Goal: Task Accomplishment & Management: Use online tool/utility

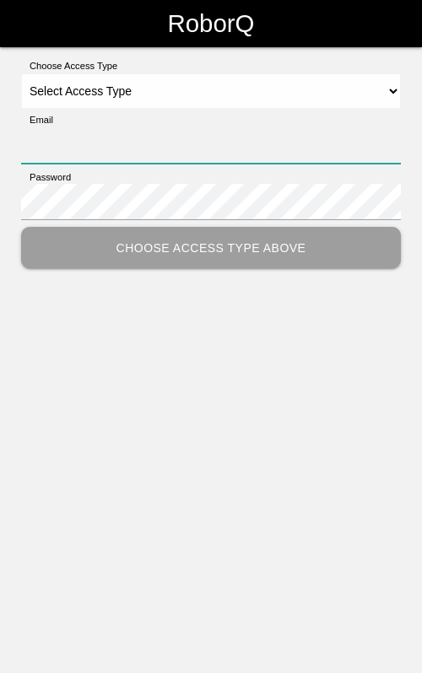
type input "[EMAIL_ADDRESS][DOMAIN_NAME]"
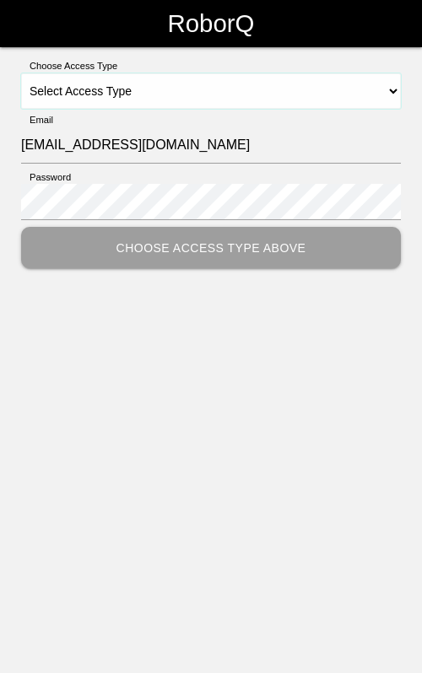
click at [217, 85] on select "Select Access Type Admin Customer Supervisor Worker" at bounding box center [210, 90] width 379 height 35
select select "Worker"
click at [21, 73] on select "Select Access Type Admin Customer Supervisor Worker" at bounding box center [210, 90] width 379 height 35
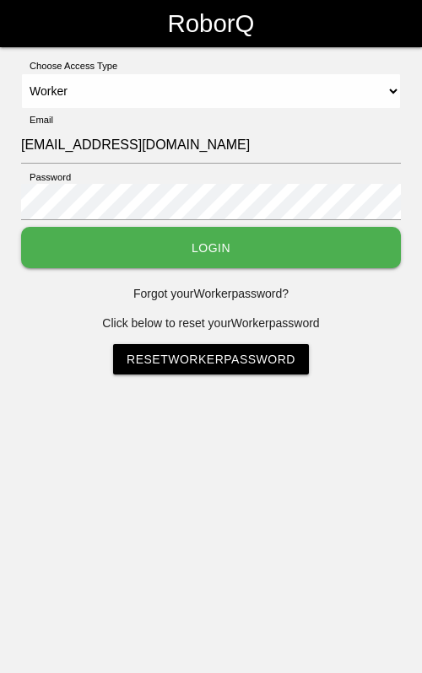
click at [171, 251] on button "Login" at bounding box center [210, 247] width 379 height 41
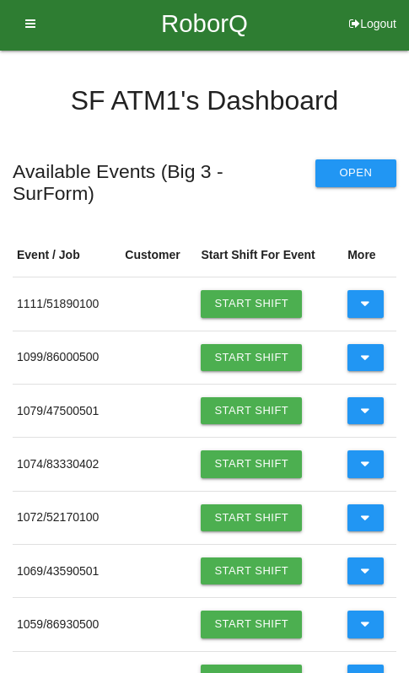
click at [237, 344] on link "Start Shift" at bounding box center [251, 357] width 101 height 27
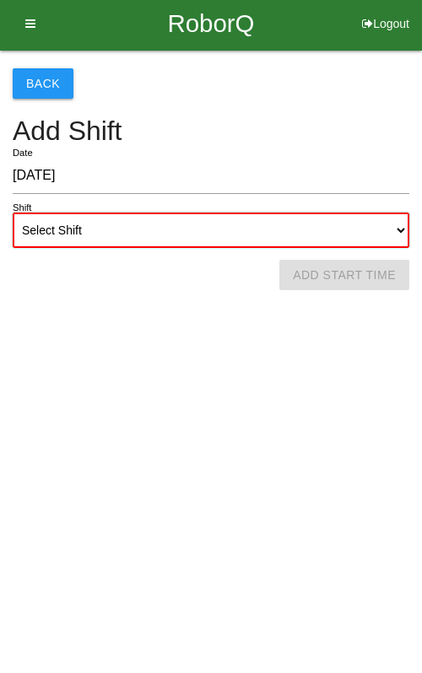
click at [277, 236] on select "Select Shift 1st Shift 2nd Shift 3rd Shift 4th Shift" at bounding box center [211, 229] width 396 height 35
select select "1"
click at [13, 212] on select "Select Shift 1st Shift 2nd Shift 3rd Shift 4th Shift" at bounding box center [211, 229] width 396 height 35
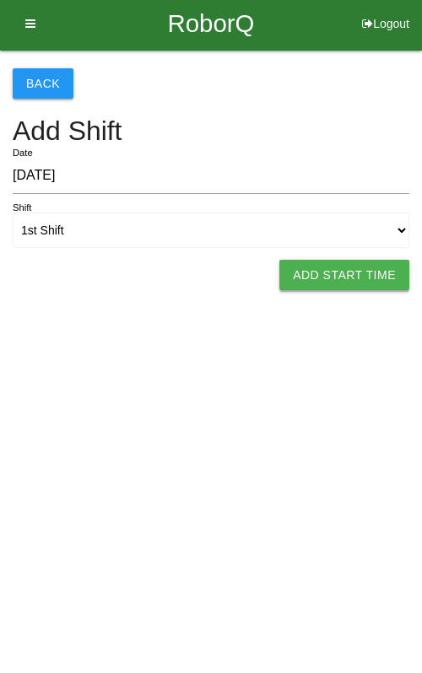
click at [341, 270] on button "Add Start Time" at bounding box center [344, 275] width 130 height 30
select select "6"
select select "46"
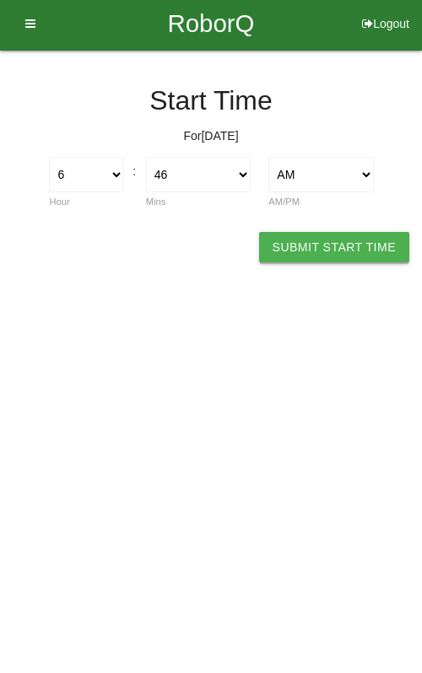
click at [359, 249] on button "Submit Start Time" at bounding box center [334, 247] width 150 height 30
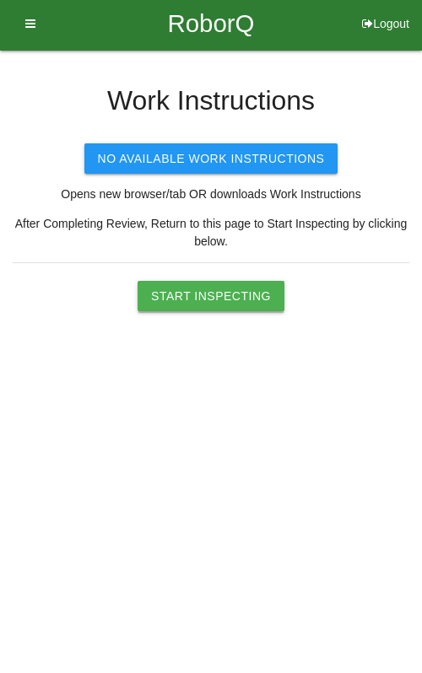
click at [242, 298] on button "Start Inspecting" at bounding box center [210, 296] width 147 height 30
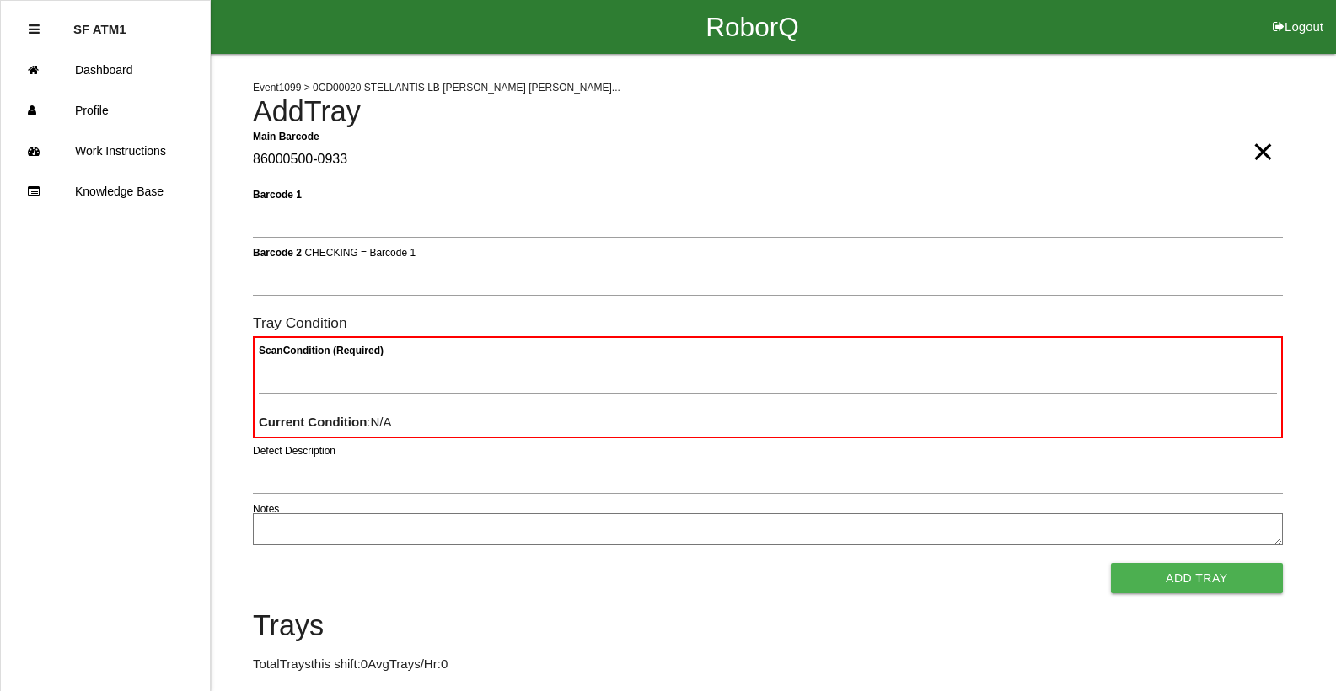
type Barcode "86000500-0933"
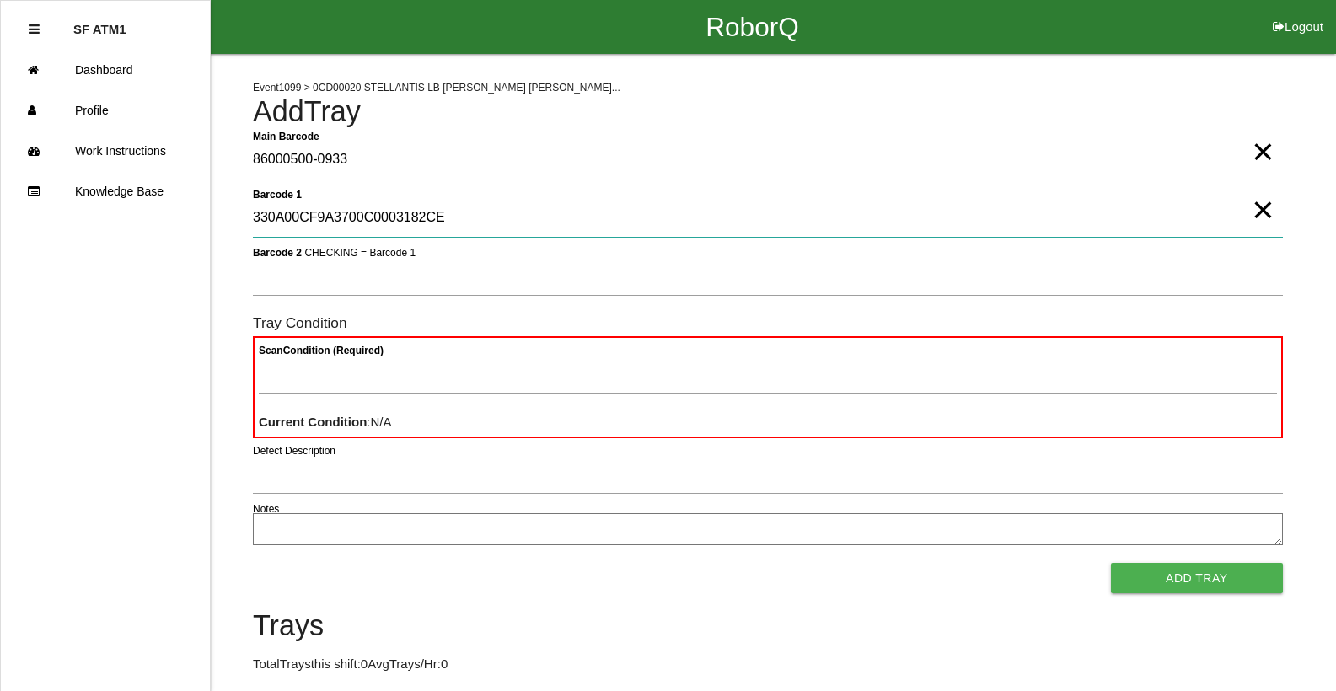
type 1 "330A00CF9A3700C0003182CE"
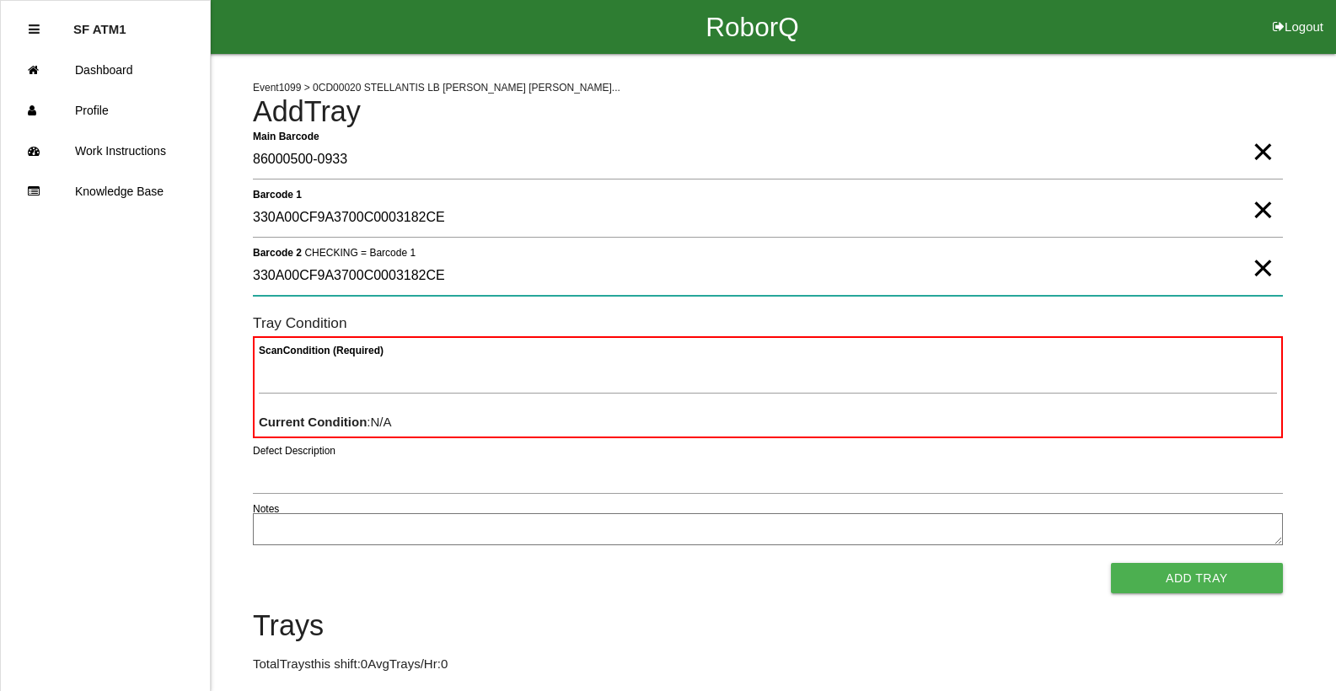
type 2 "330A00CF9A3700C0003182CE"
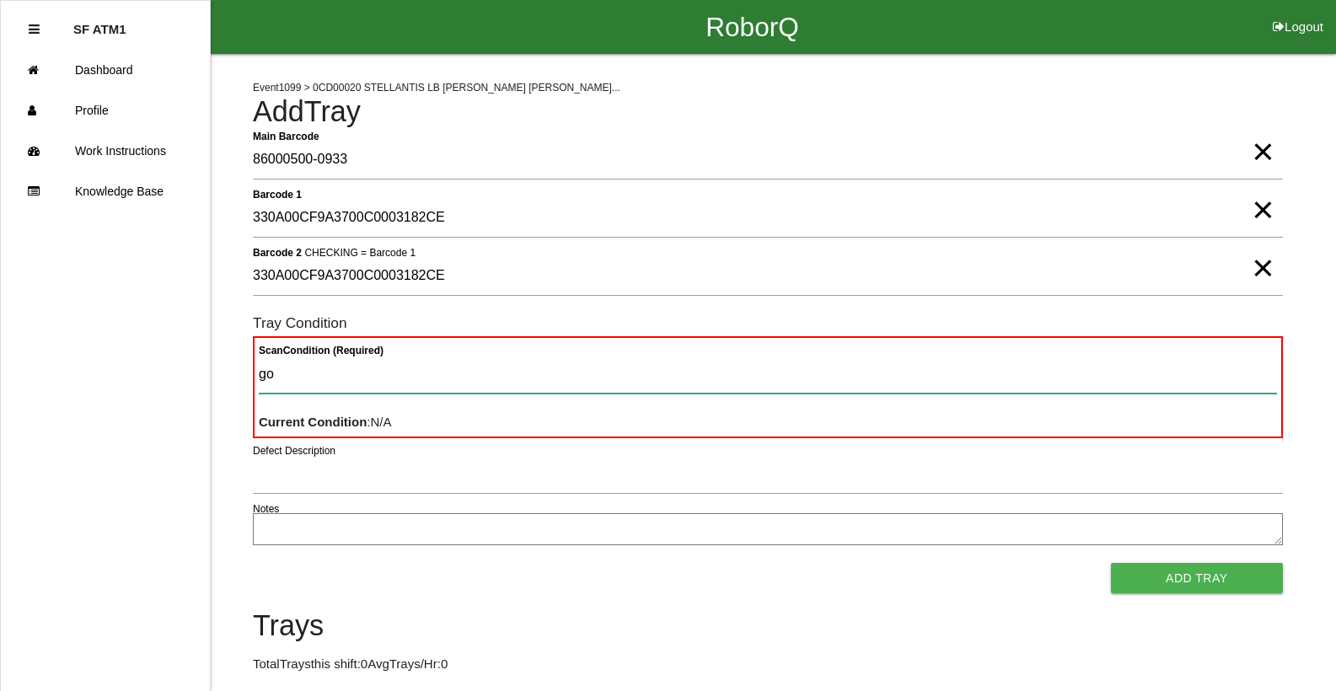
type Condition "goo"
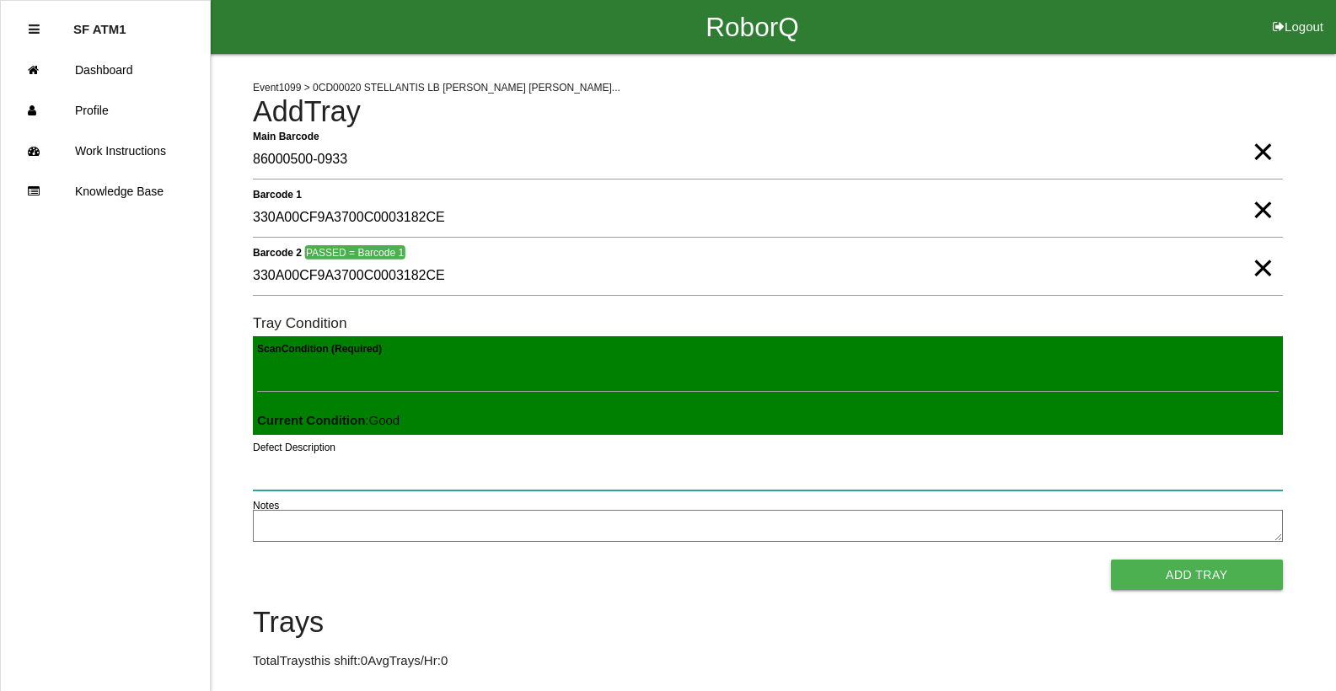
click at [1111, 560] on button "Add Tray" at bounding box center [1197, 575] width 172 height 30
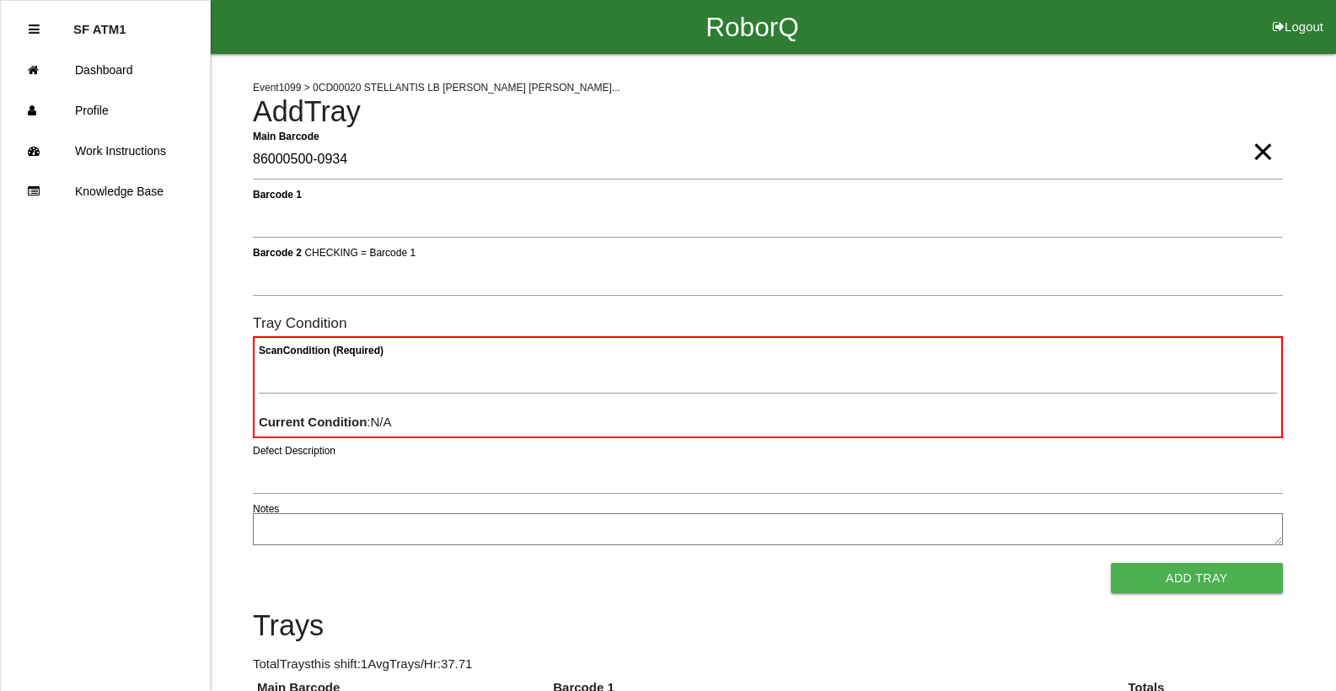
type Barcode "86000500-0934"
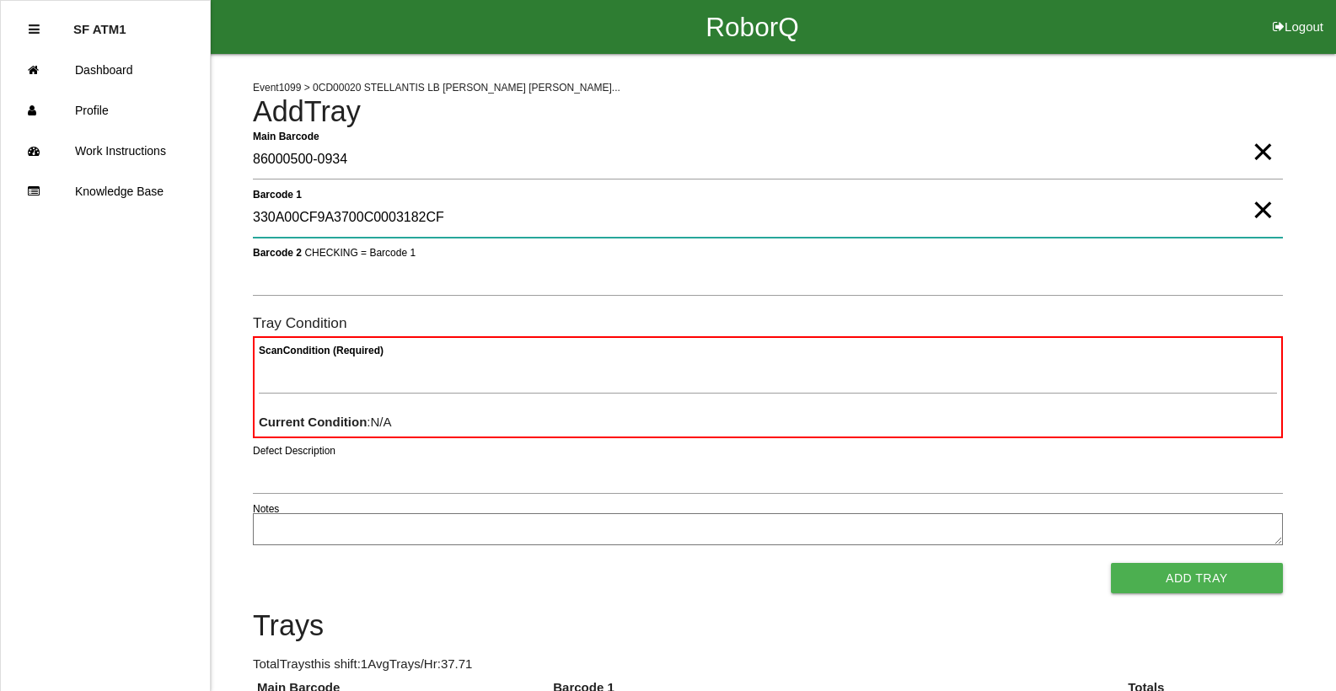
type 1 "330A00CF9A3700C0003182CF"
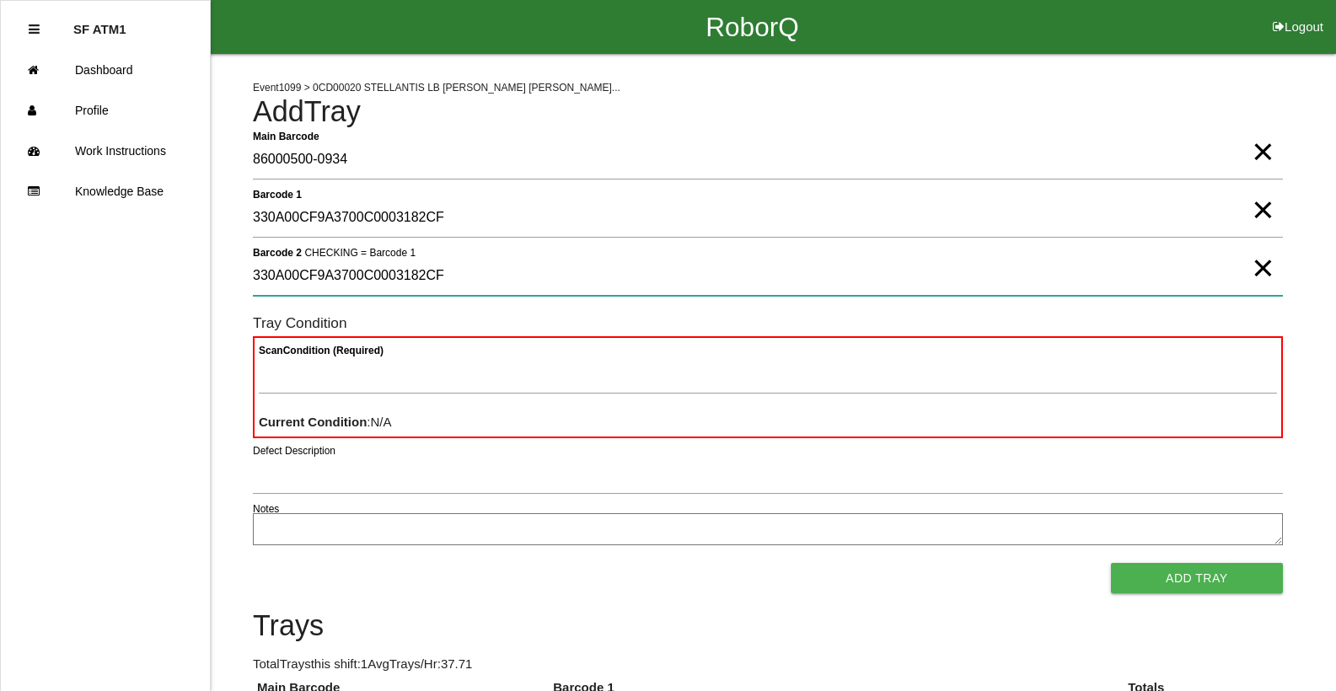
type 2 "330A00CF9A3700C0003182CF"
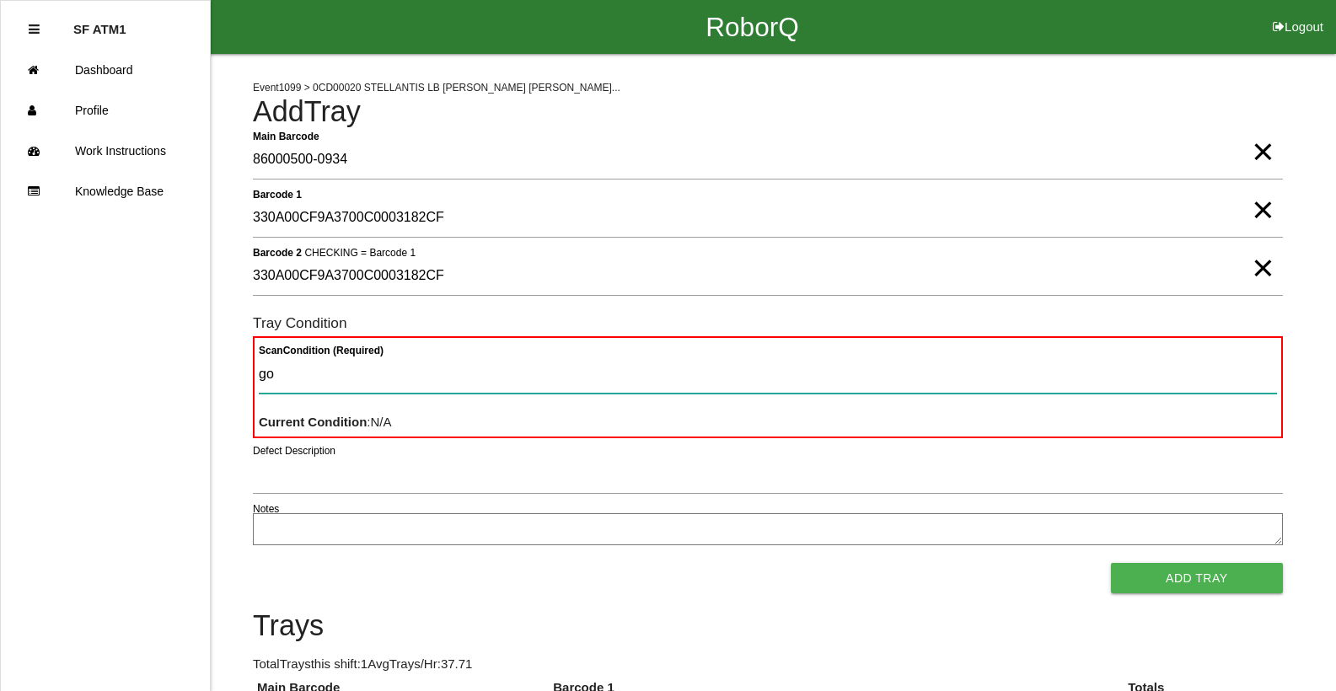
type Condition "goo"
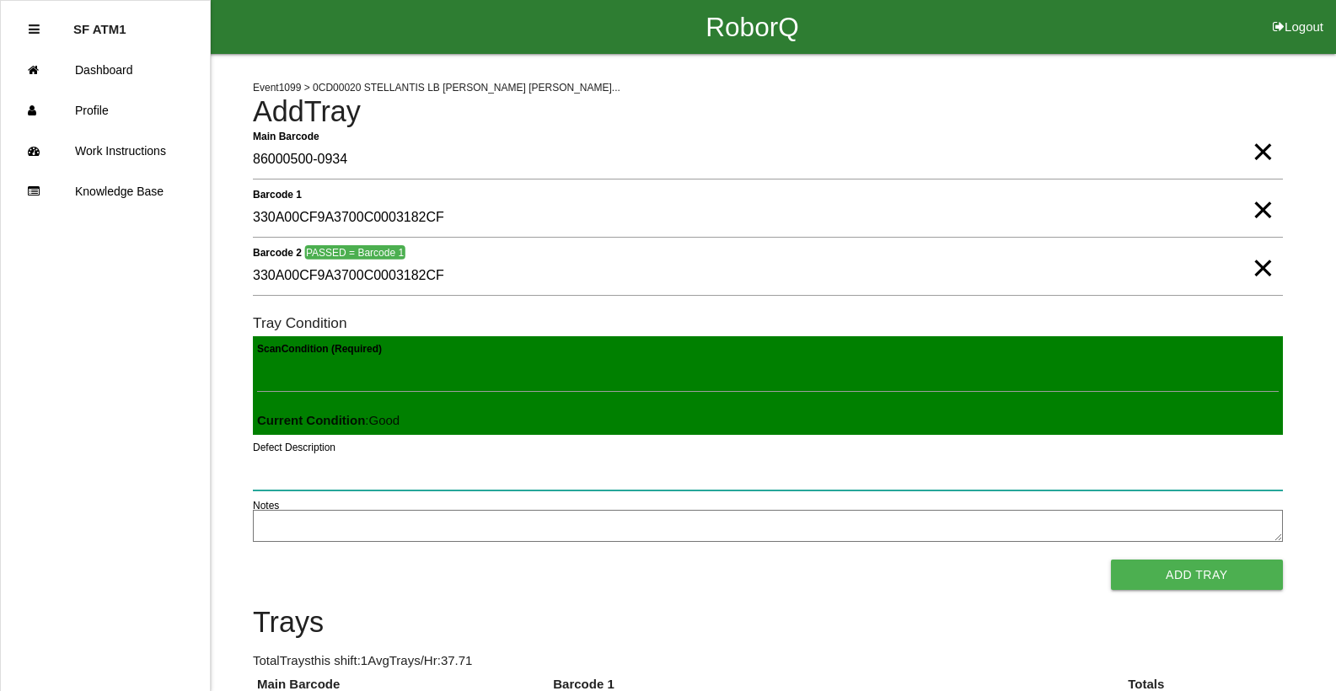
click at [1111, 560] on button "Add Tray" at bounding box center [1197, 575] width 172 height 30
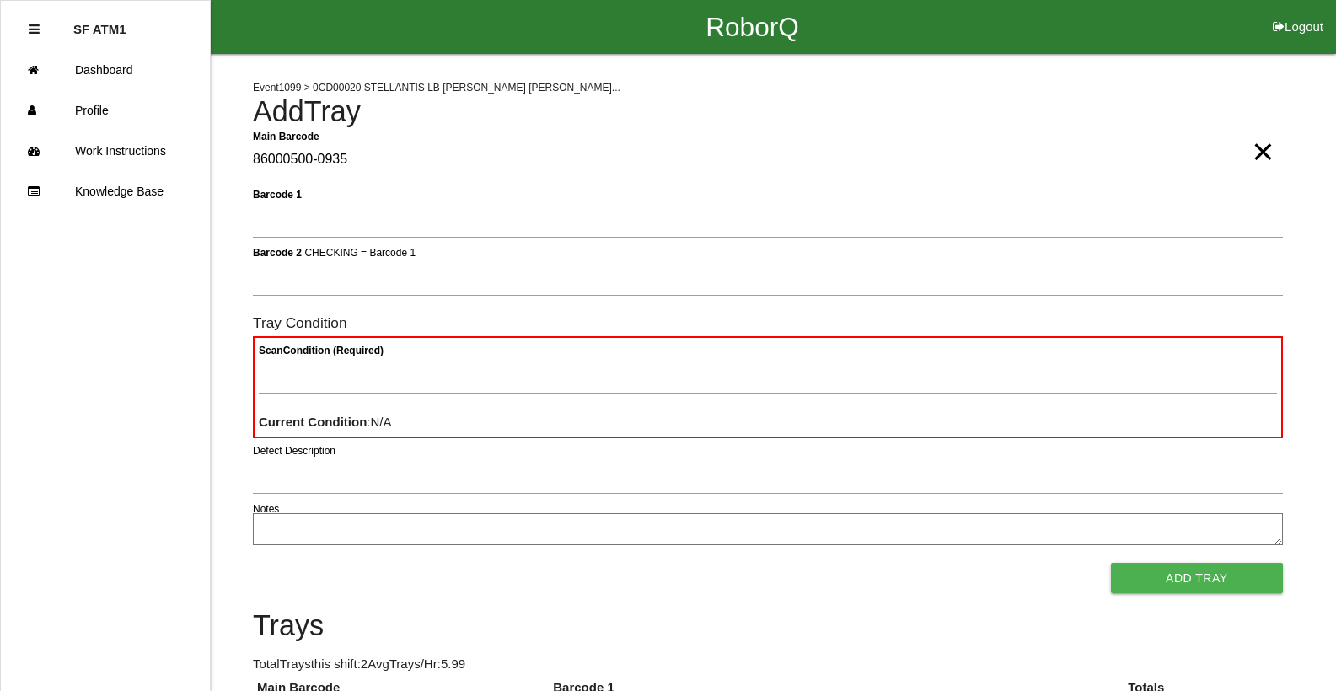
type Barcode "86000500-0935"
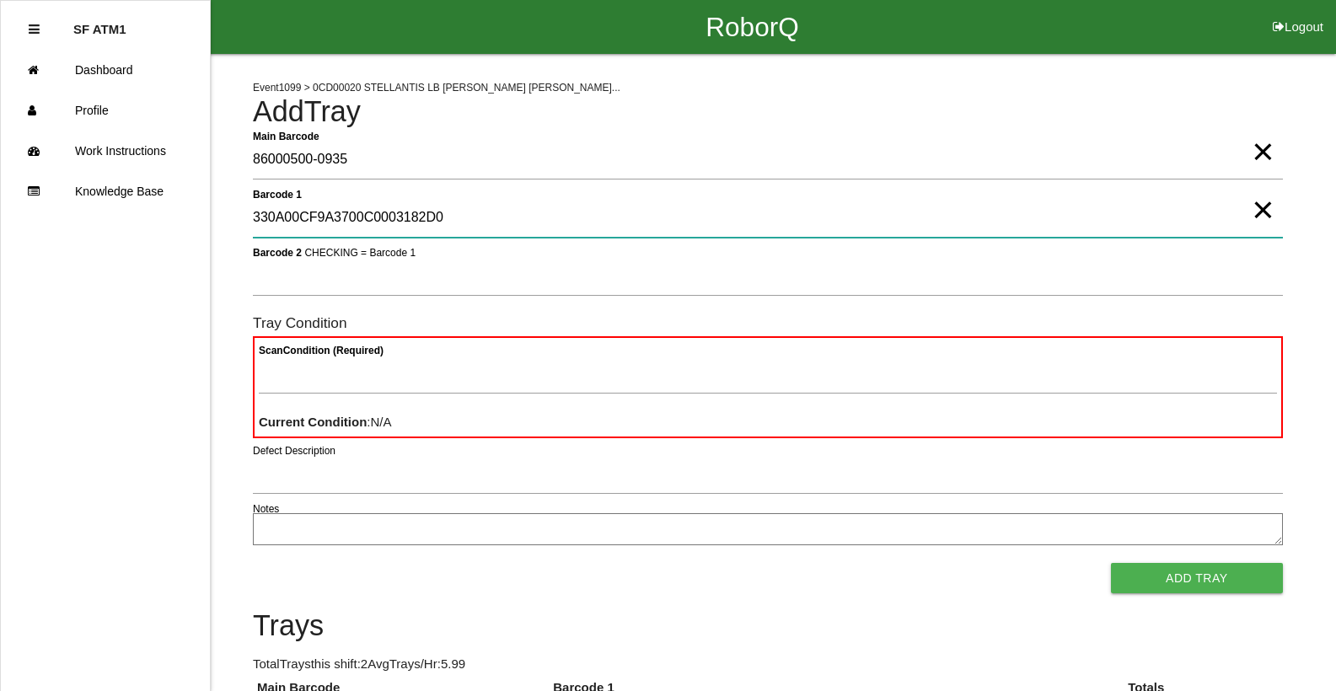
type 1 "330A00CF9A3700C0003182D0"
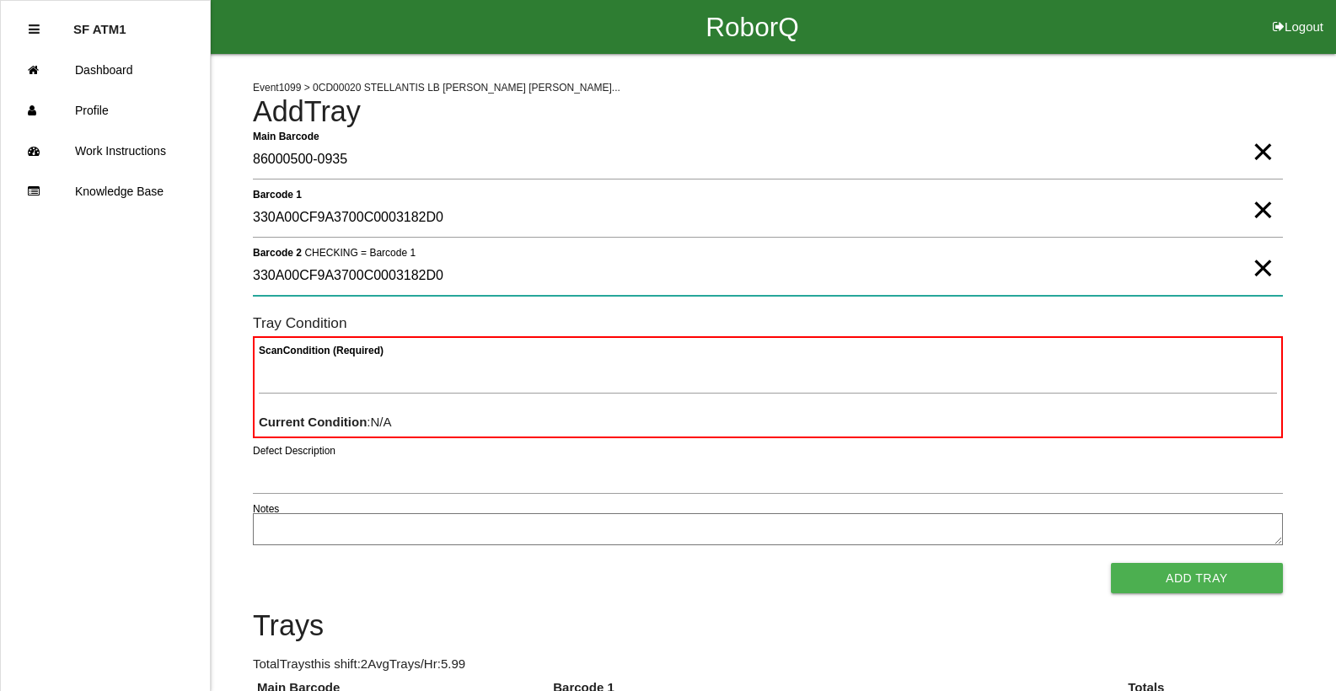
type 2 "330A00CF9A3700C0003182D0"
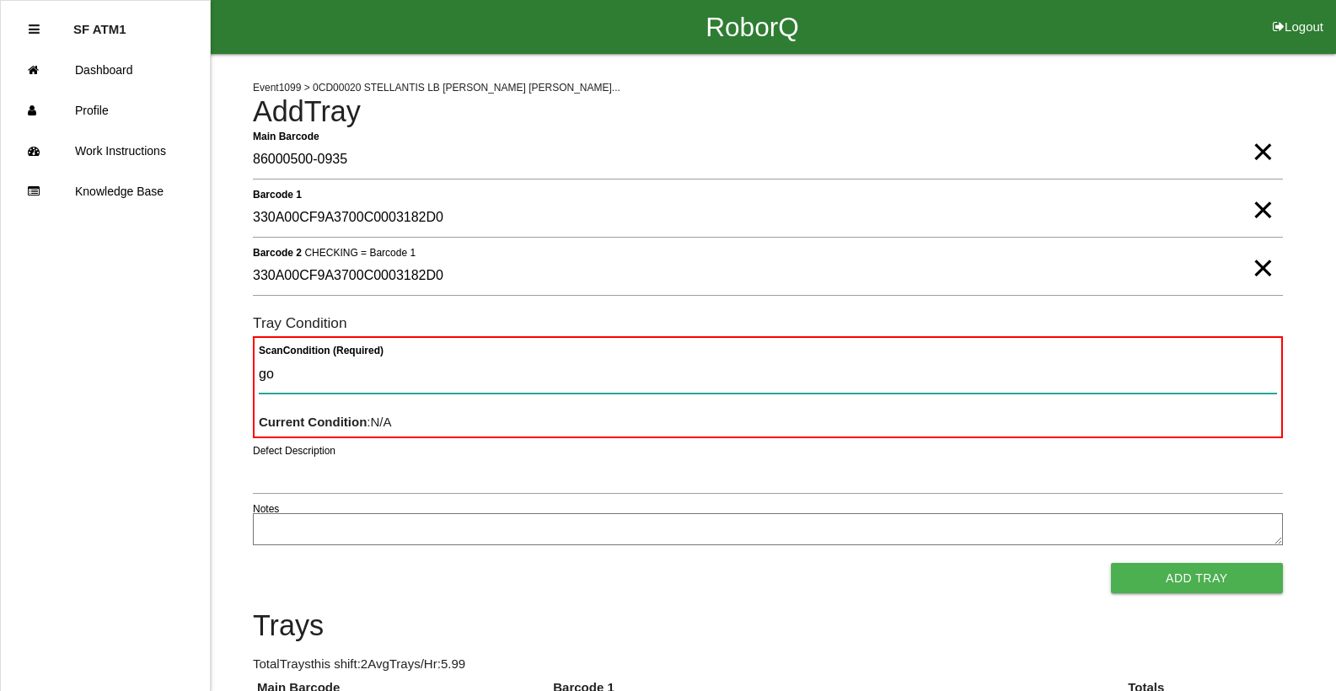
type Condition "goo"
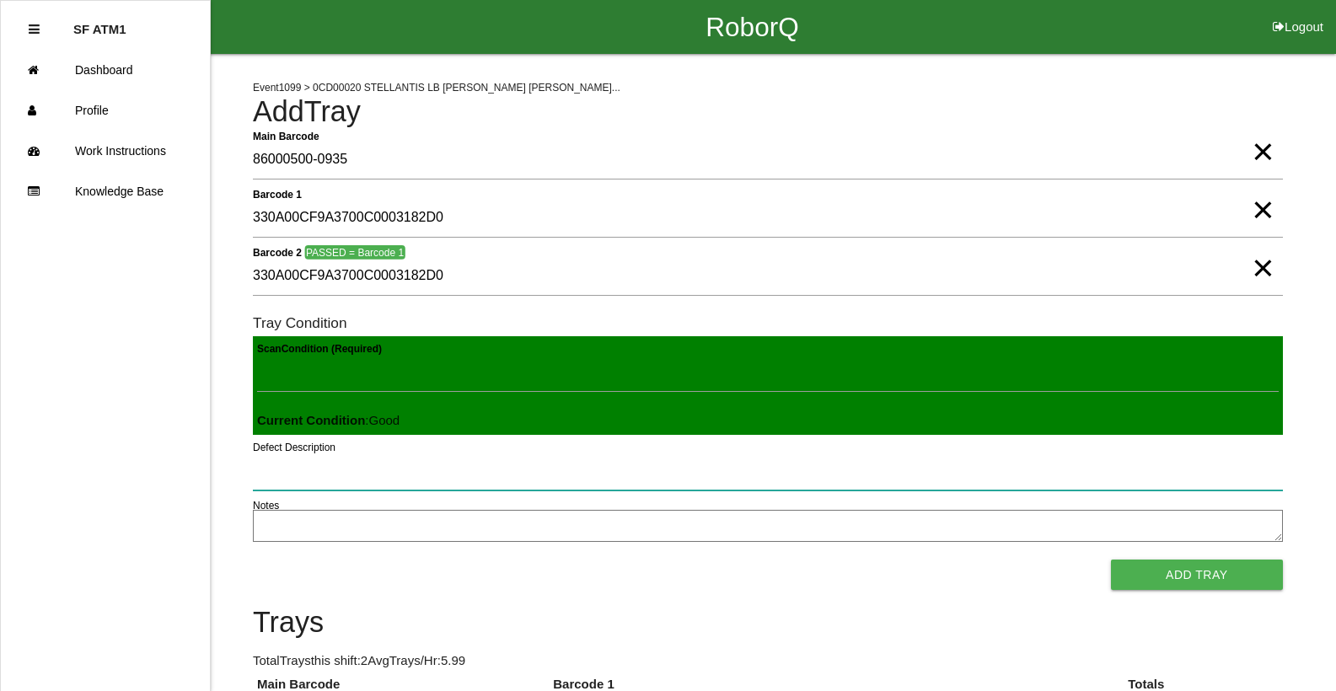
click at [1111, 560] on button "Add Tray" at bounding box center [1197, 575] width 172 height 30
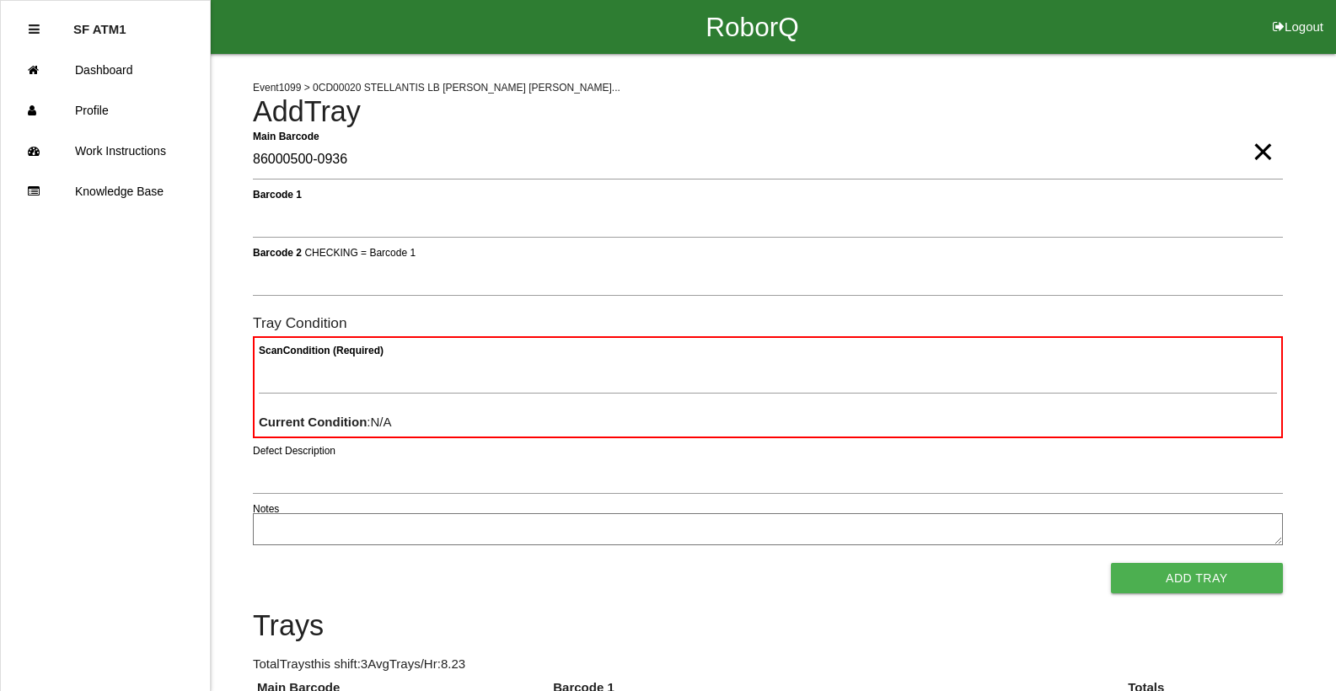
type Barcode "86000500-0936"
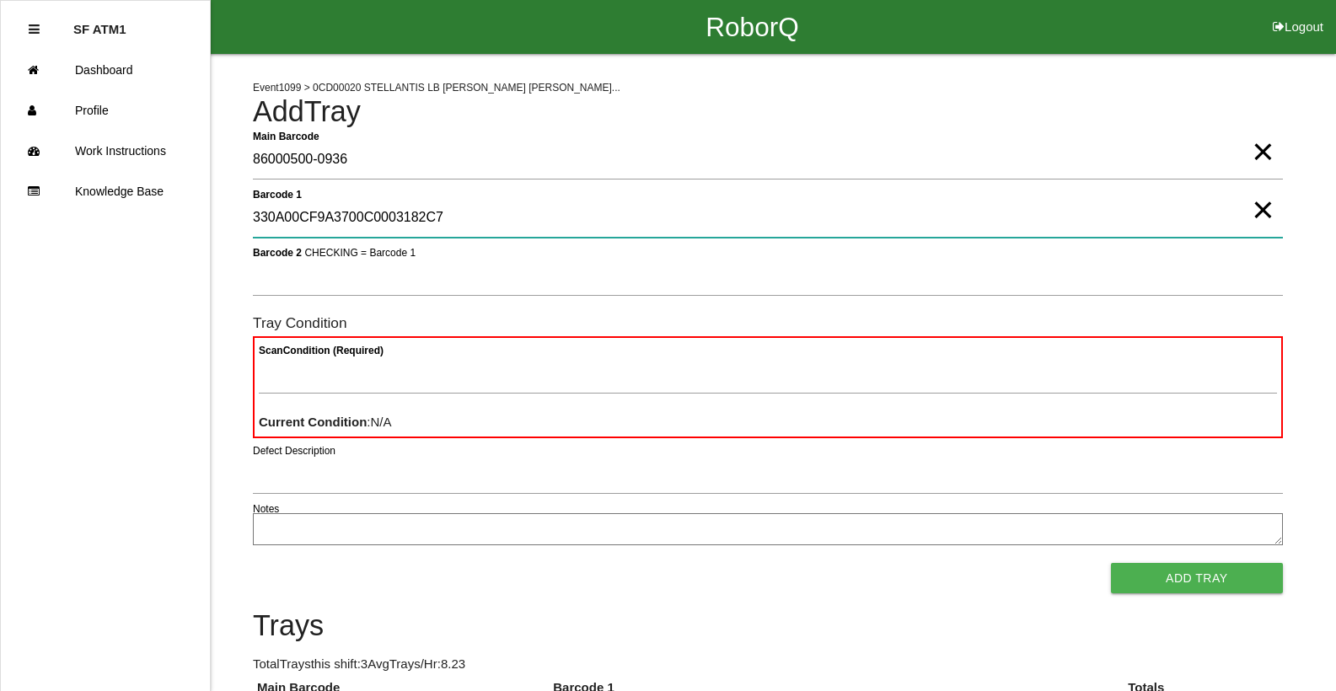
type 1 "330A00CF9A3700C0003182C7"
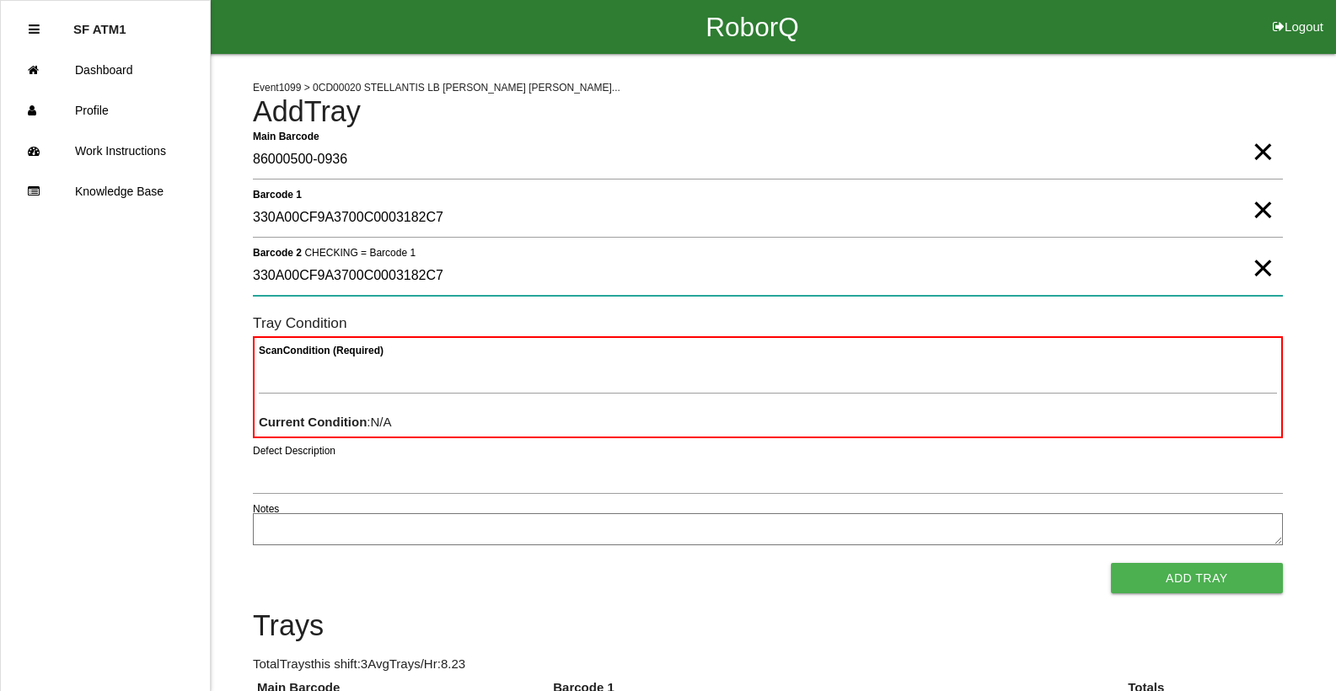
type 2 "330A00CF9A3700C0003182C7"
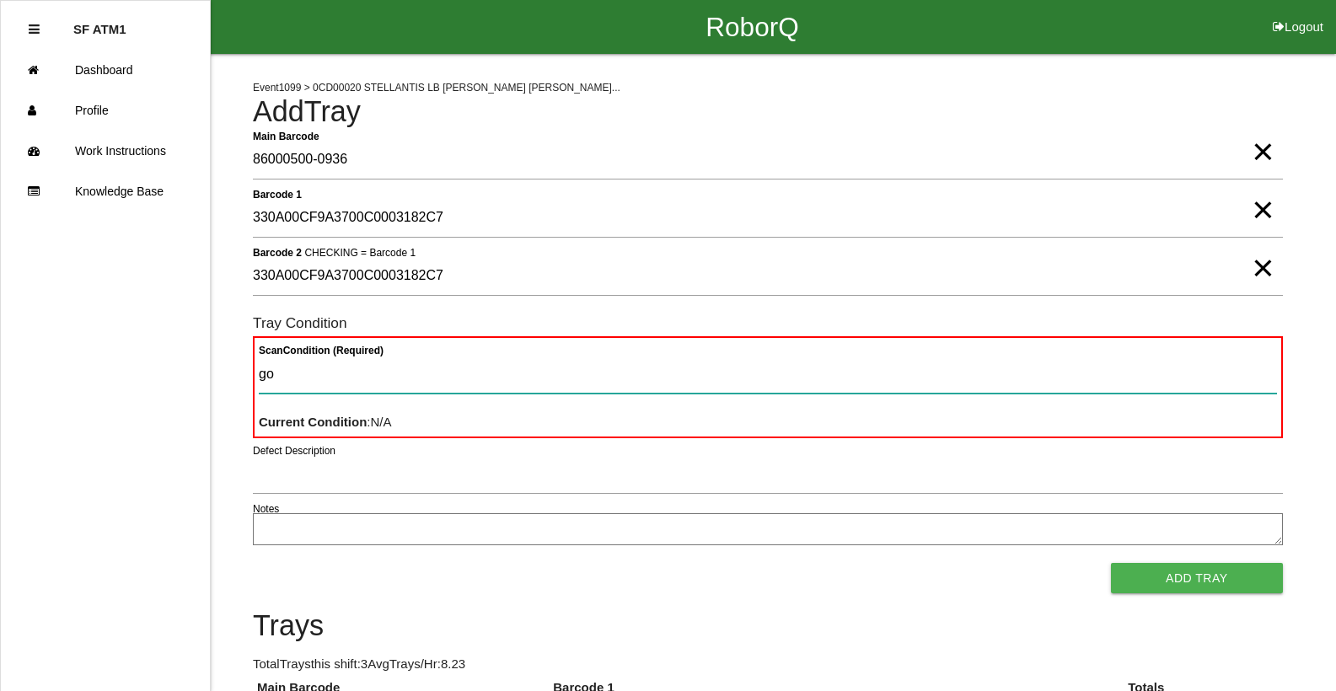
type Condition "goo"
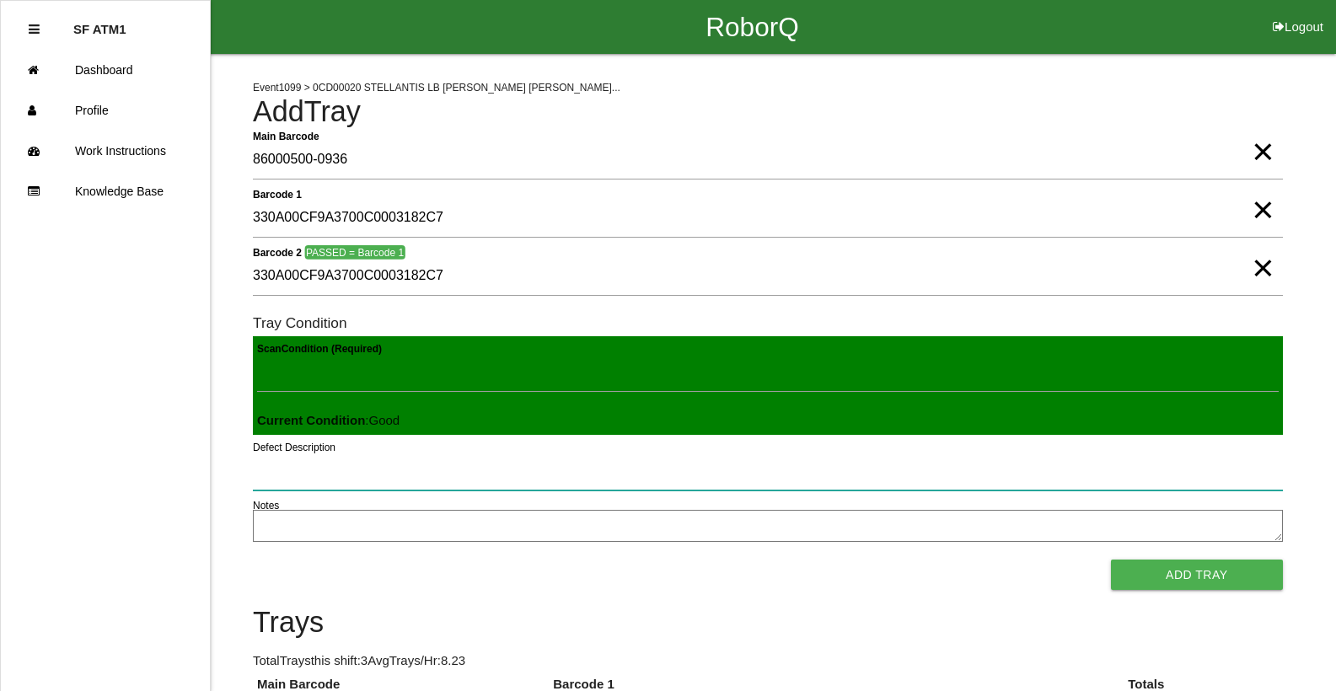
click at [1111, 560] on button "Add Tray" at bounding box center [1197, 575] width 172 height 30
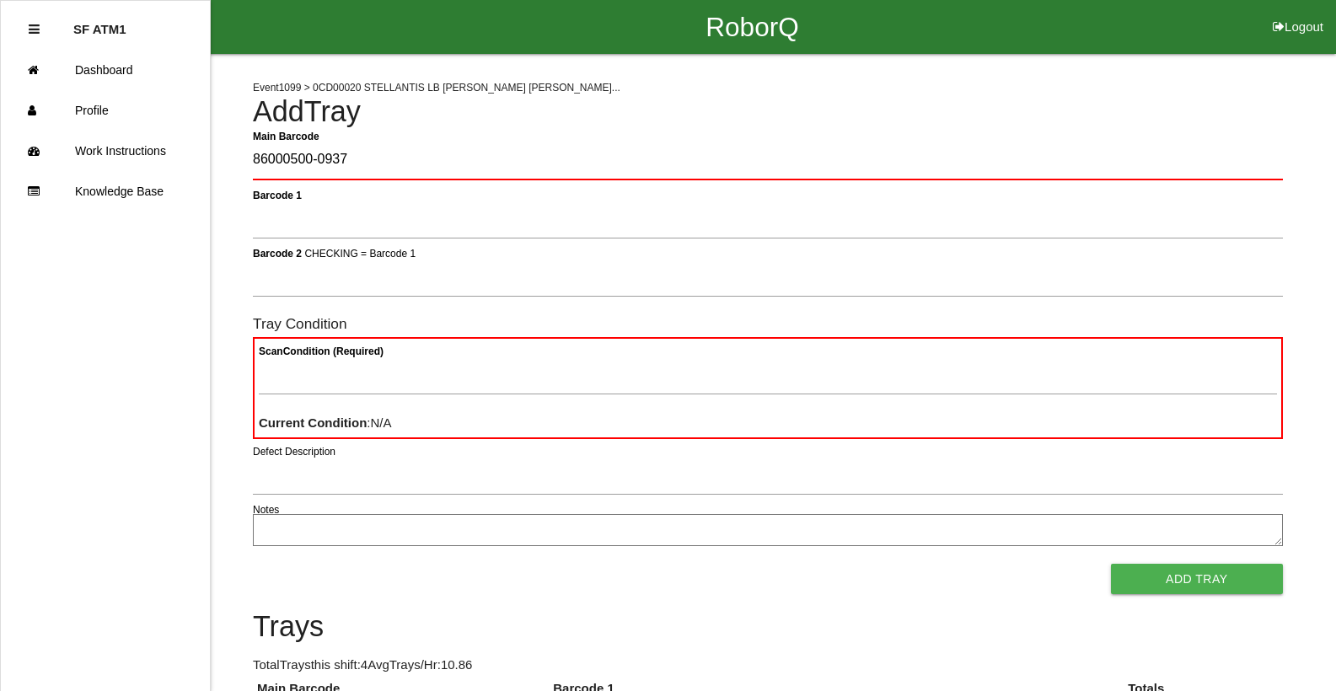
type Barcode "86000500-0937"
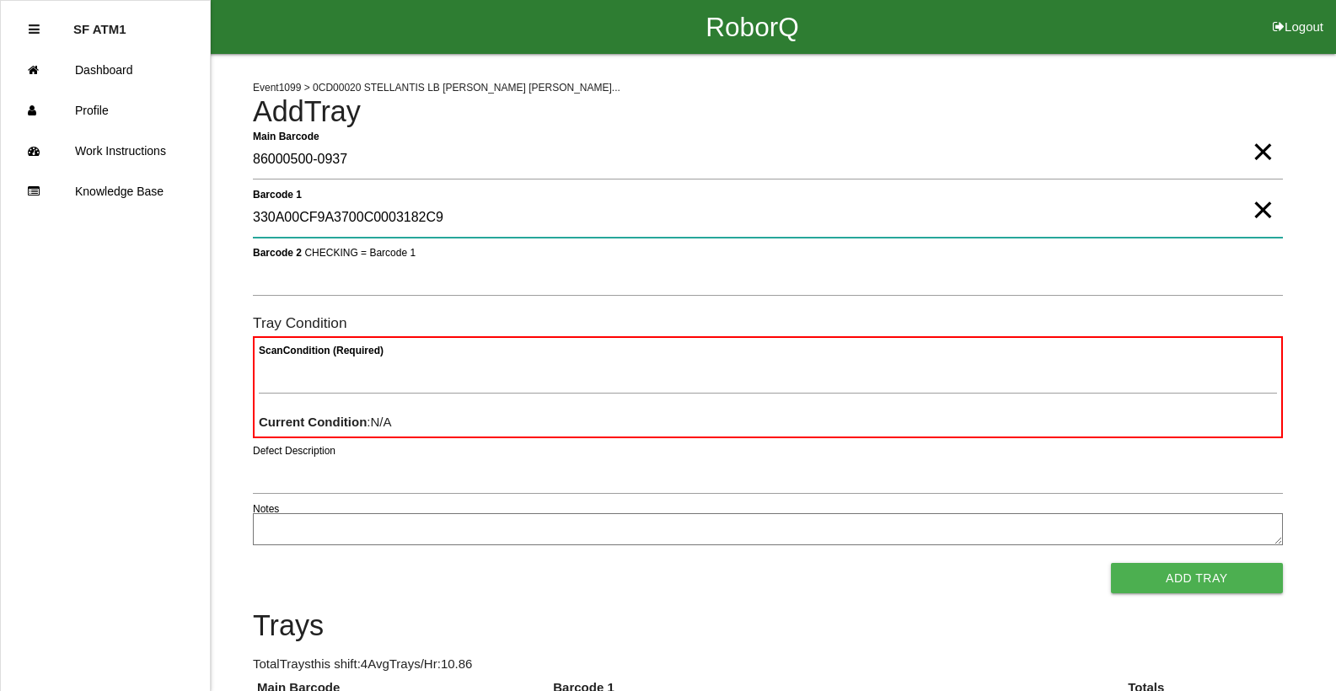
type 1 "330A00CF9A3700C0003182C9"
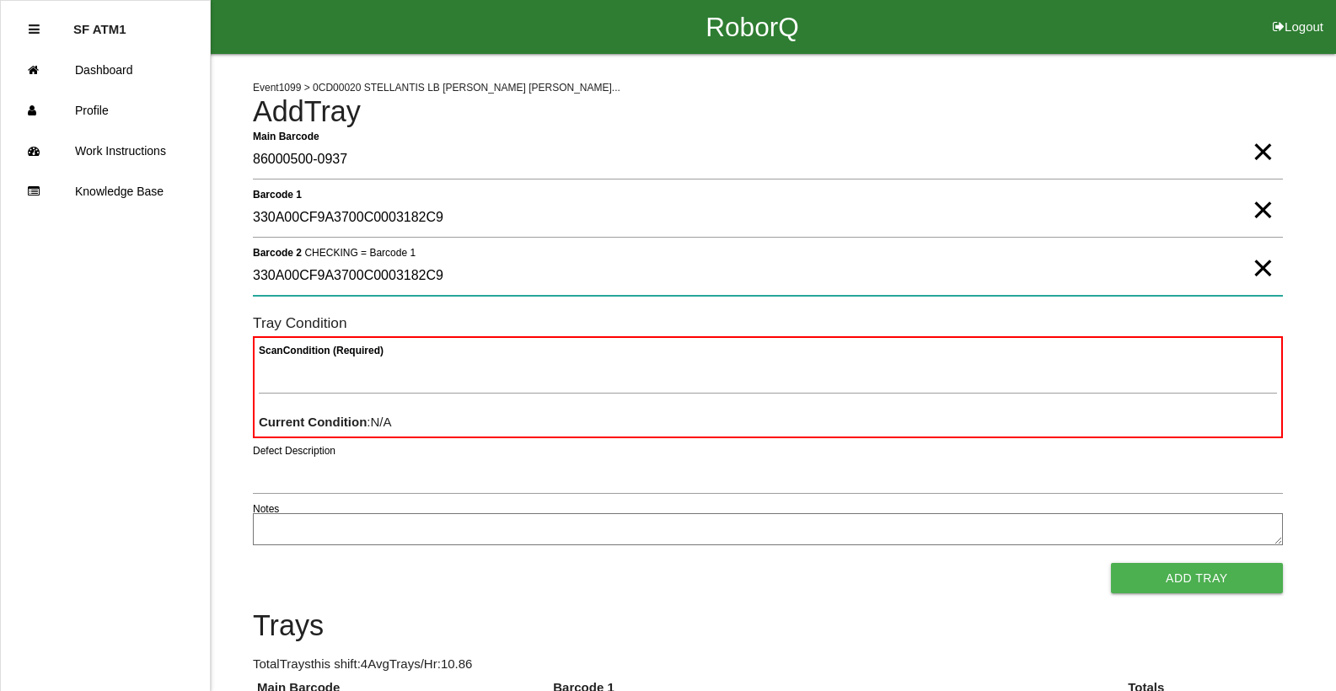
type 2 "330A00CF9A3700C0003182C9"
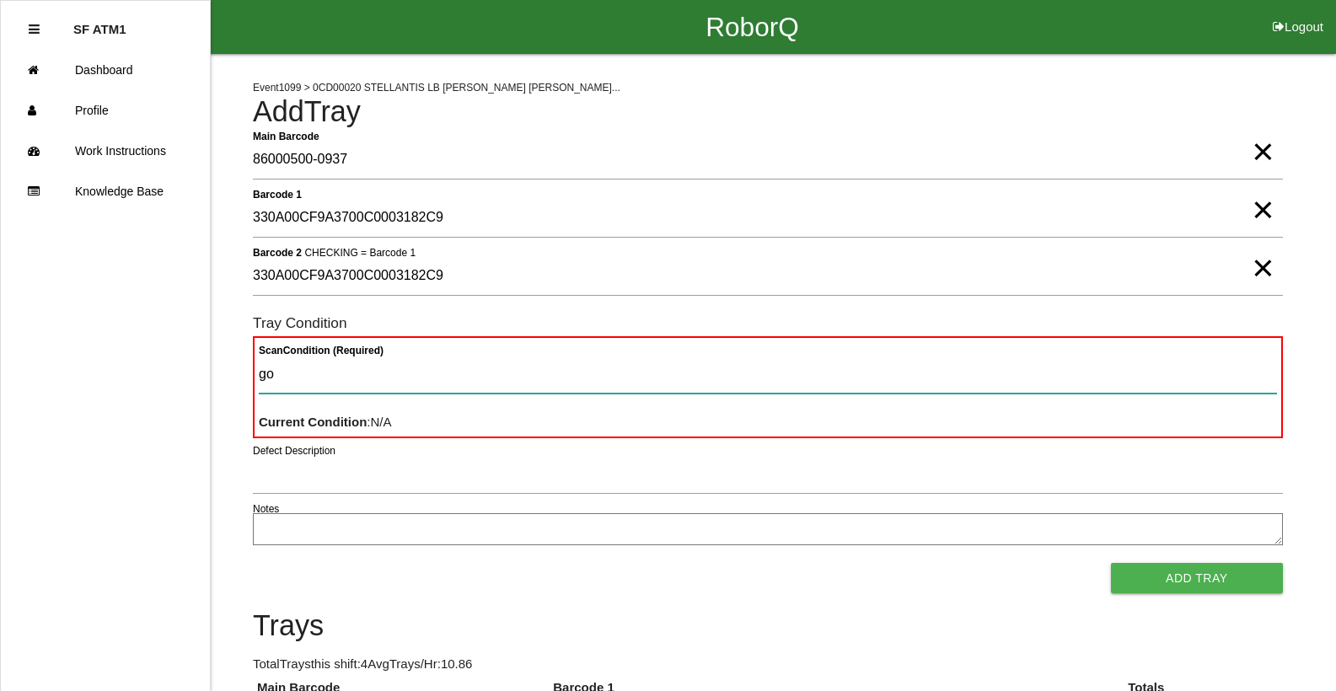
type Condition "goo"
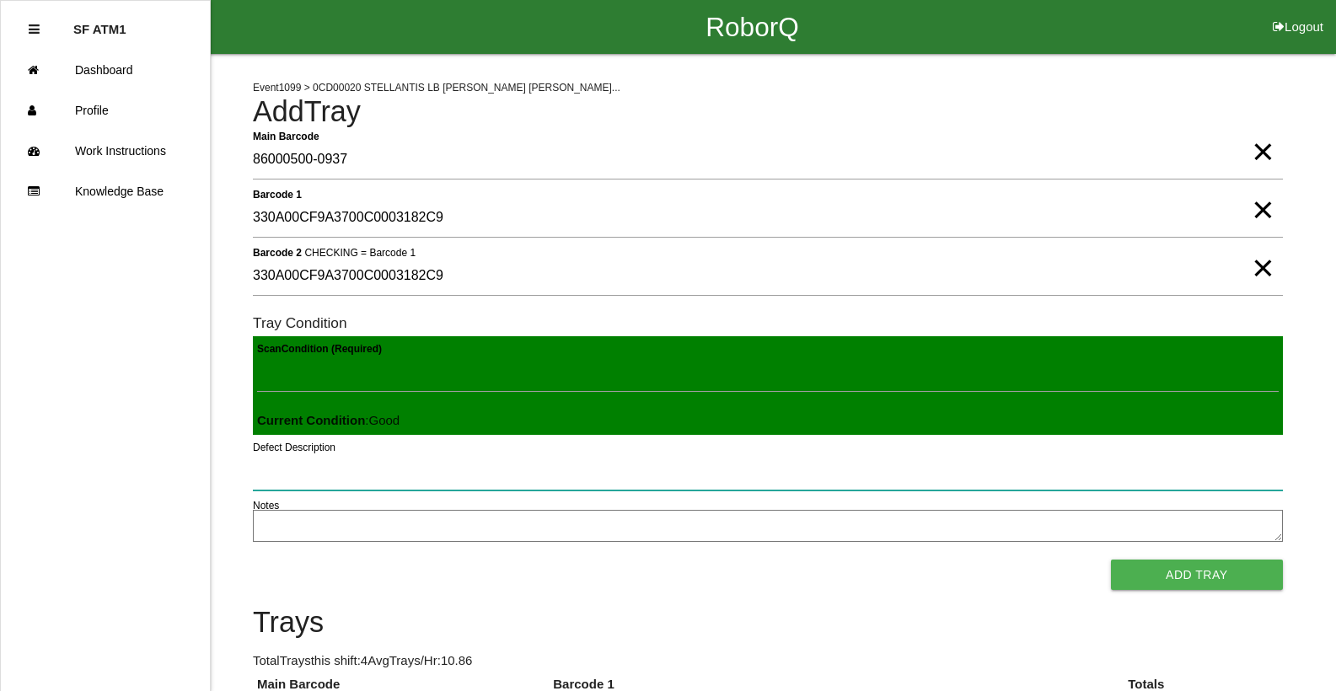
click at [1111, 560] on button "Add Tray" at bounding box center [1197, 575] width 172 height 30
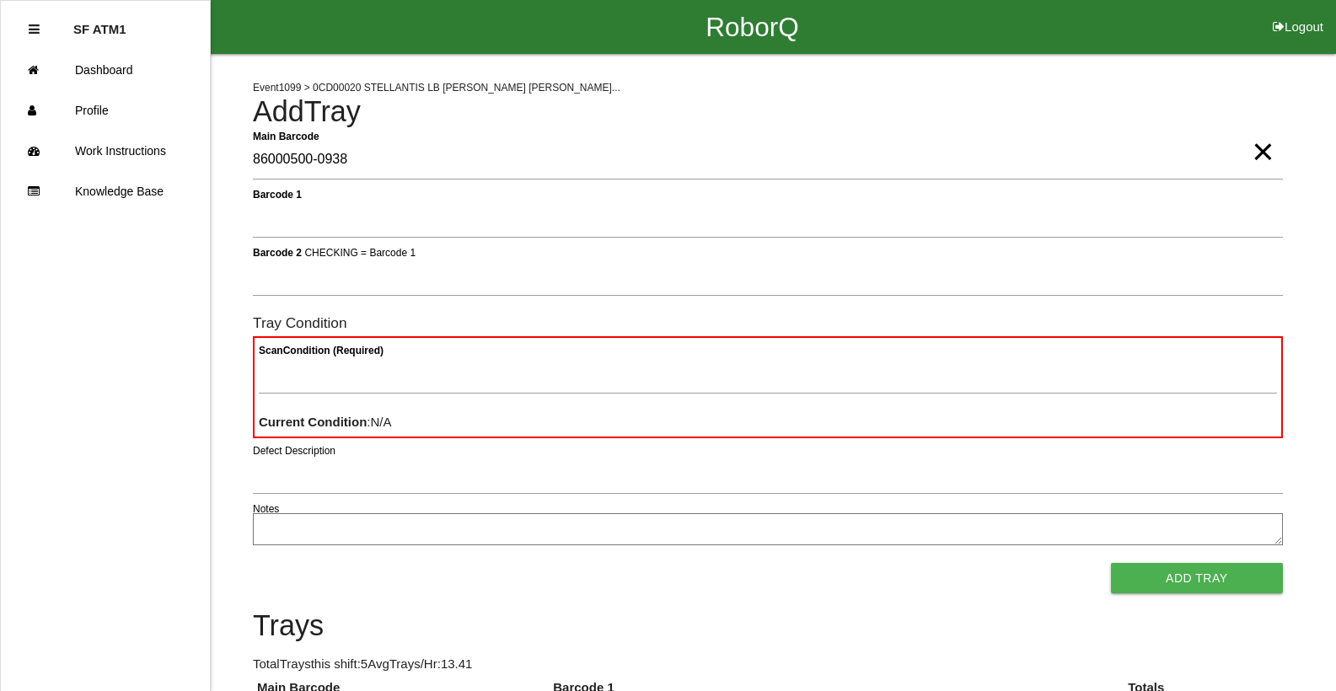
type Barcode "86000500-0938"
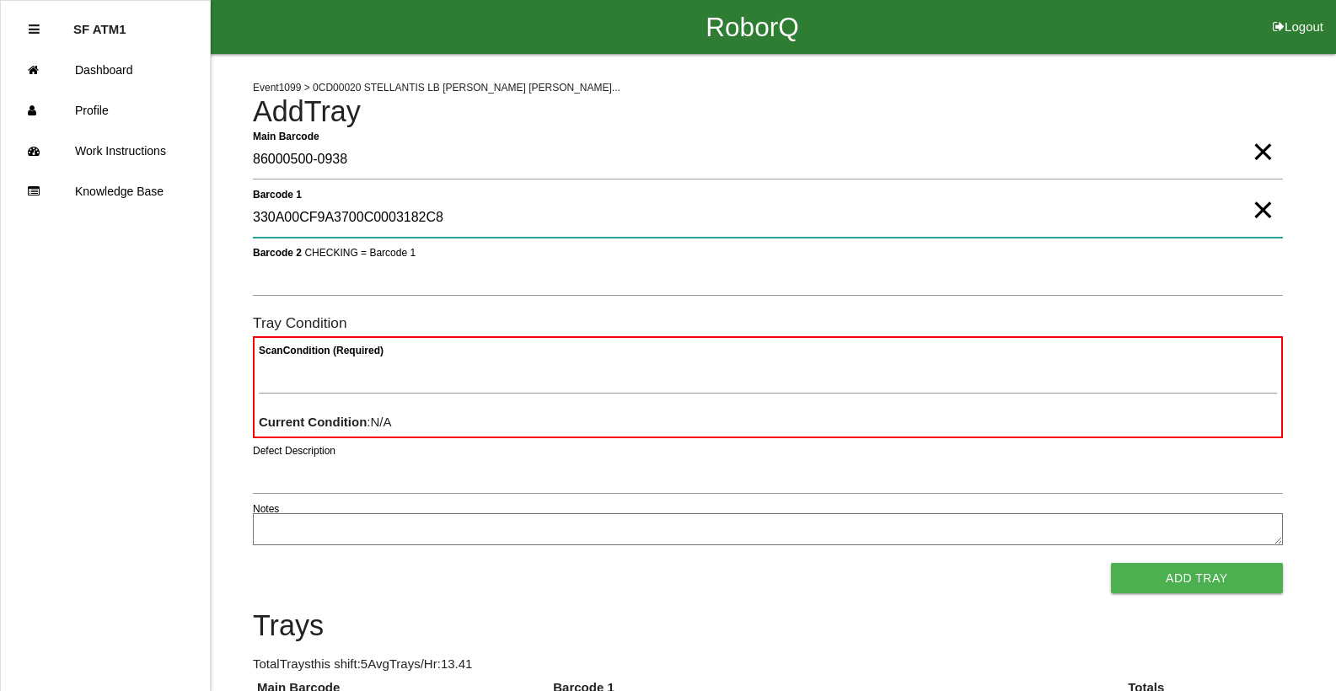
type 1 "330A00CF9A3700C0003182C8"
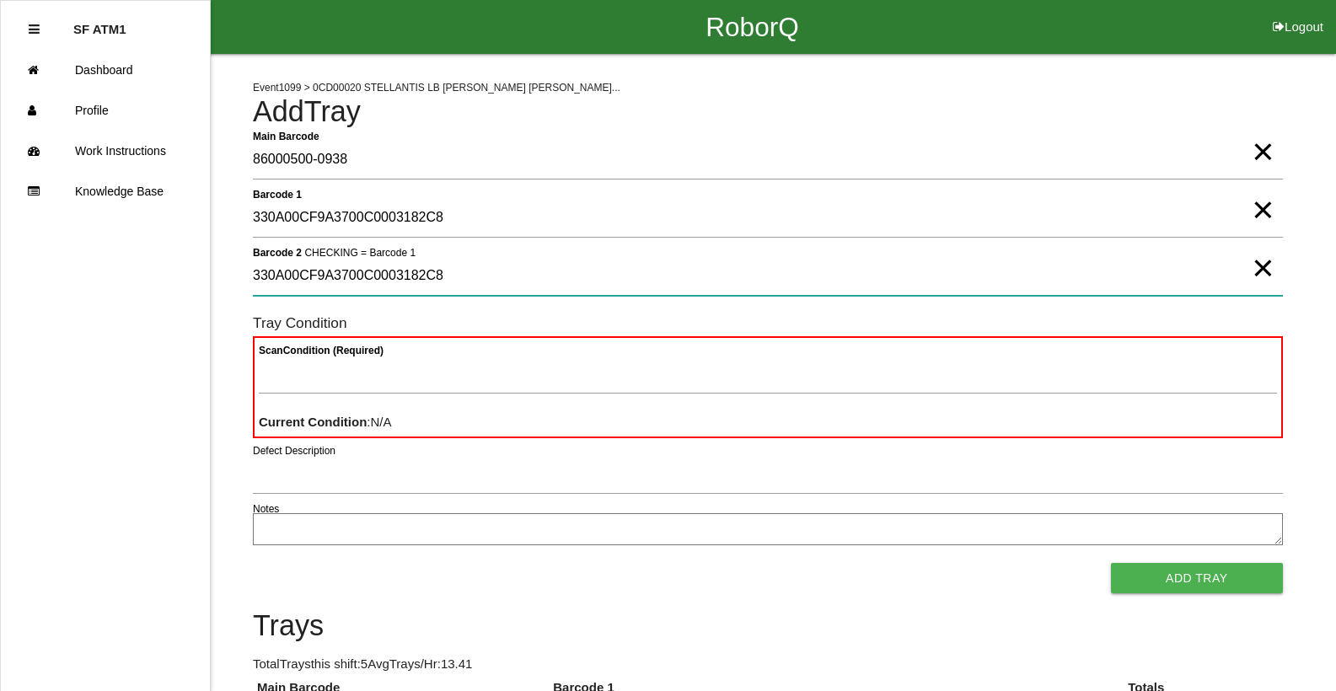
type 2 "330A00CF9A3700C0003182C8"
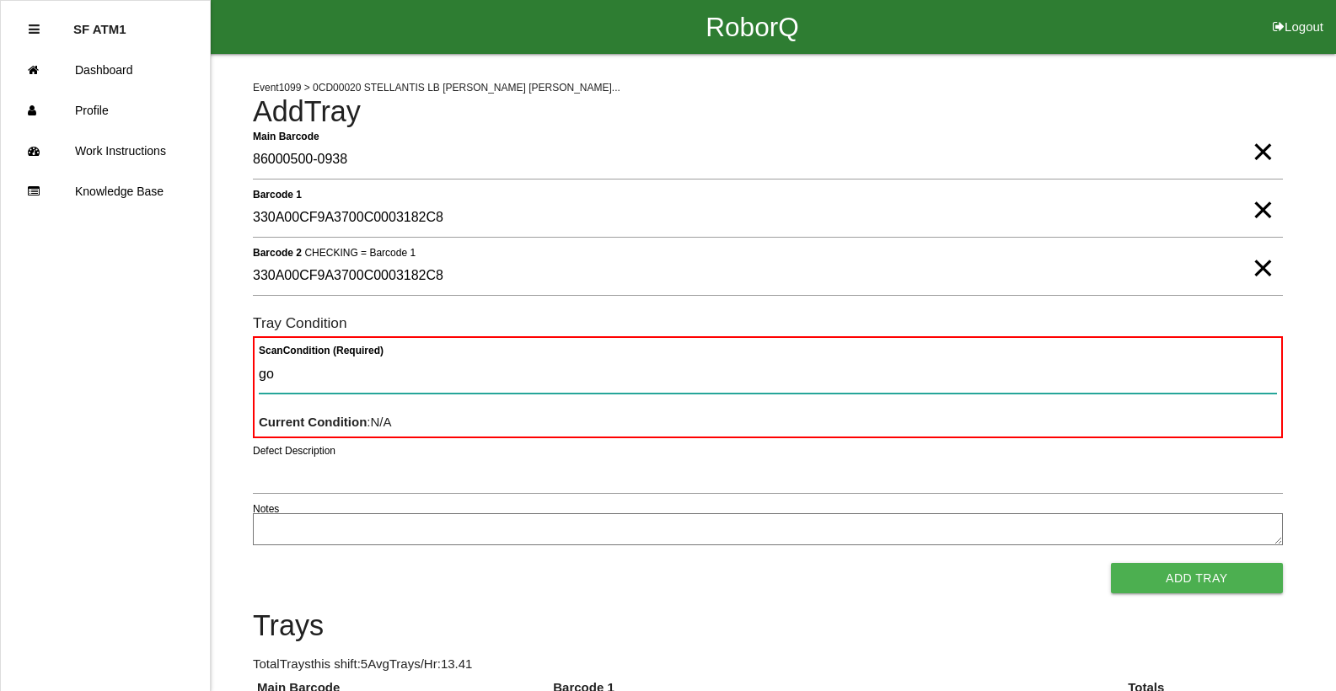
type Condition "goo"
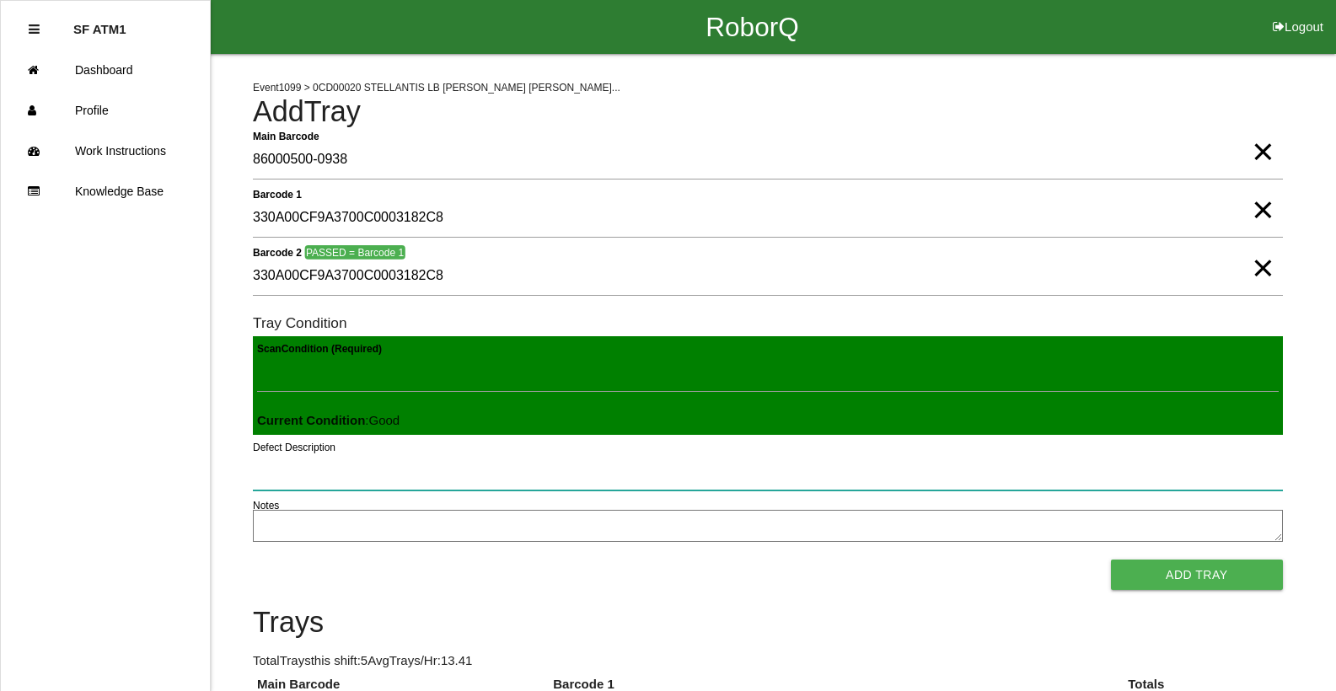
click at [1111, 560] on button "Add Tray" at bounding box center [1197, 575] width 172 height 30
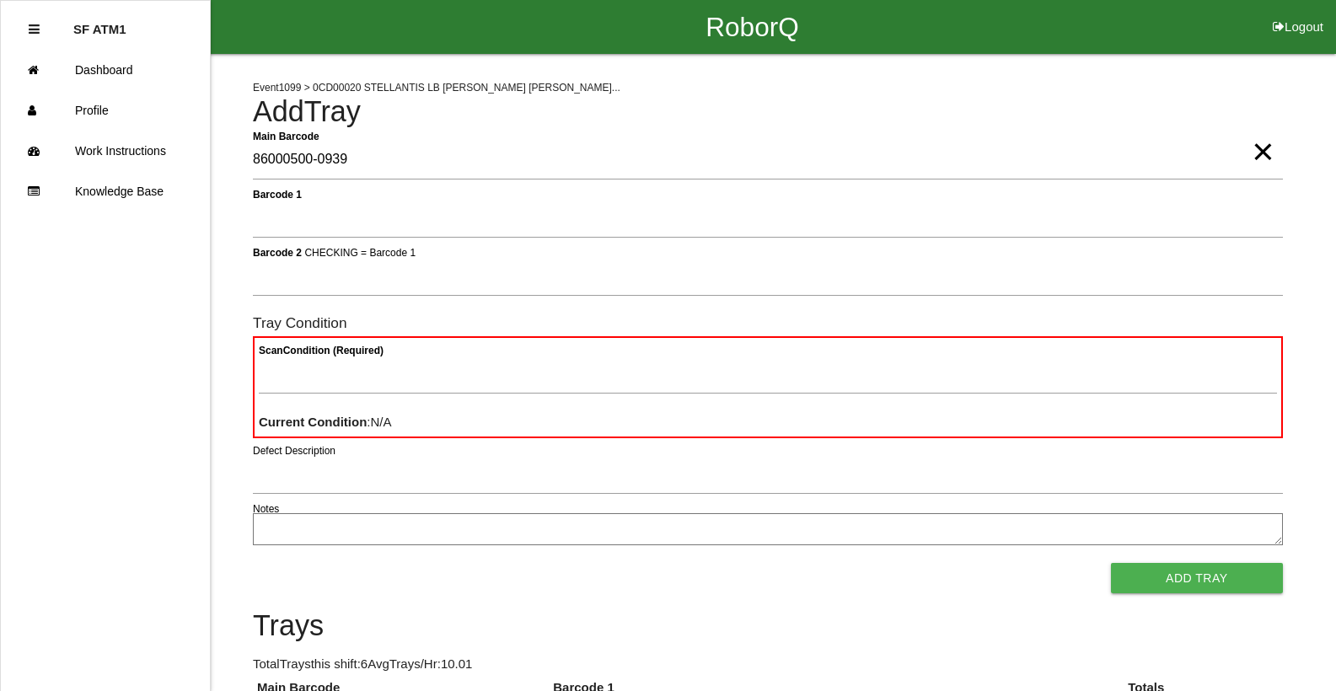
type Barcode "86000500-0939"
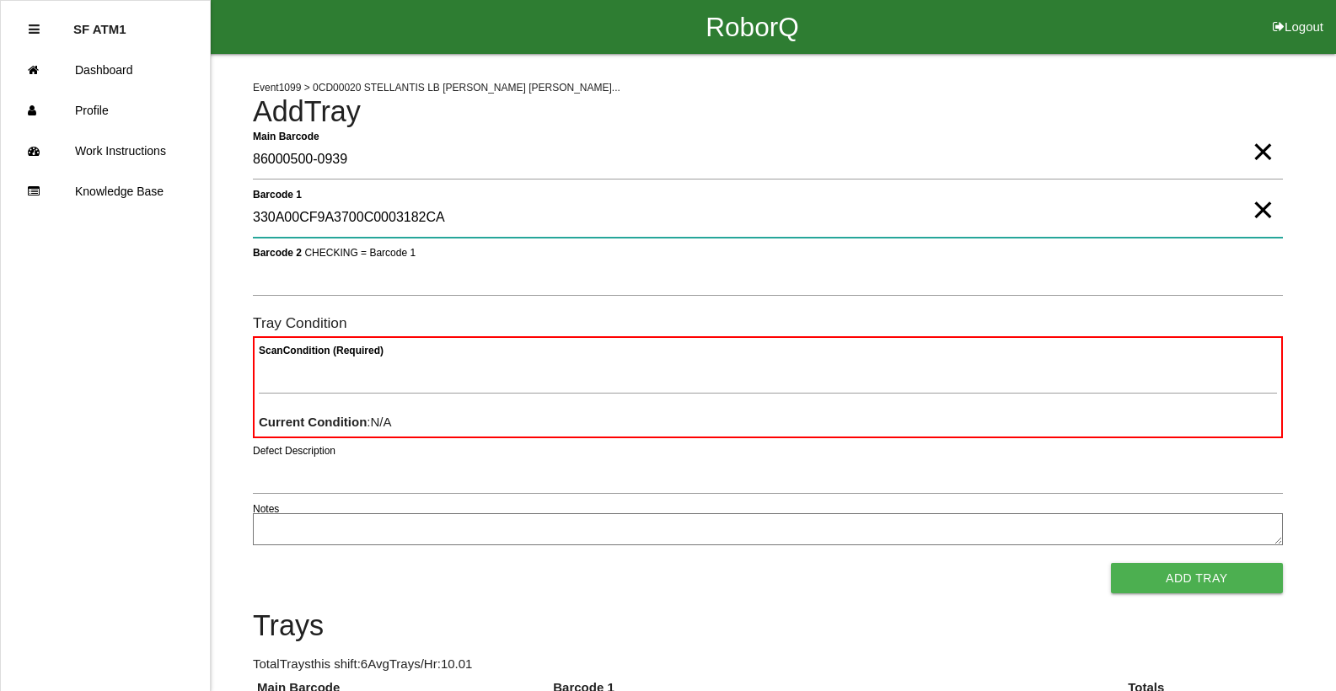
type 1 "330A00CF9A3700C0003182CA"
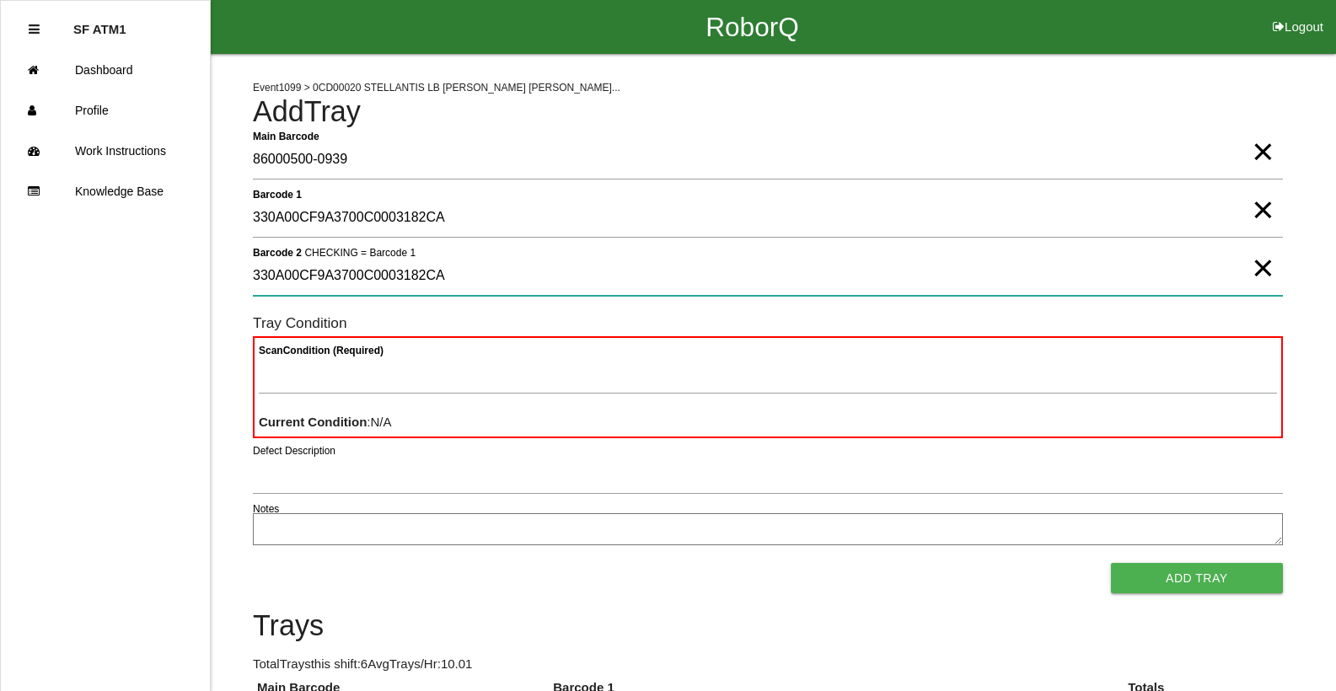
type 2 "330A00CF9A3700C0003182CA"
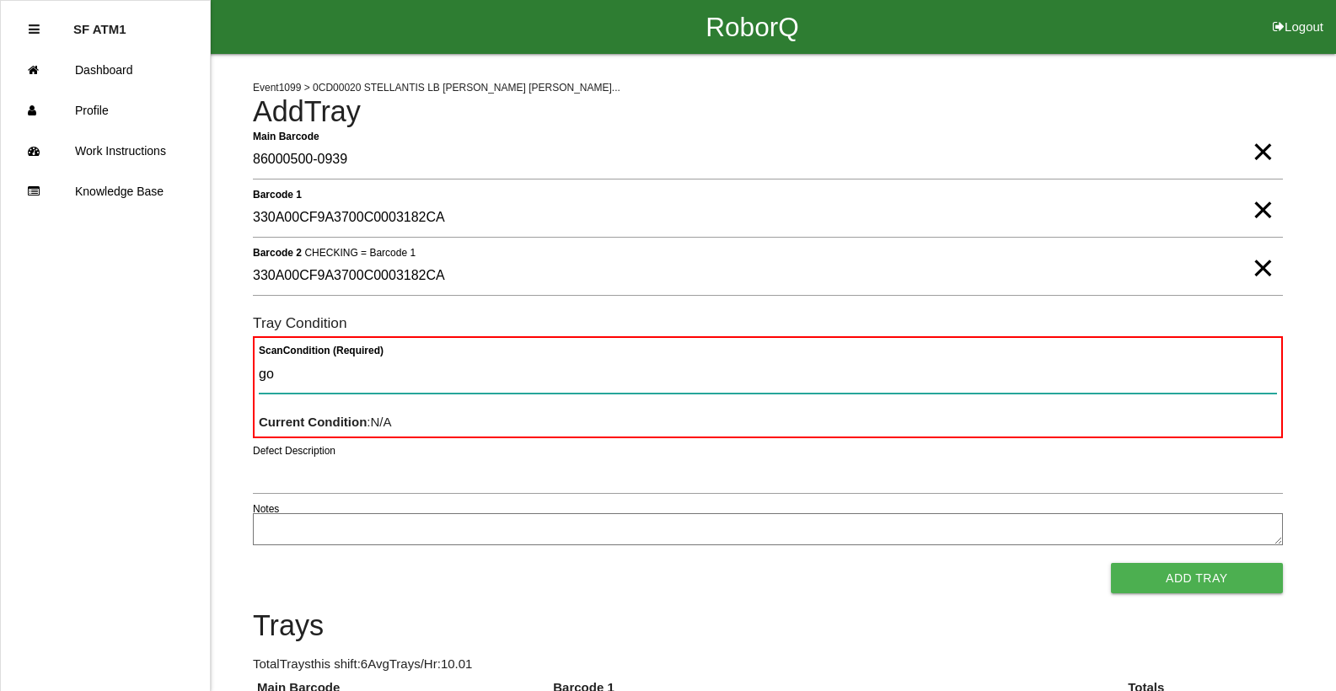
type Condition "goo"
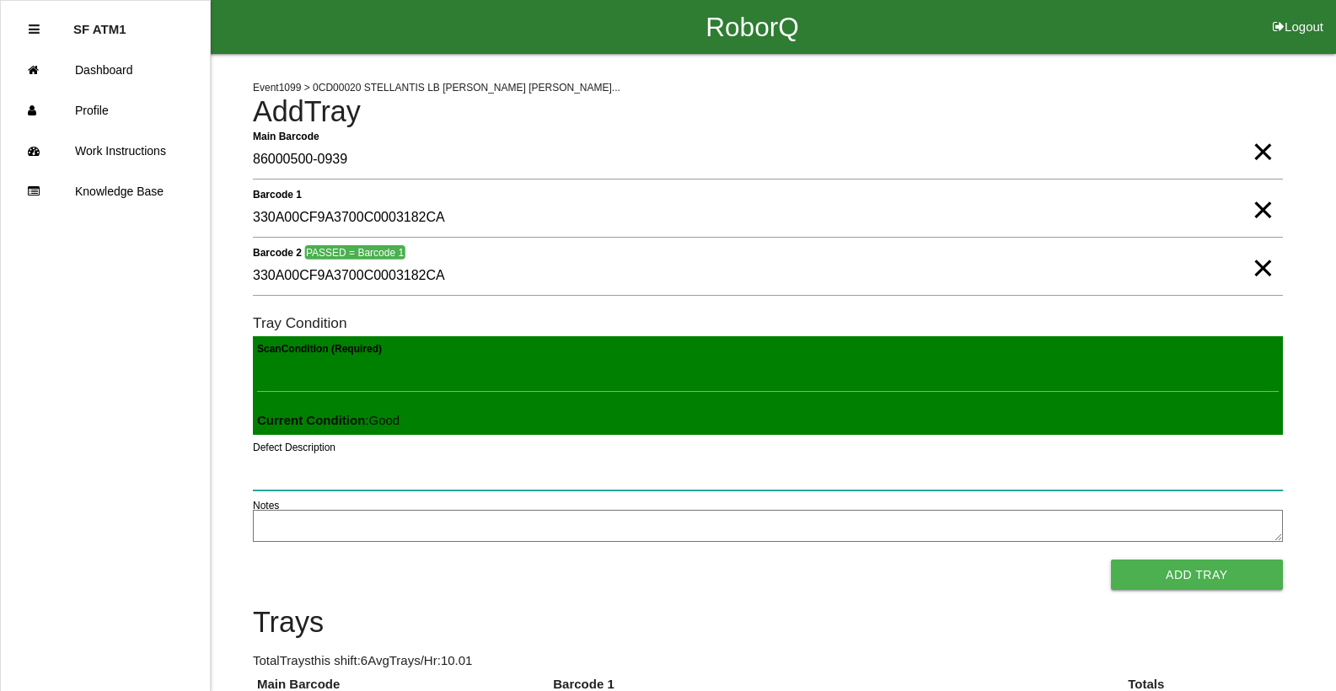
click at [1111, 560] on button "Add Tray" at bounding box center [1197, 575] width 172 height 30
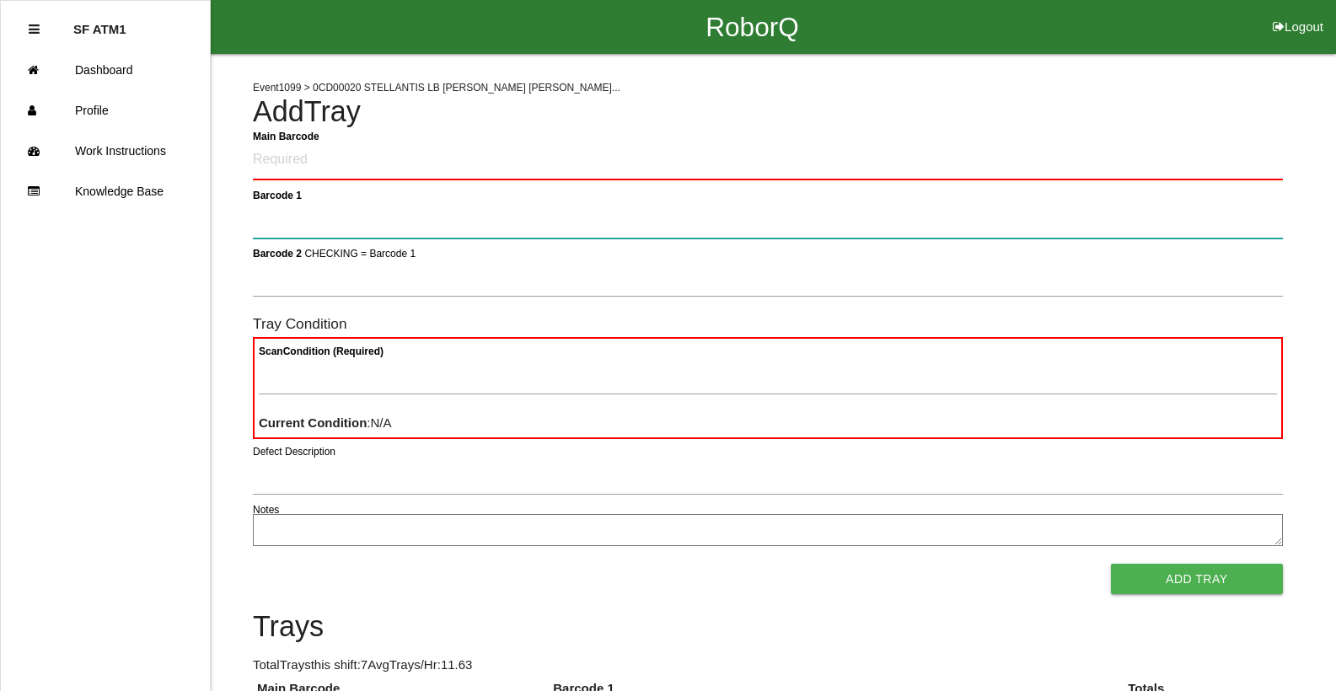
drag, startPoint x: 515, startPoint y: 233, endPoint x: 593, endPoint y: 144, distance: 118.2
click at [564, 136] on div "Event 1099 > 0CD00020 STELLANTIS LB BEV HAL... Add Tray Main Barcode Barcode 1 …" at bounding box center [768, 541] width 1030 height 974
type 1 "86000500-0940"
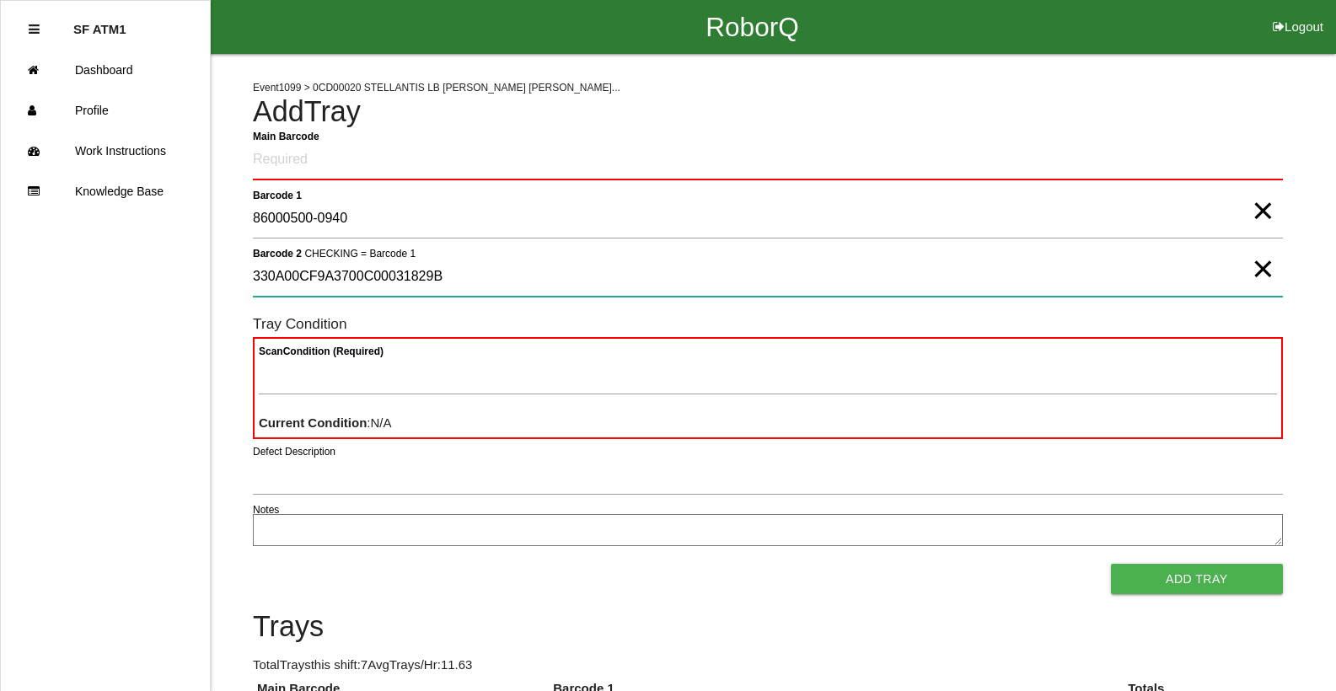
type 2 "330A00CF9A3700C00031829B"
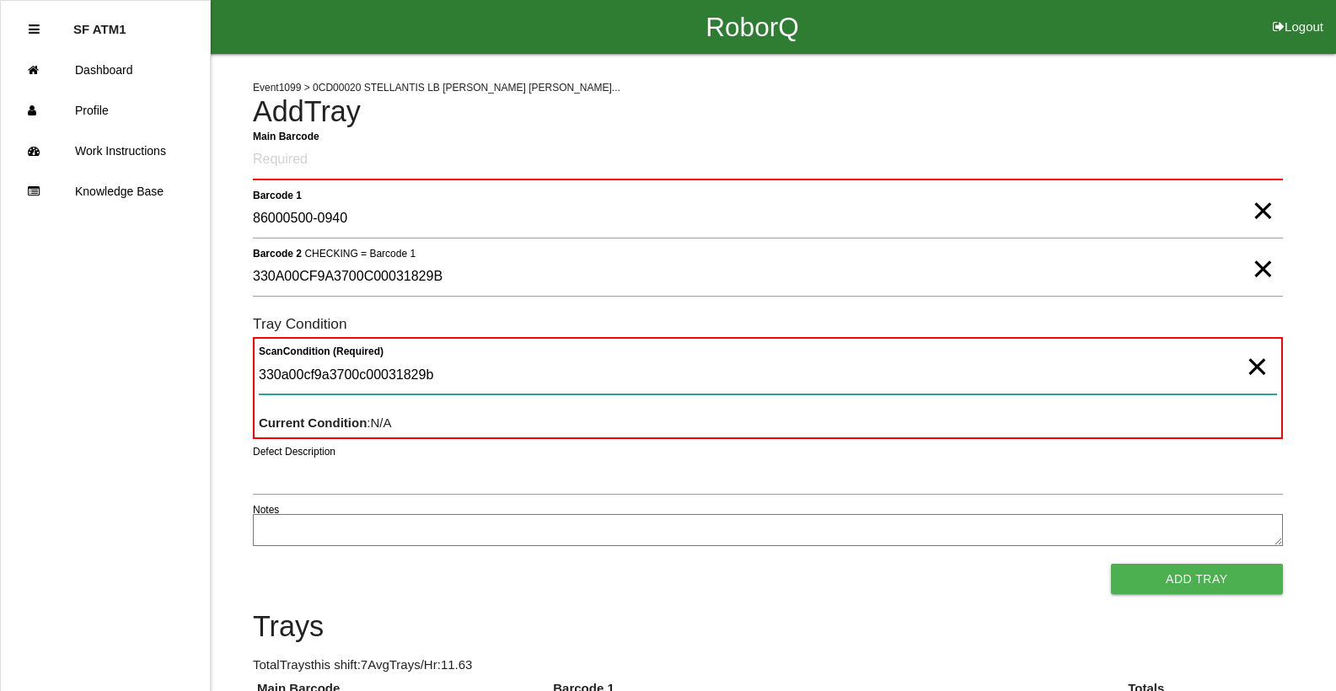
type Condition "330a00cf9a3700c00031829b"
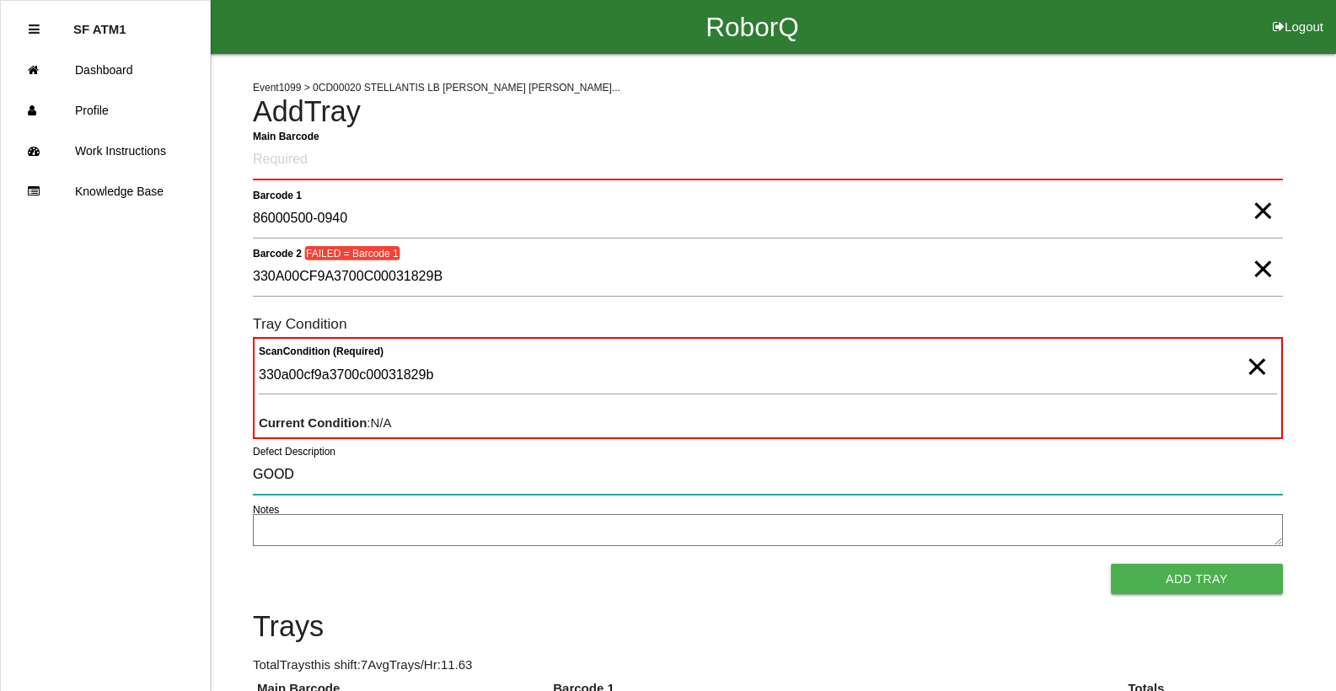
type input "GOOD"
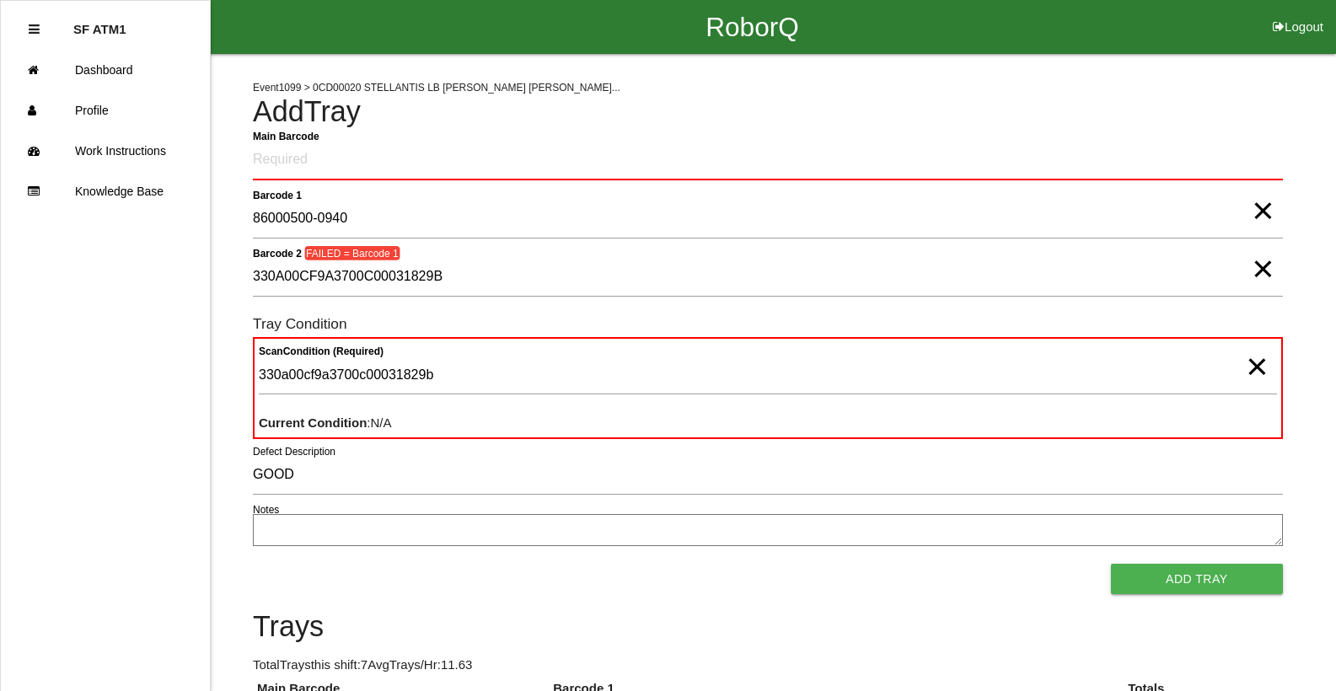
scroll to position [2, 0]
click at [1269, 269] on span "×" at bounding box center [1263, 252] width 22 height 34
click at [1259, 363] on span "×" at bounding box center [1257, 350] width 22 height 34
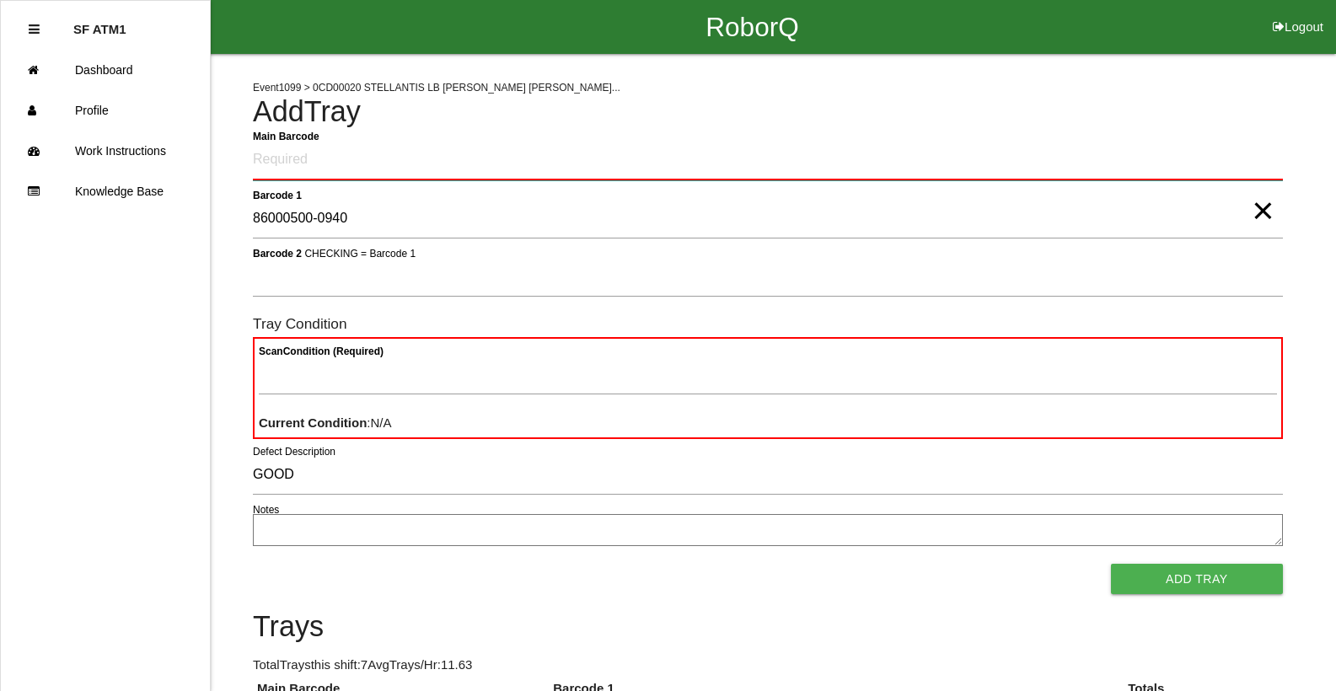
click at [617, 163] on Barcode "Main Barcode" at bounding box center [768, 161] width 1030 height 40
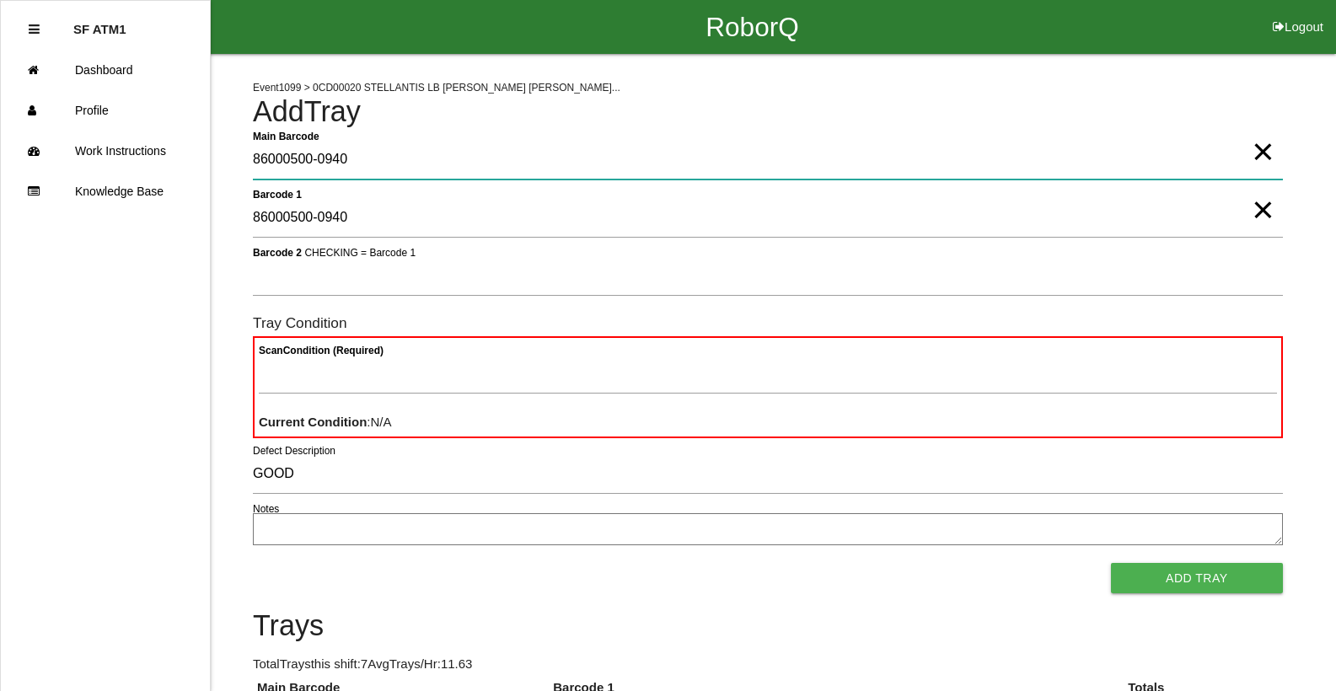
type Barcode "86000500-0940"
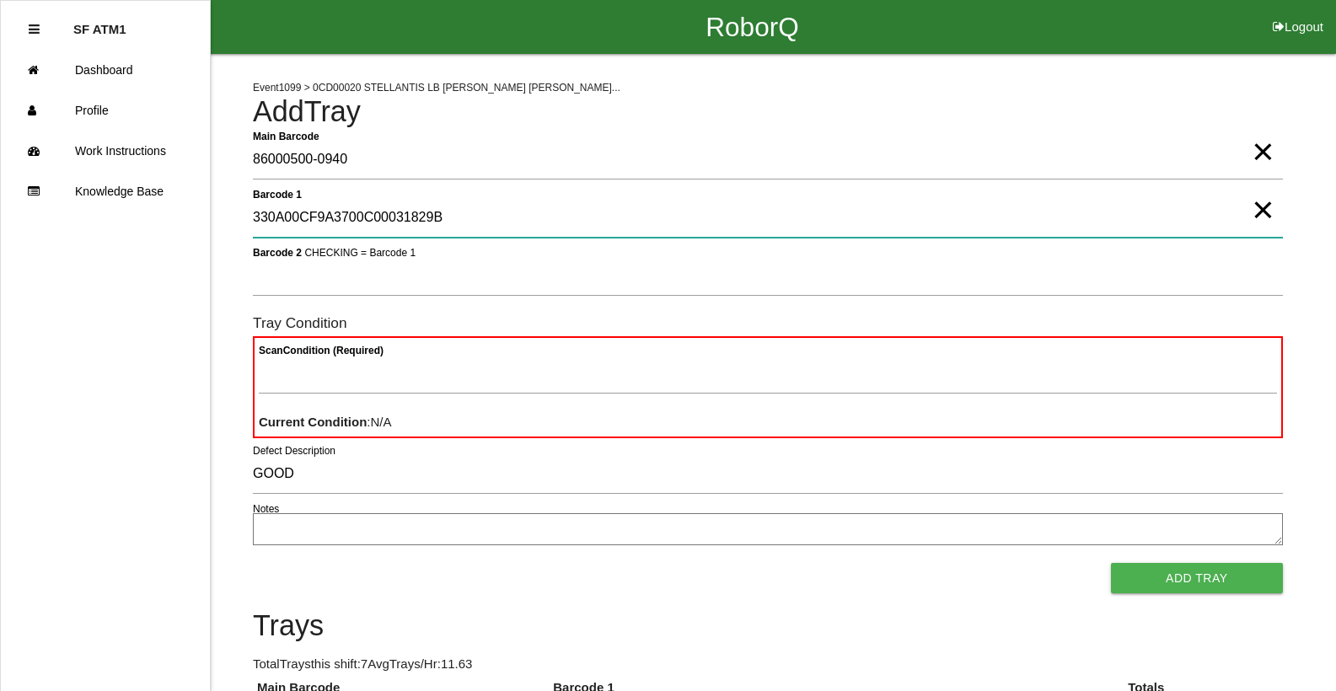
type 1 "330A00CF9A3700C00031829B"
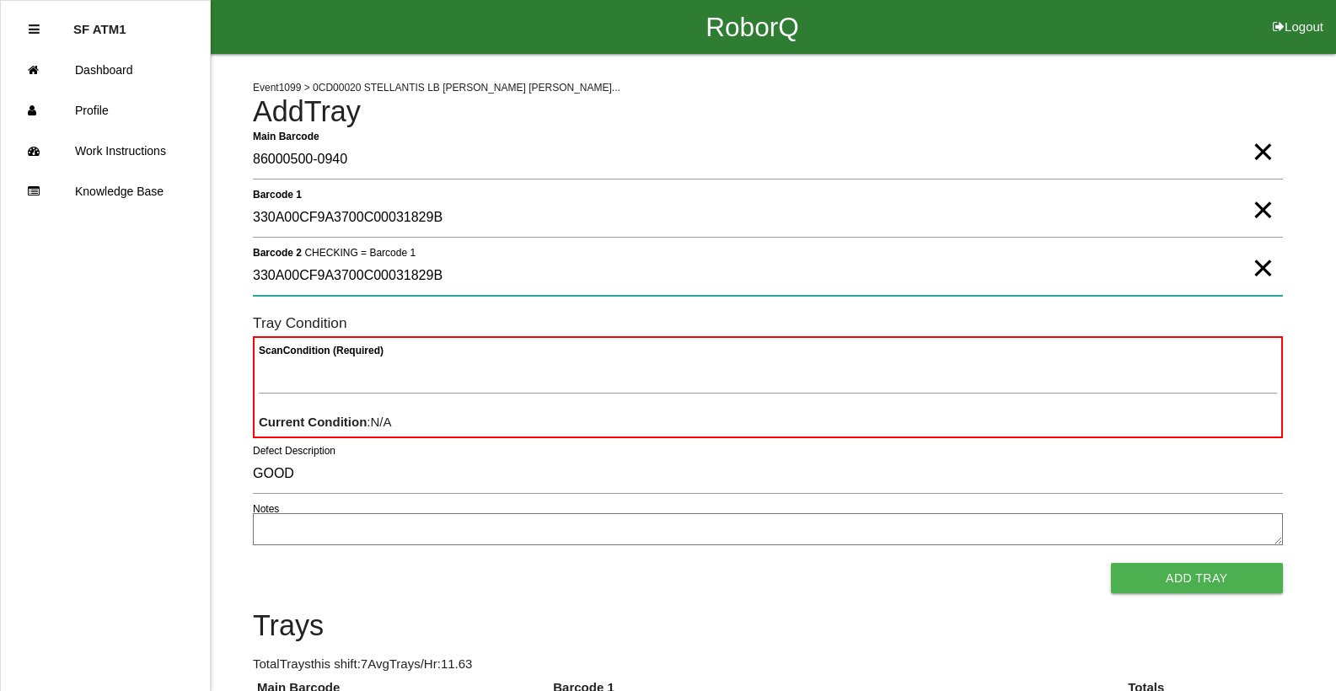
type 2 "330A00CF9A3700C00031829B"
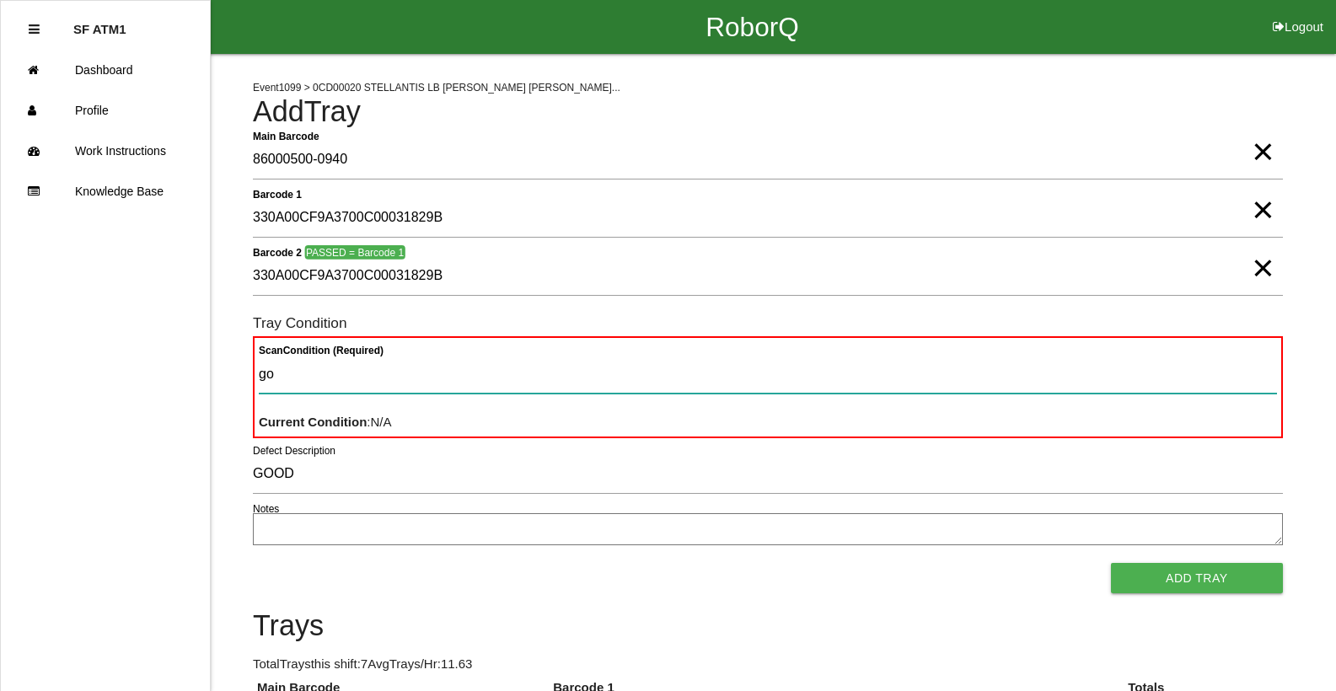
type Condition "goo"
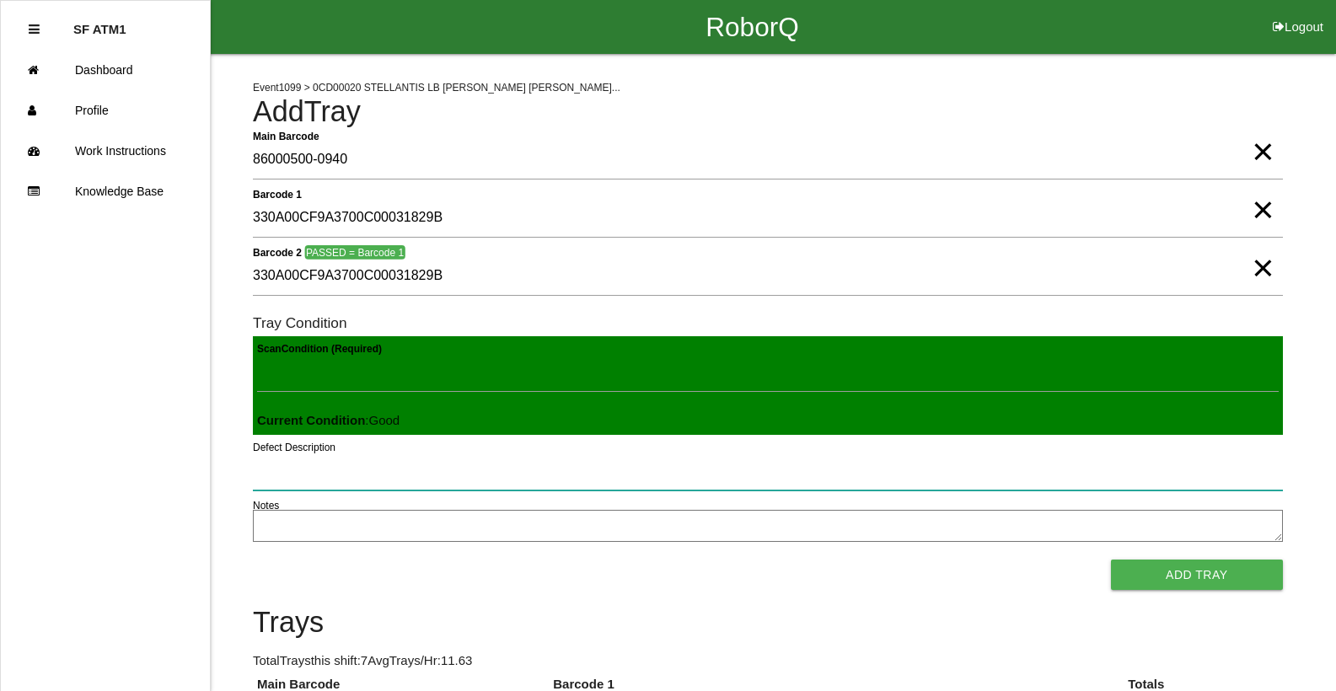
click at [1111, 560] on button "Add Tray" at bounding box center [1197, 575] width 172 height 30
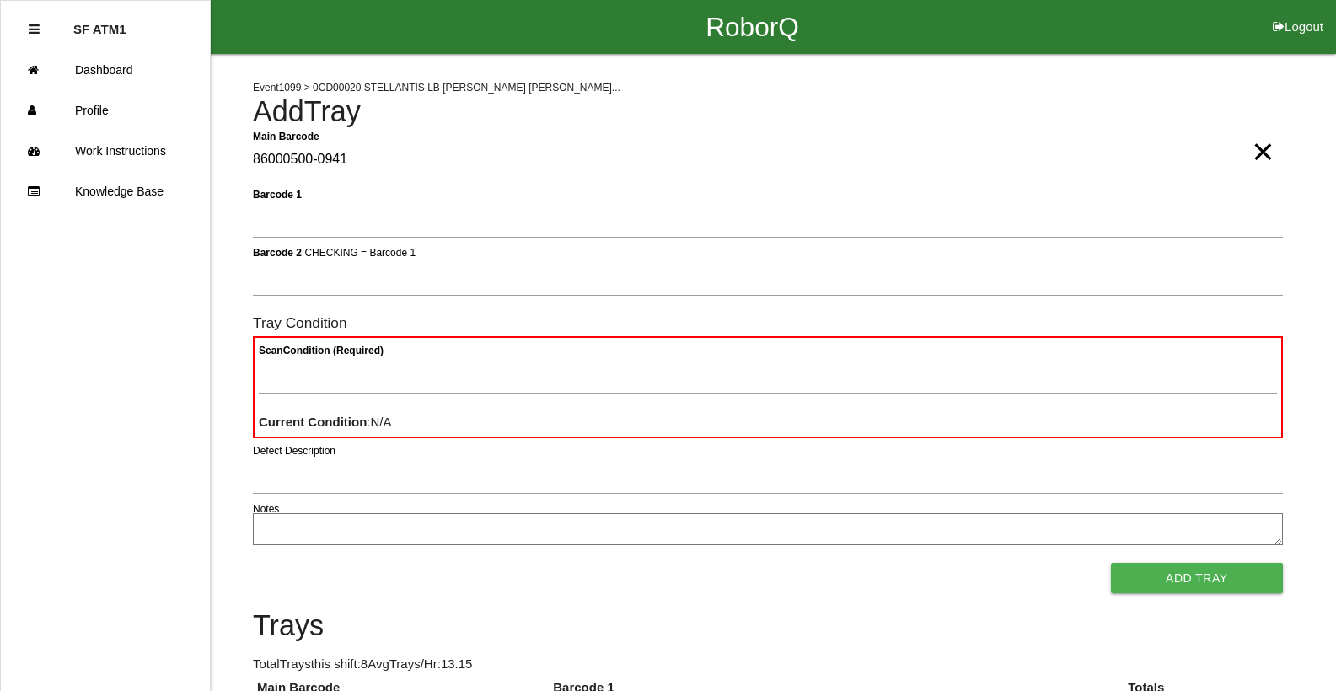
type Barcode "86000500-0941"
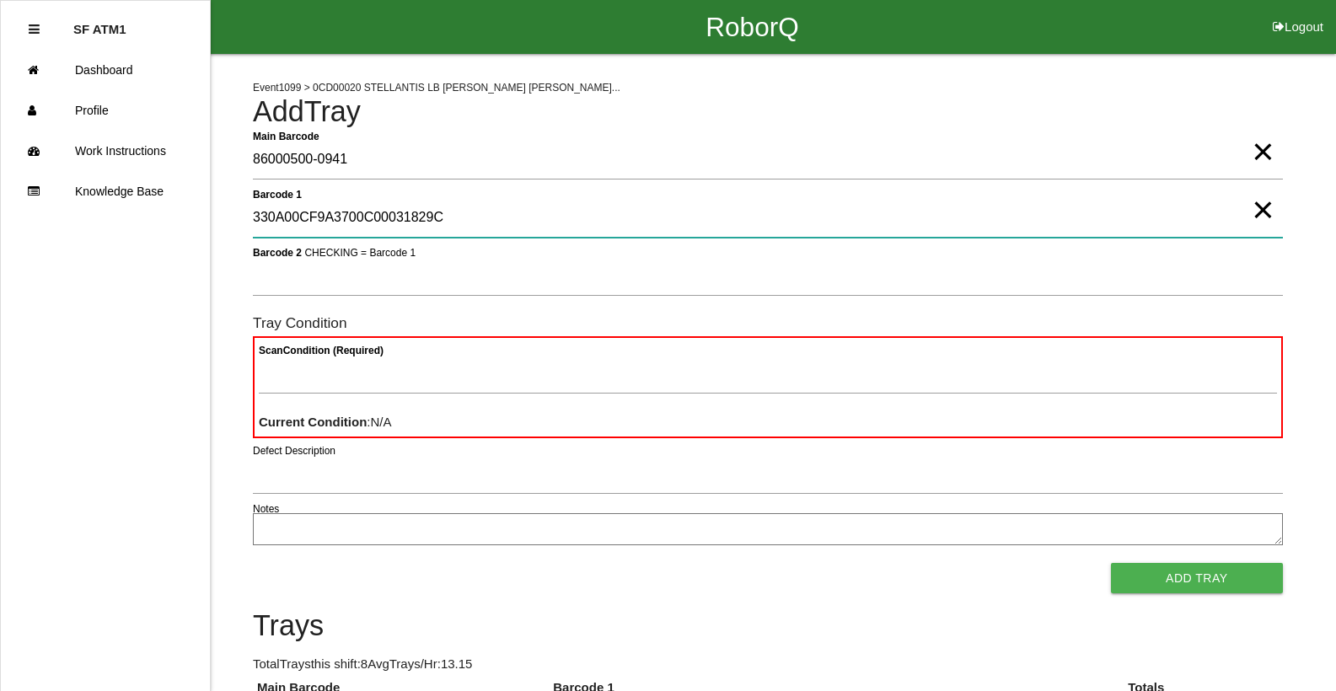
type 1 "330A00CF9A3700C00031829C"
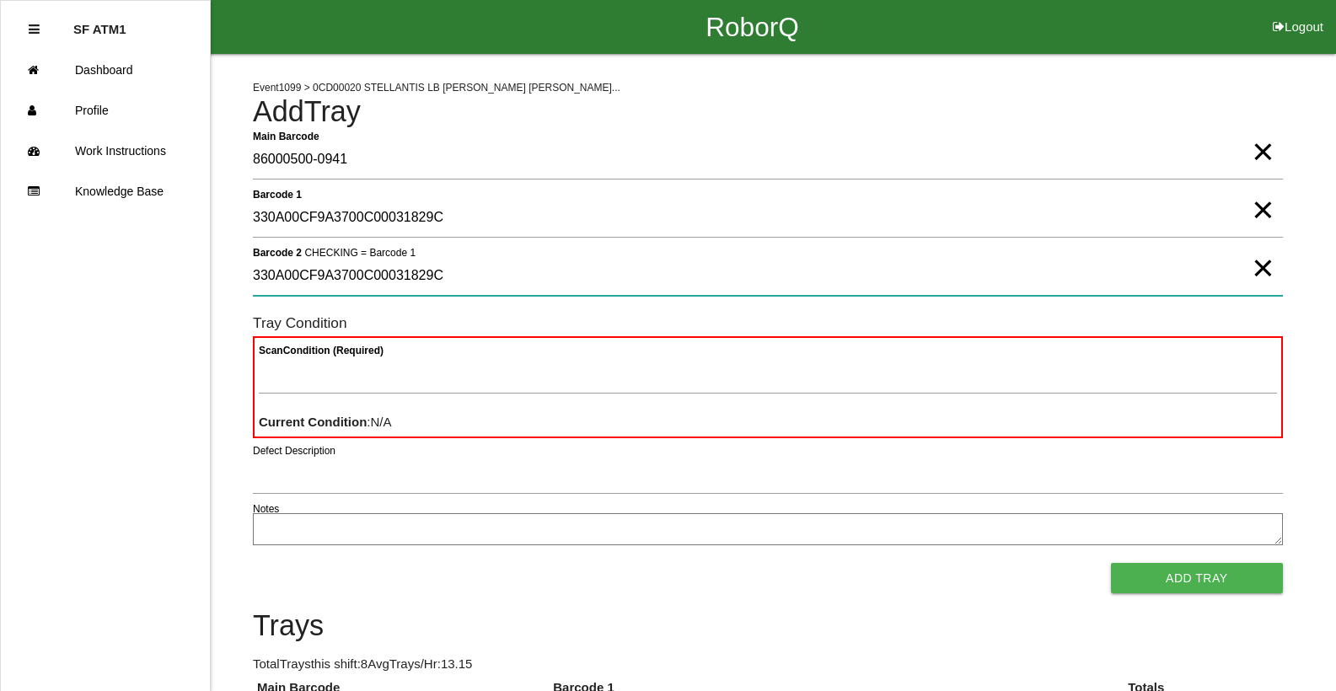
type 2 "330A00CF9A3700C00031829C"
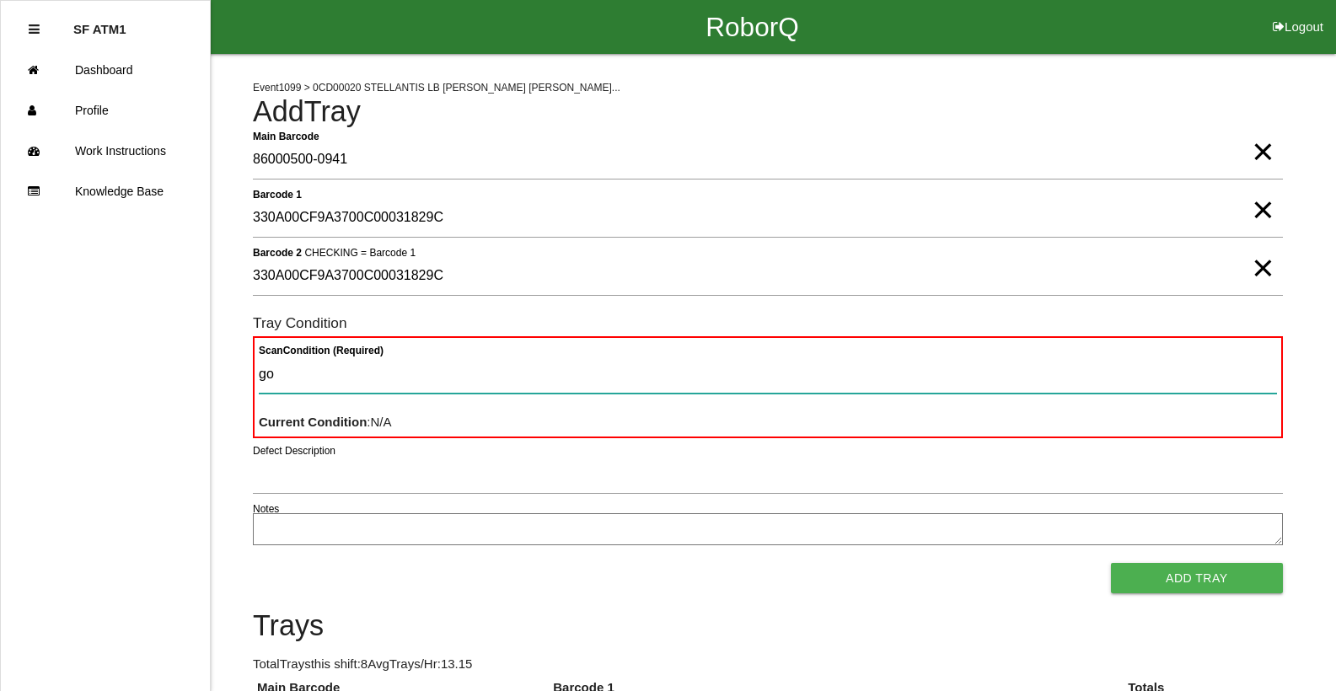
type Condition "goo"
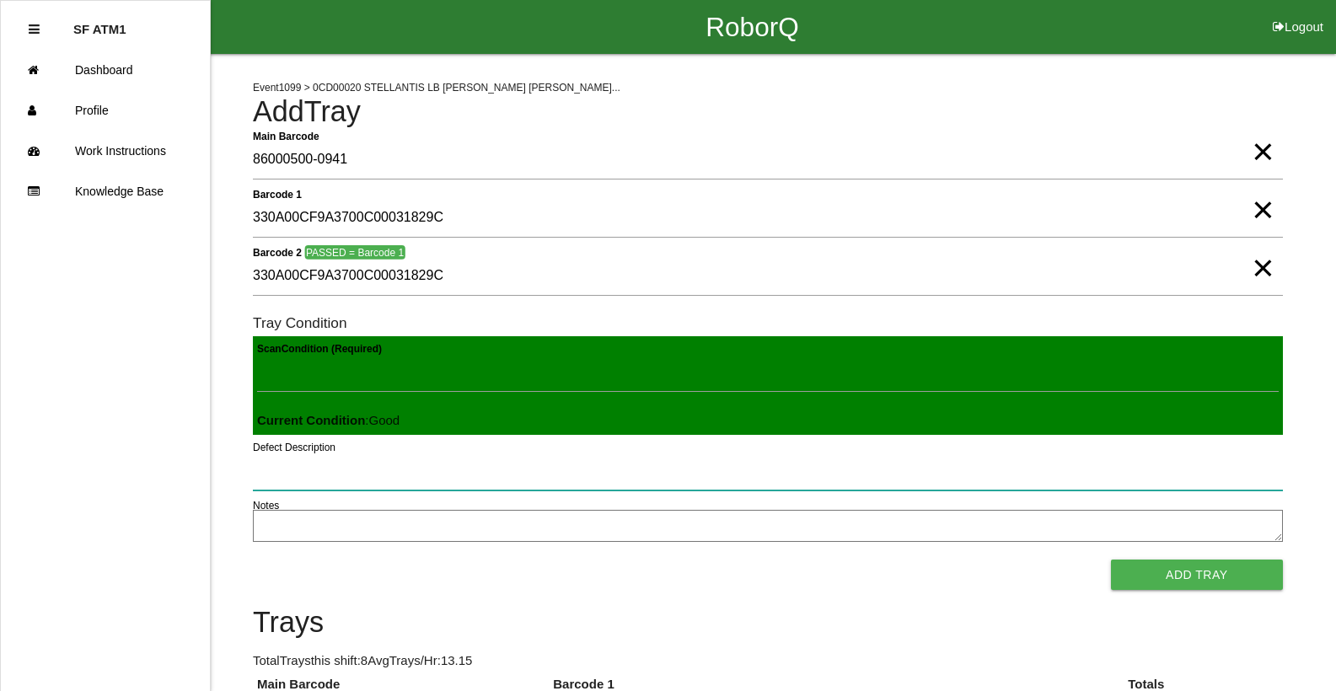
click at [1111, 560] on button "Add Tray" at bounding box center [1197, 575] width 172 height 30
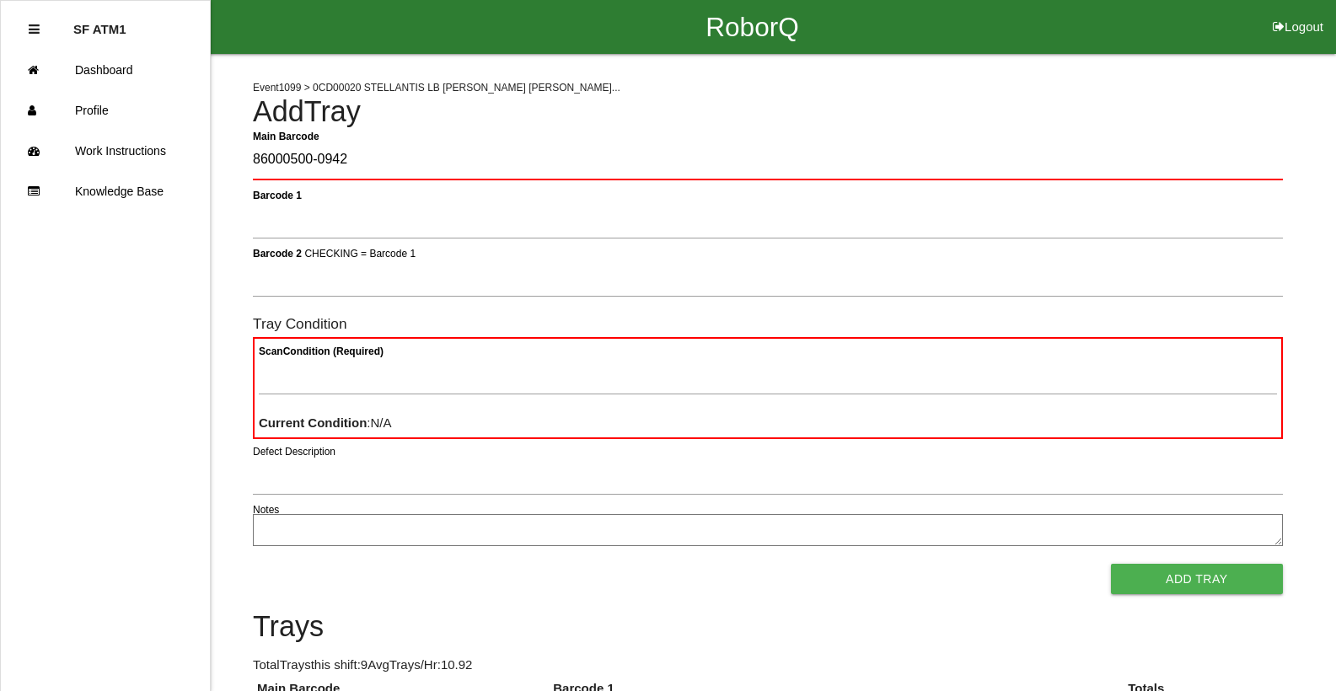
type Barcode "86000500-0942"
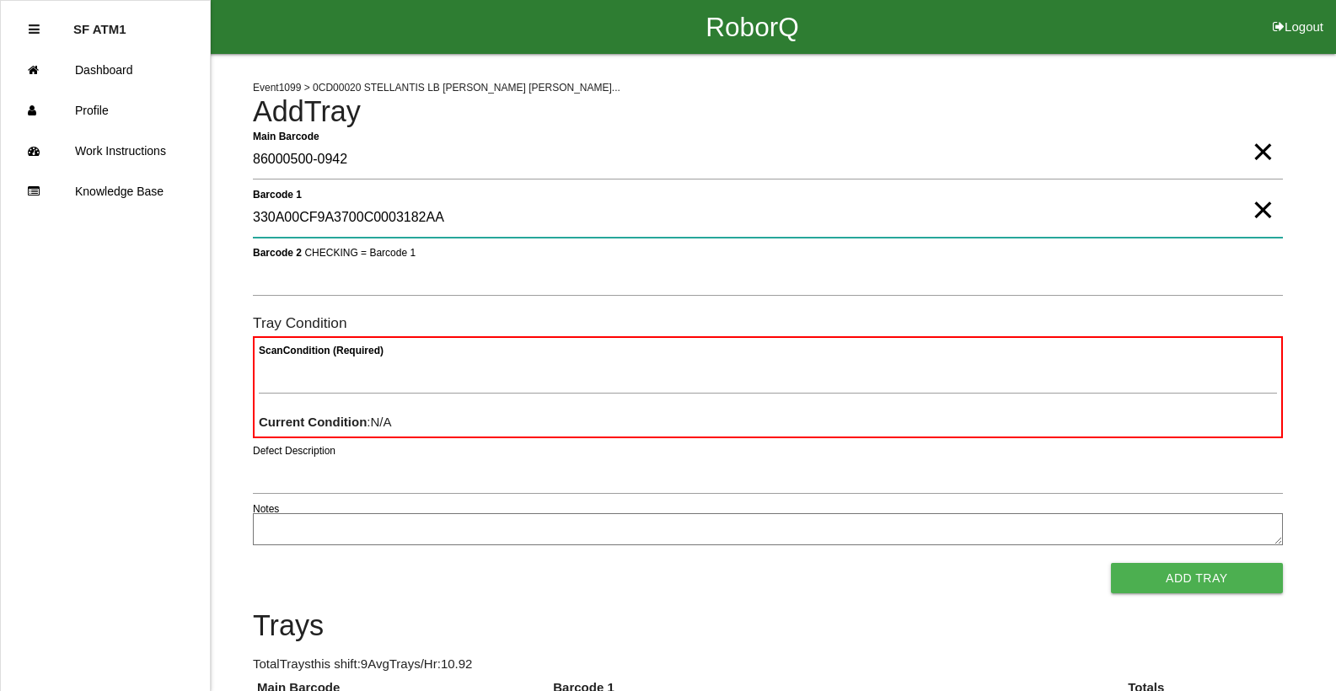
type 1 "330A00CF9A3700C0003182AA"
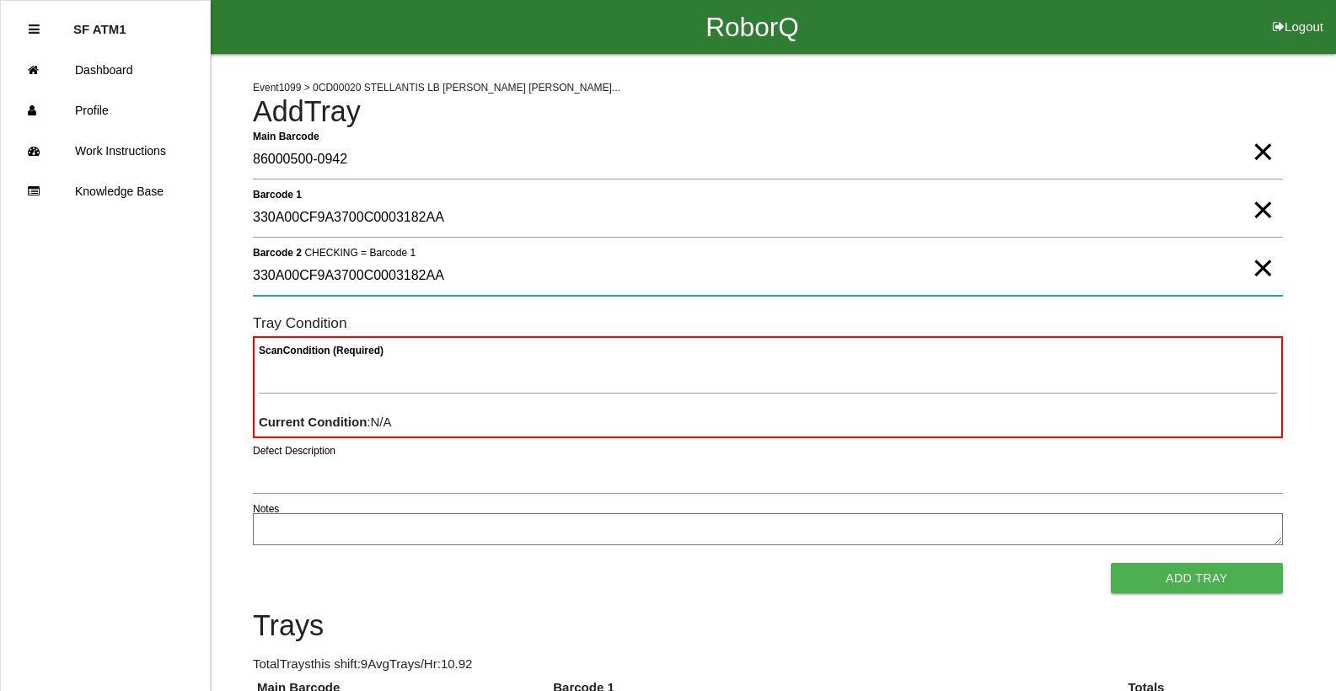
type 2 "330A00CF9A3700C0003182AA"
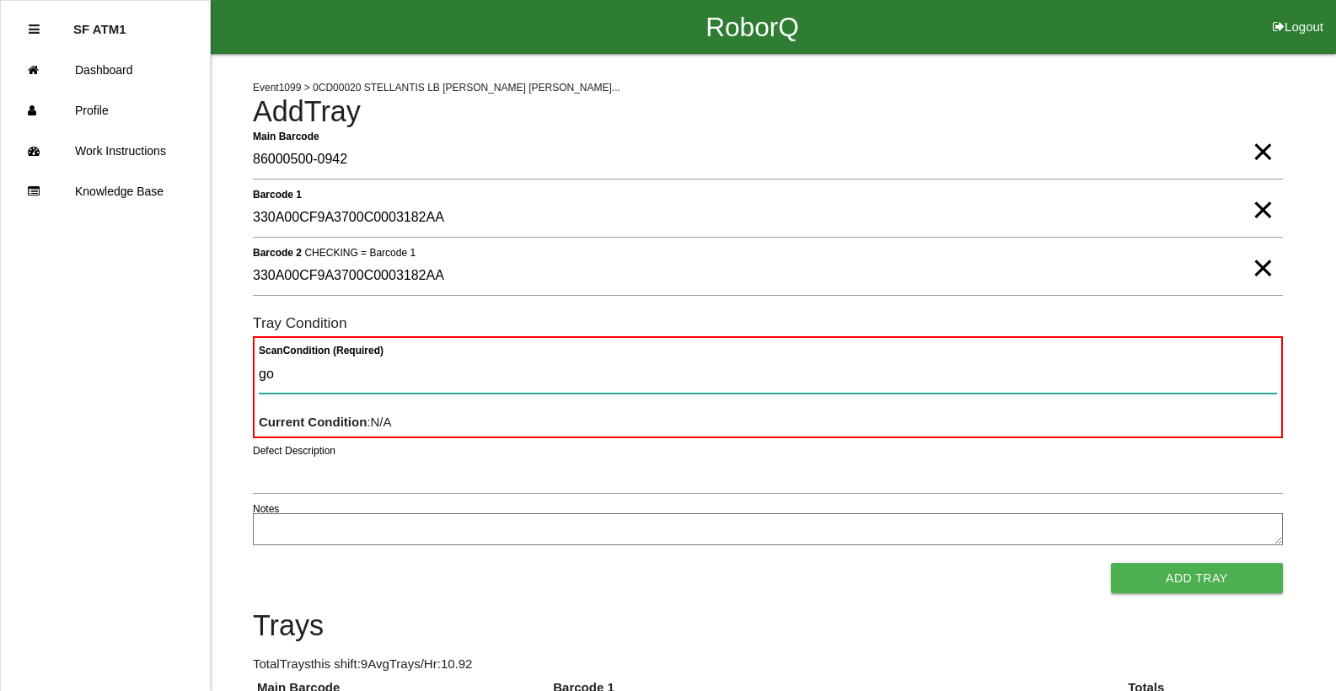
type Condition "goo"
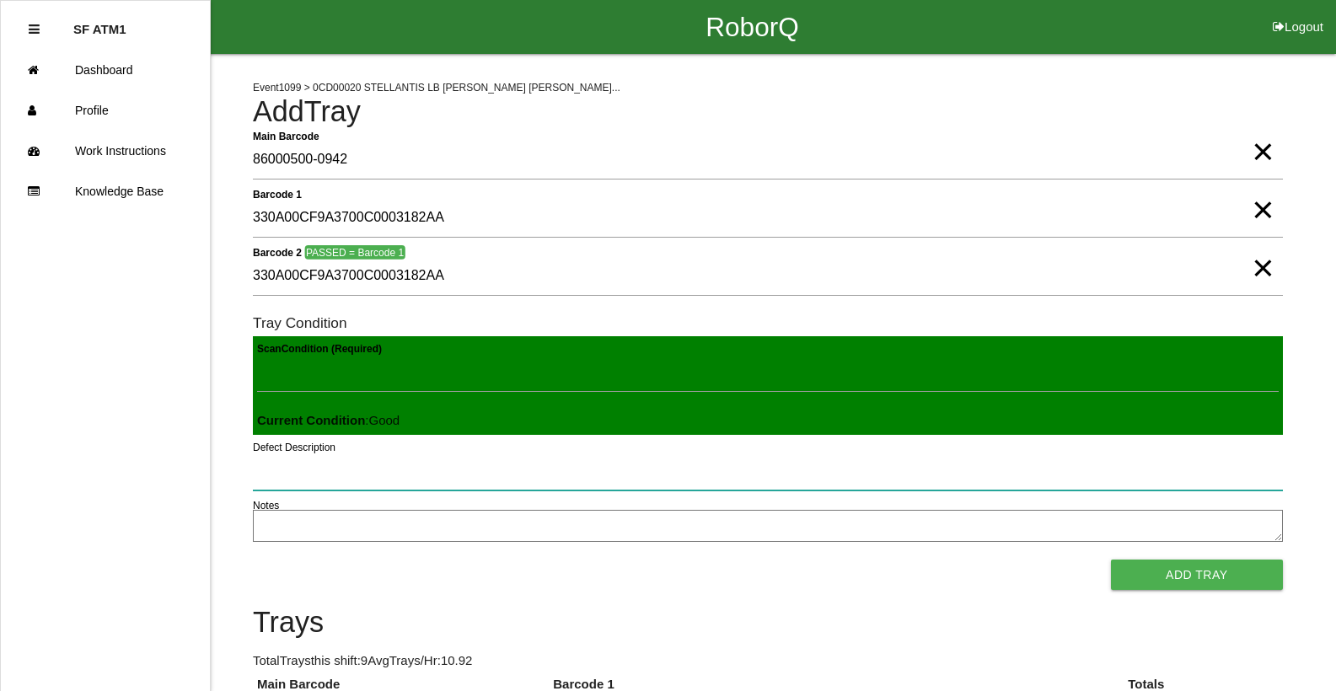
click at [1111, 560] on button "Add Tray" at bounding box center [1197, 575] width 172 height 30
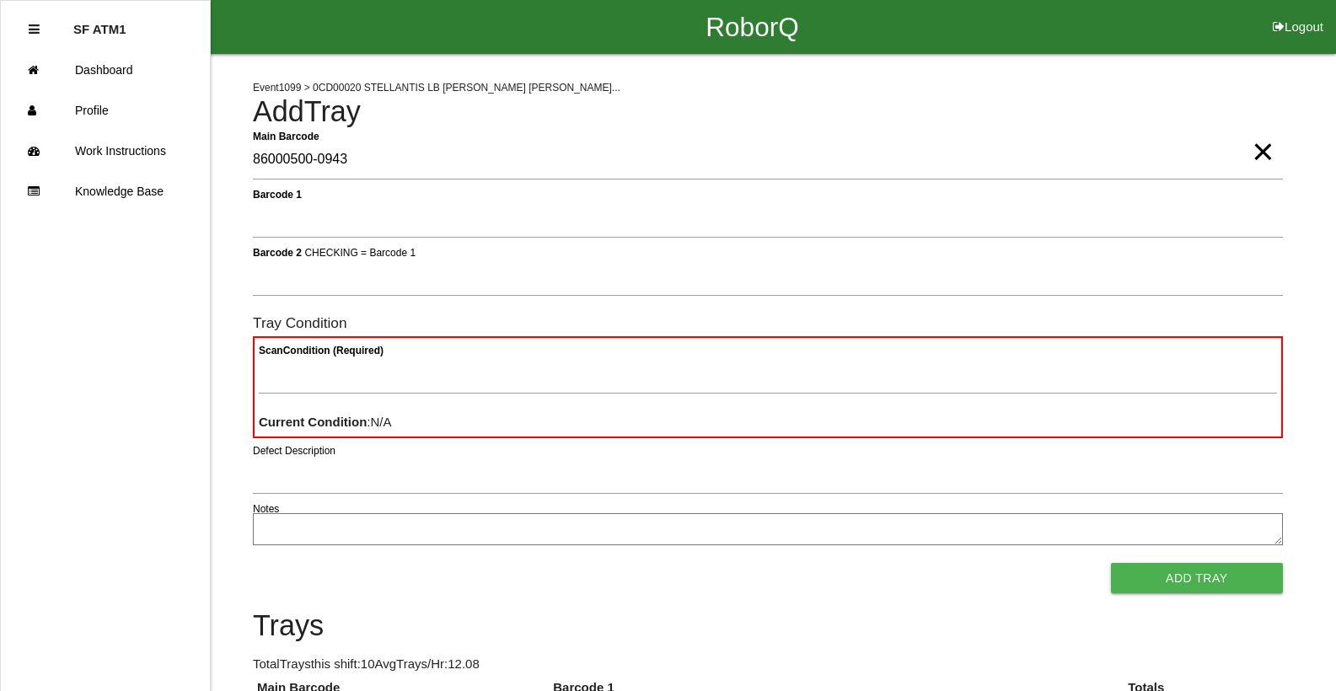
type Barcode "86000500-0943"
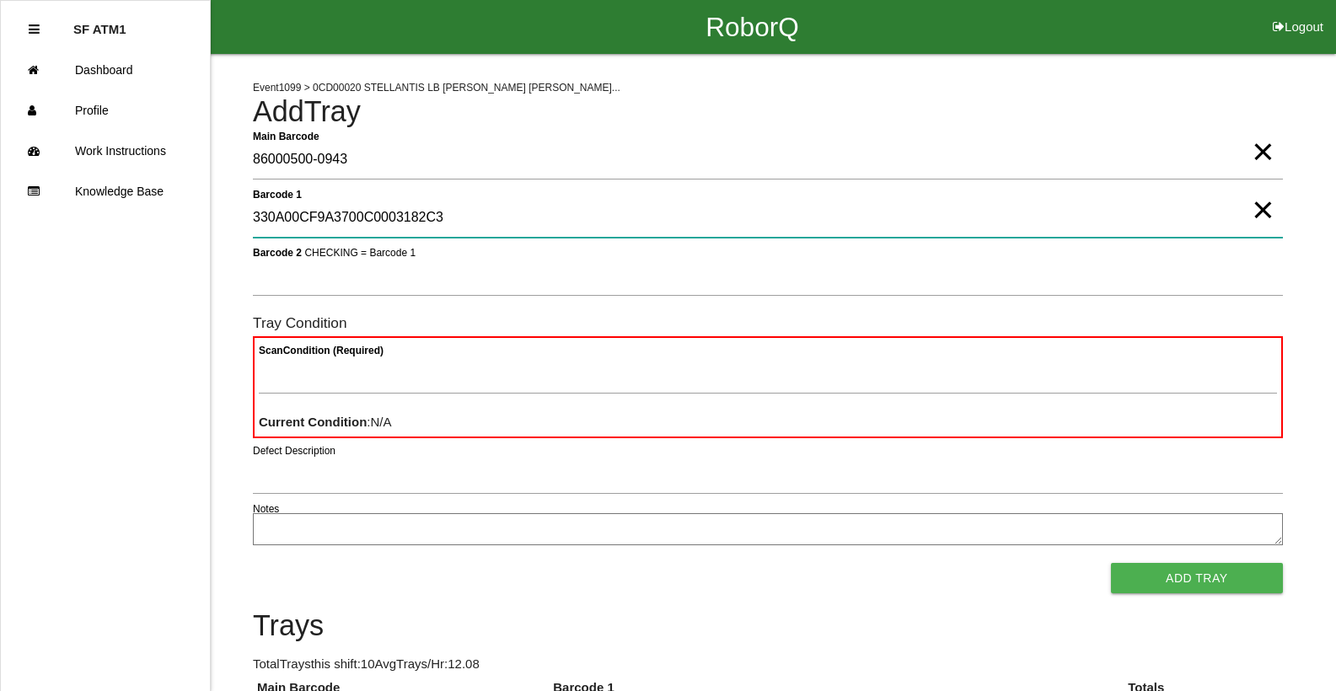
type 1 "330A00CF9A3700C0003182C3"
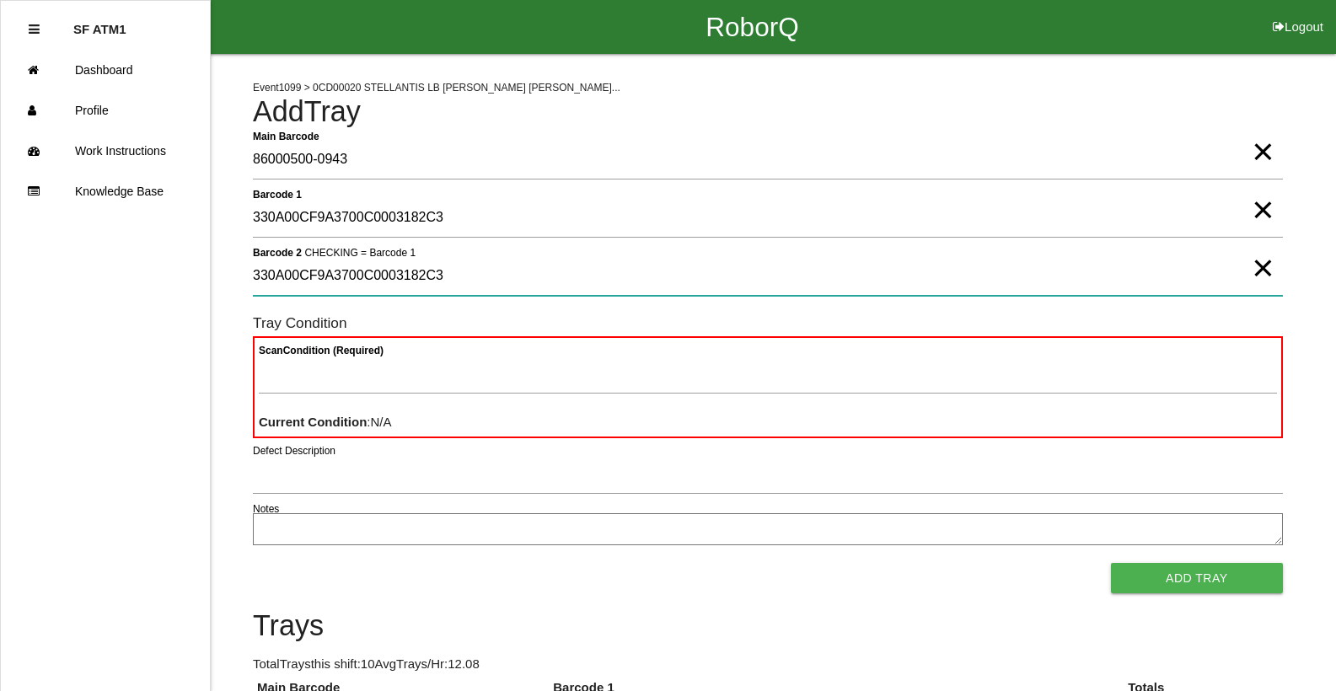
type 2 "330A00CF9A3700C0003182C3"
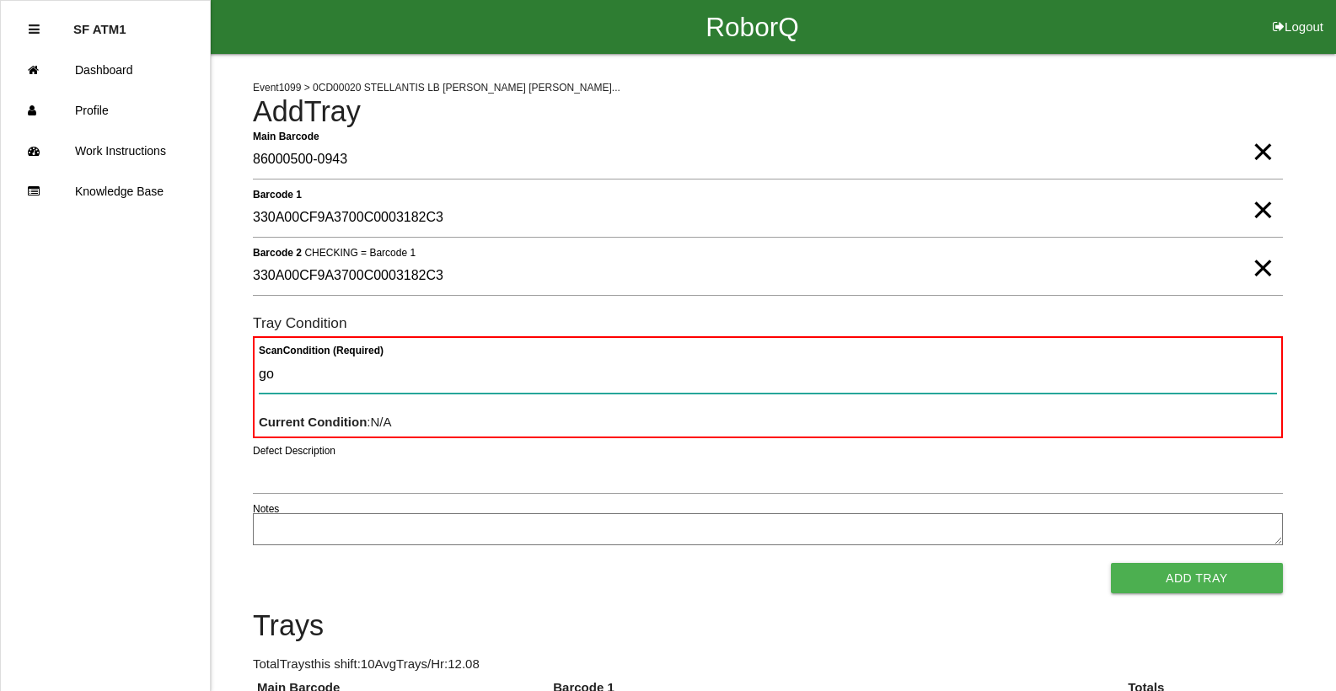
type Condition "goo"
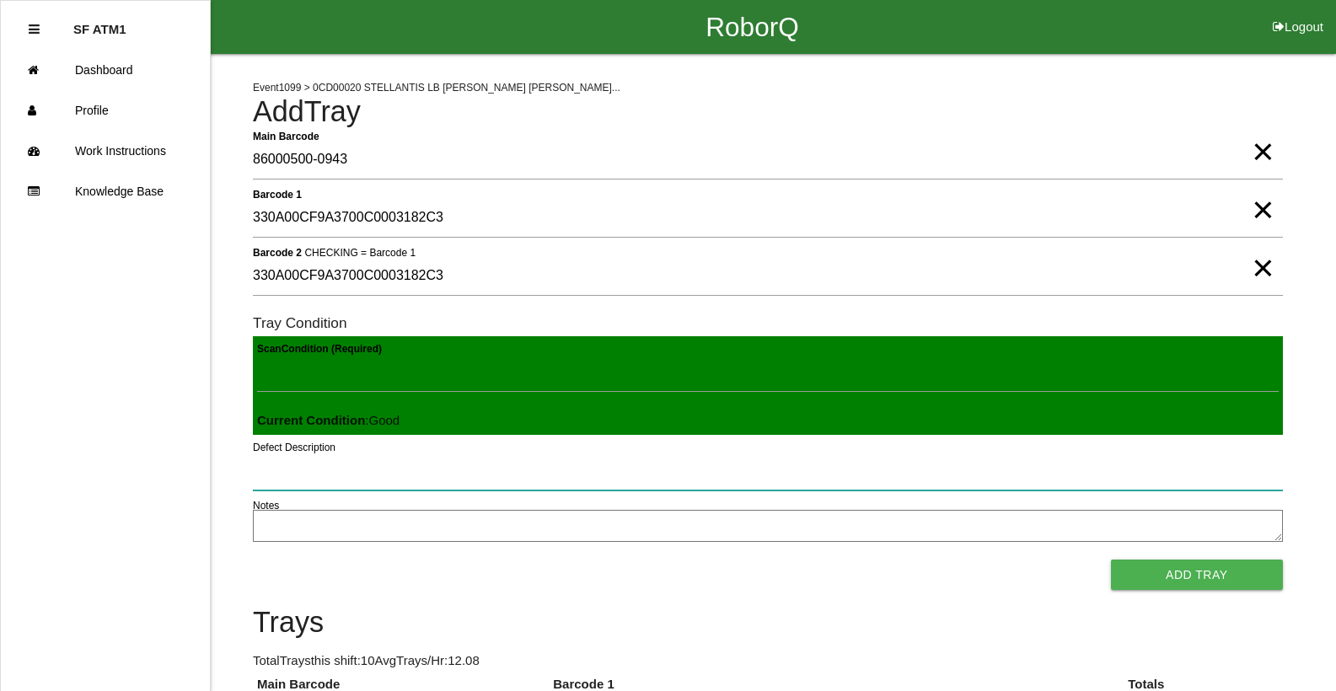
click at [1111, 560] on button "Add Tray" at bounding box center [1197, 575] width 172 height 30
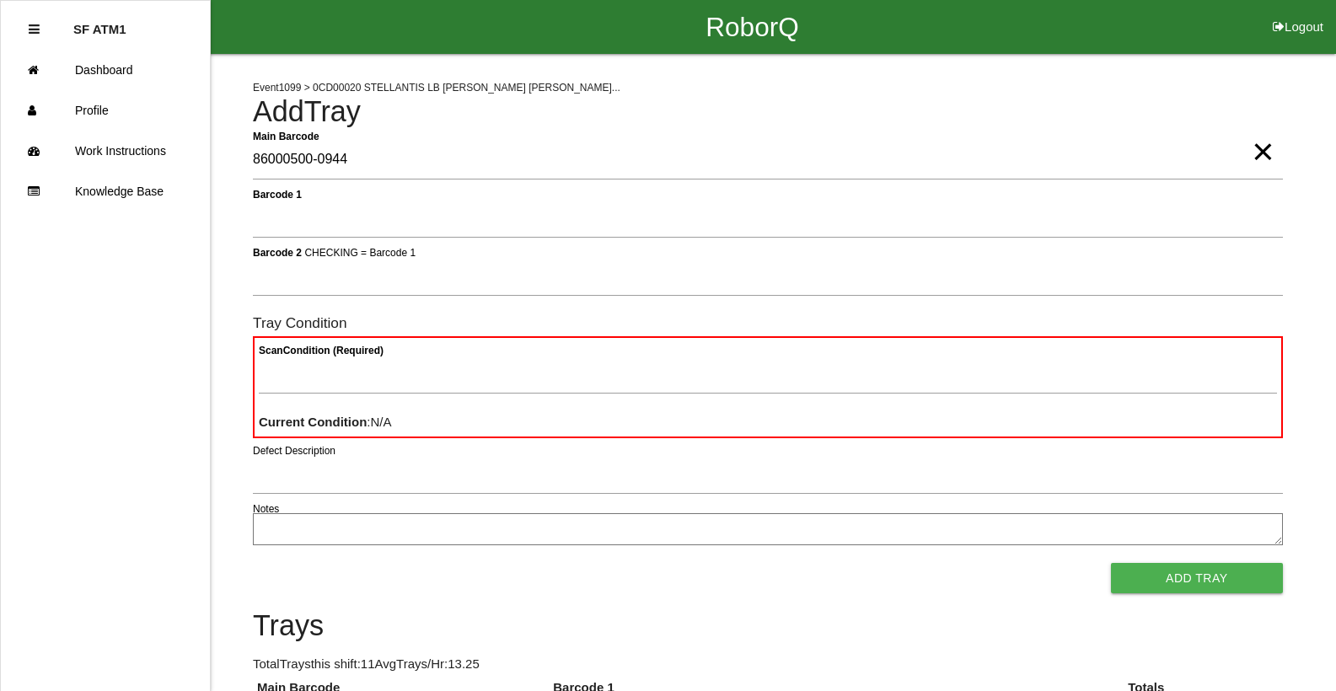
type Barcode "86000500-0944"
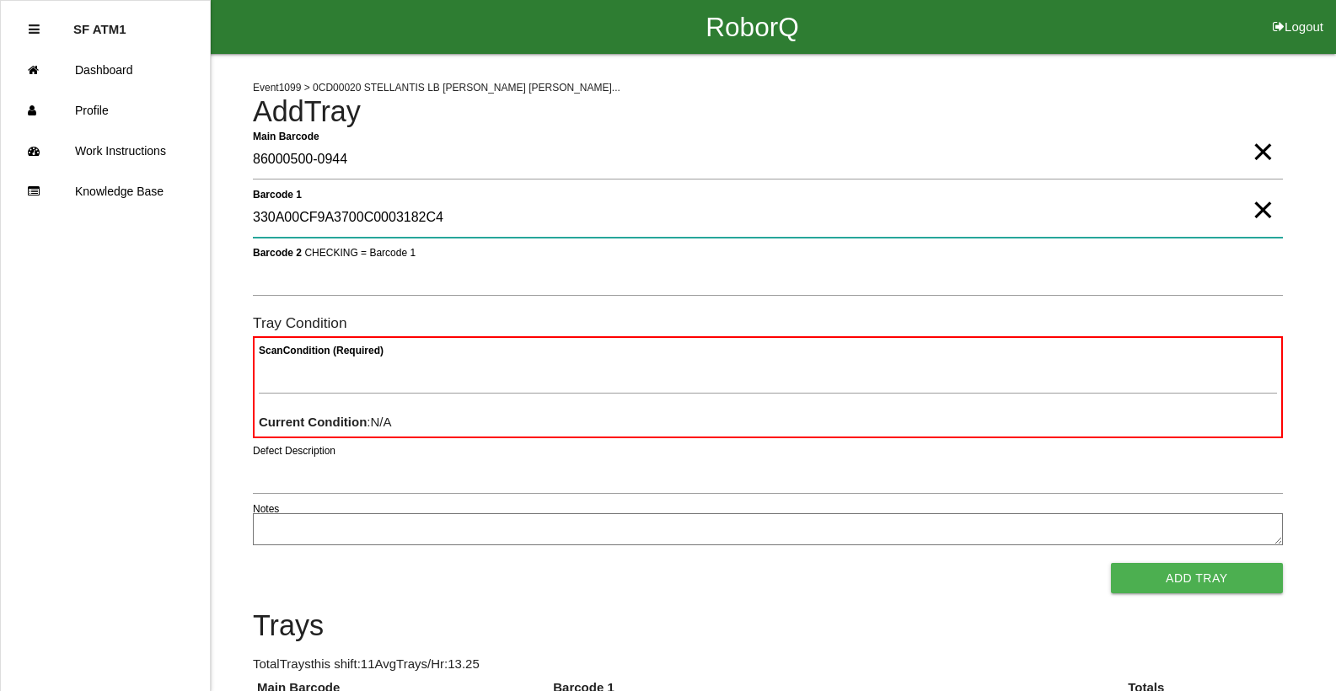
type 1 "330A00CF9A3700C0003182C4"
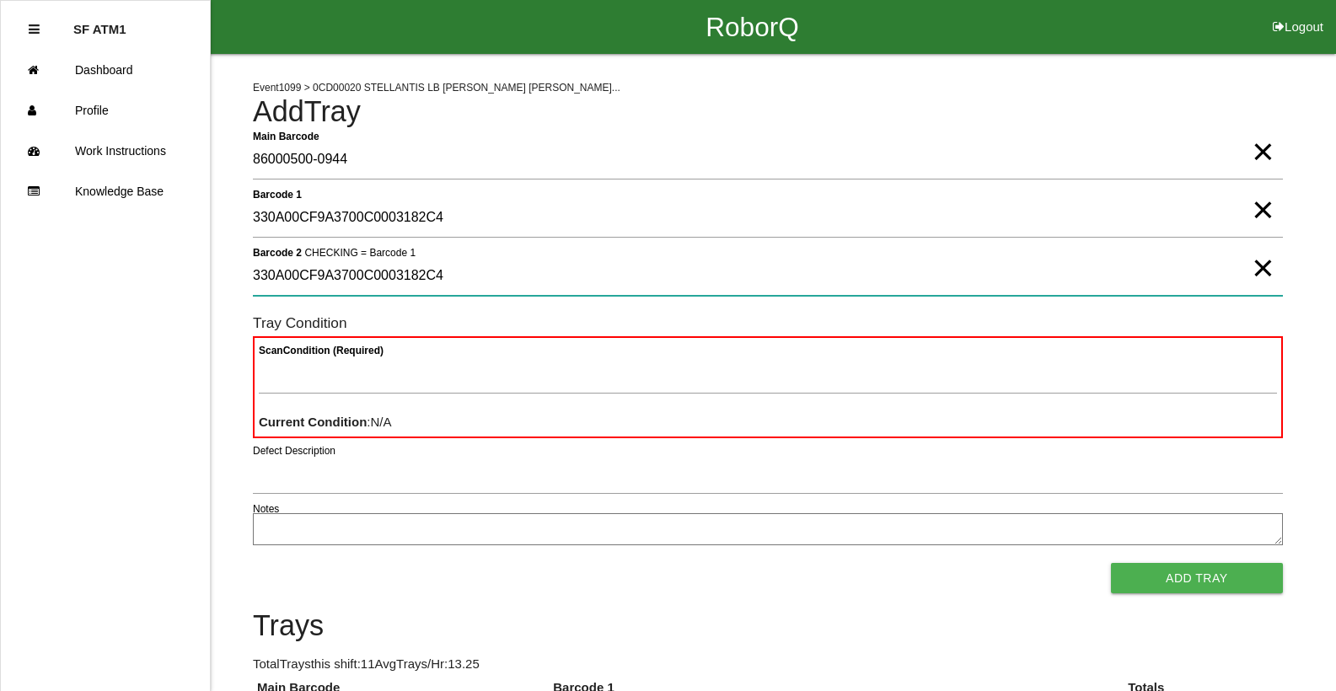
type 2 "330A00CF9A3700C0003182C4"
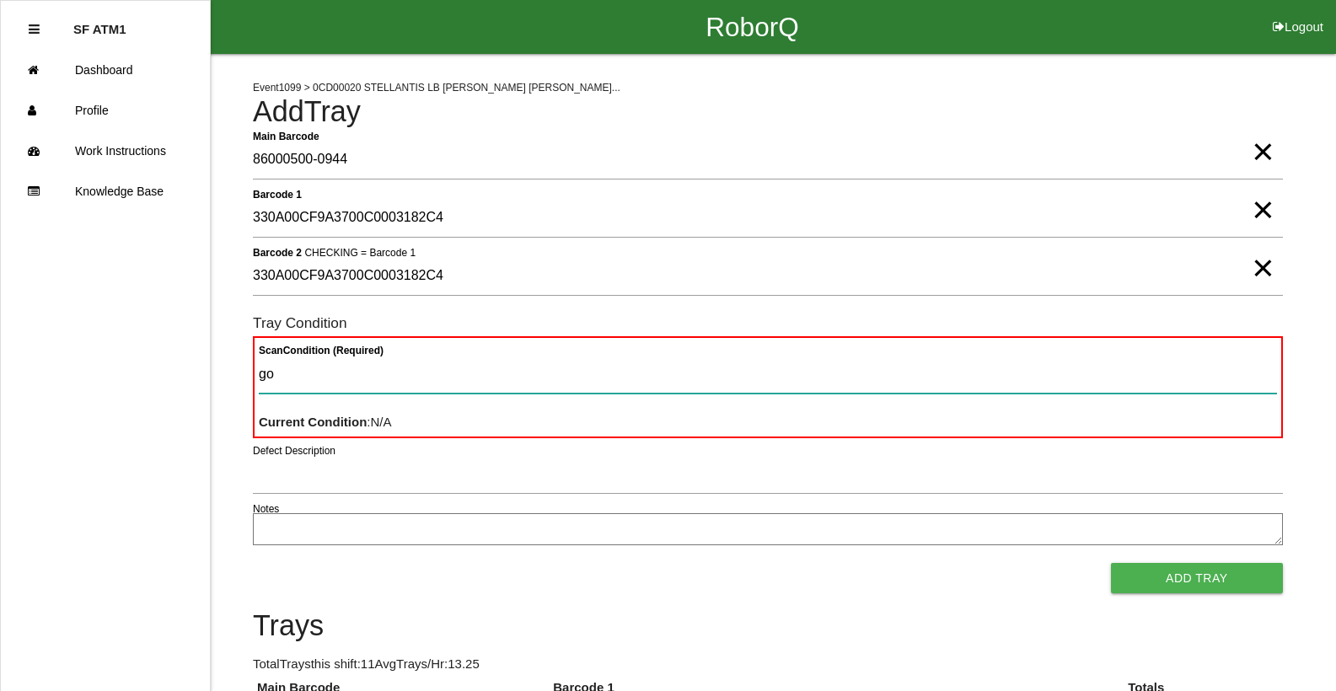
type Condition "goo"
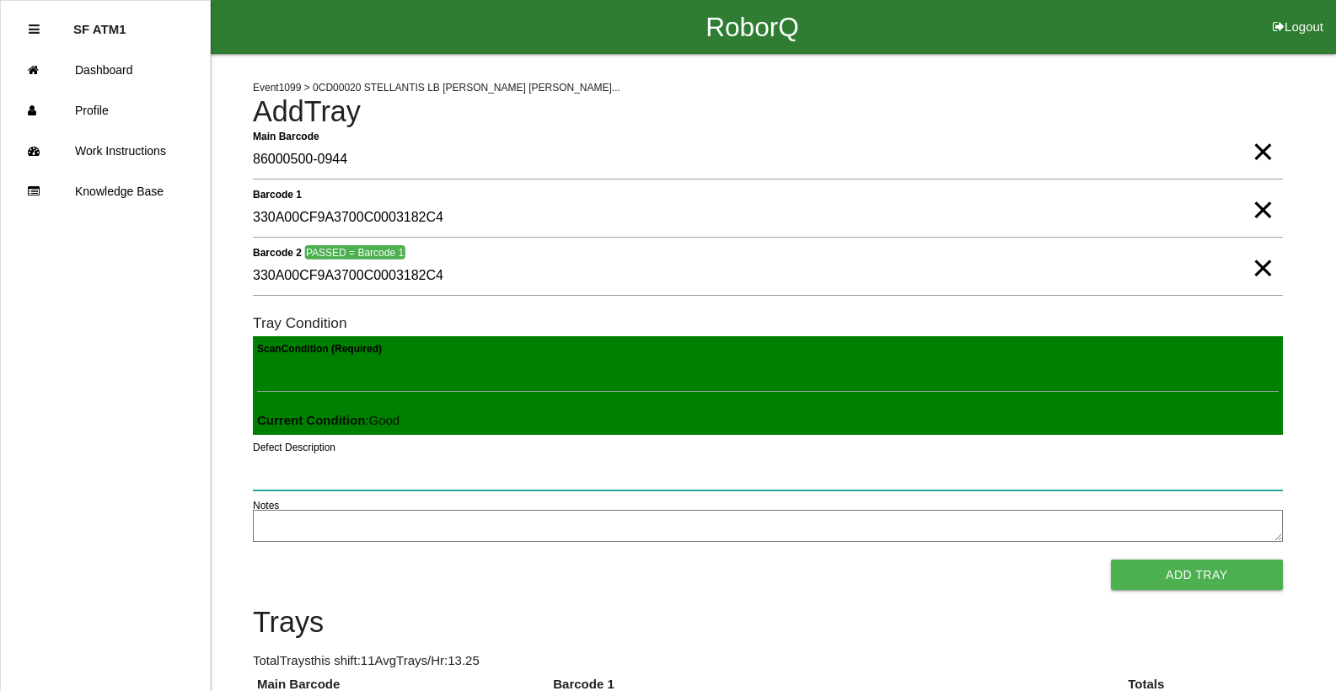
click at [1111, 560] on button "Add Tray" at bounding box center [1197, 575] width 172 height 30
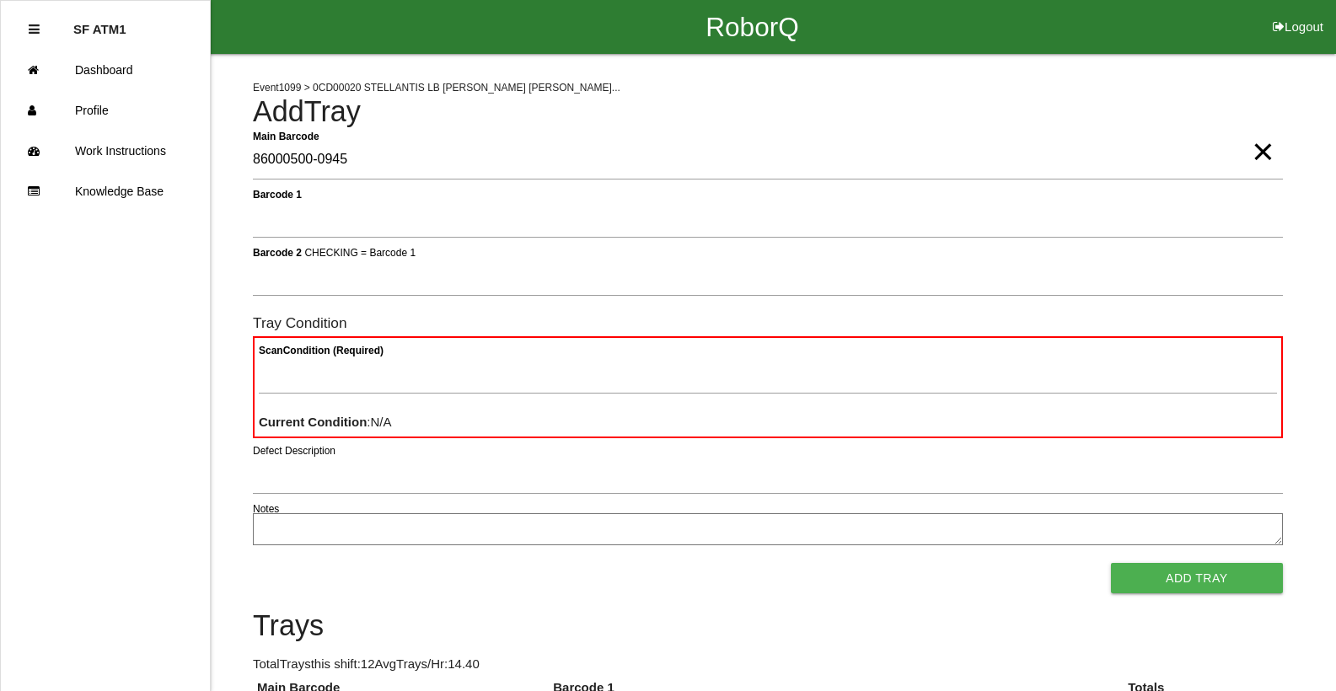
type Barcode "86000500-0945"
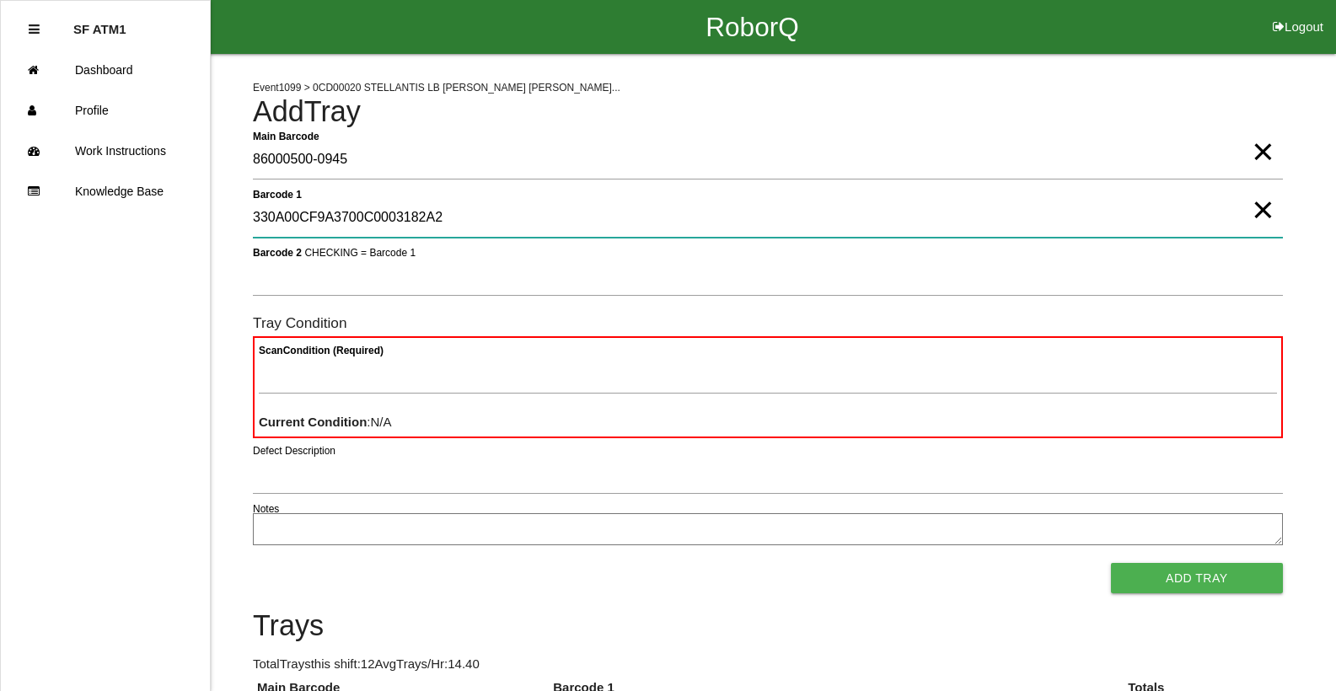
type 1 "330A00CF9A3700C0003182A2"
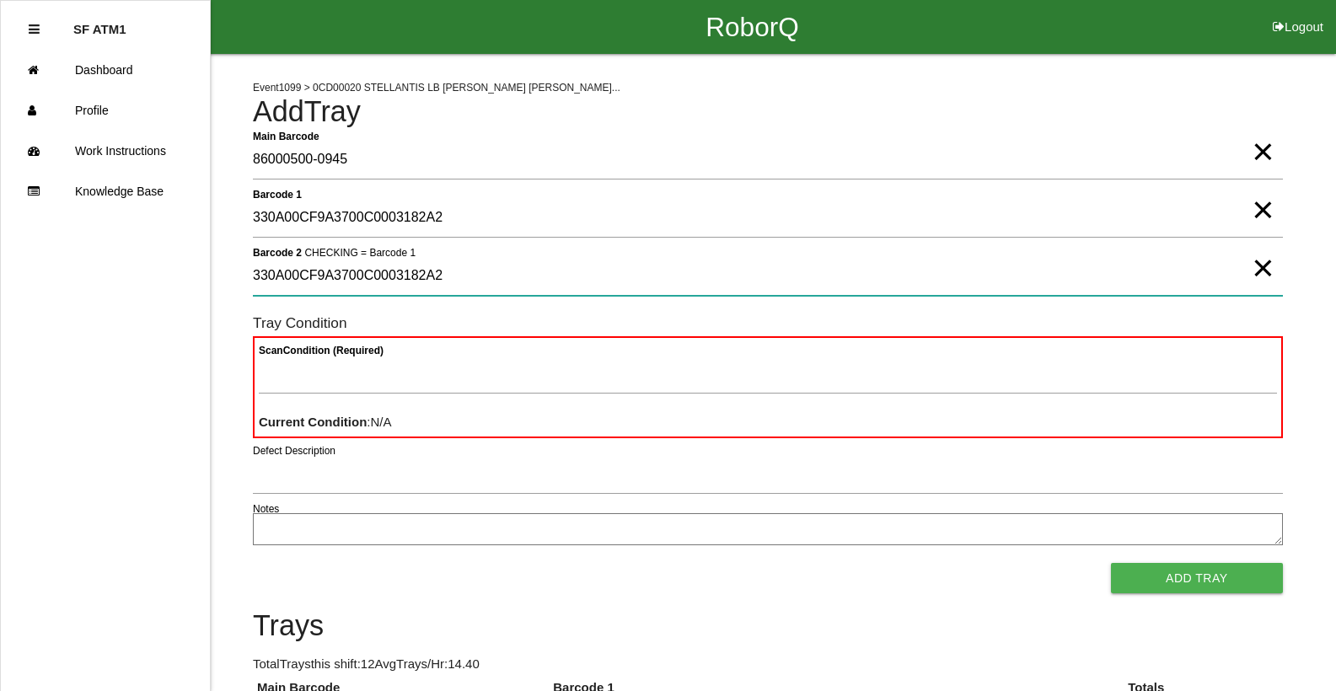
type 2 "330A00CF9A3700C0003182A2"
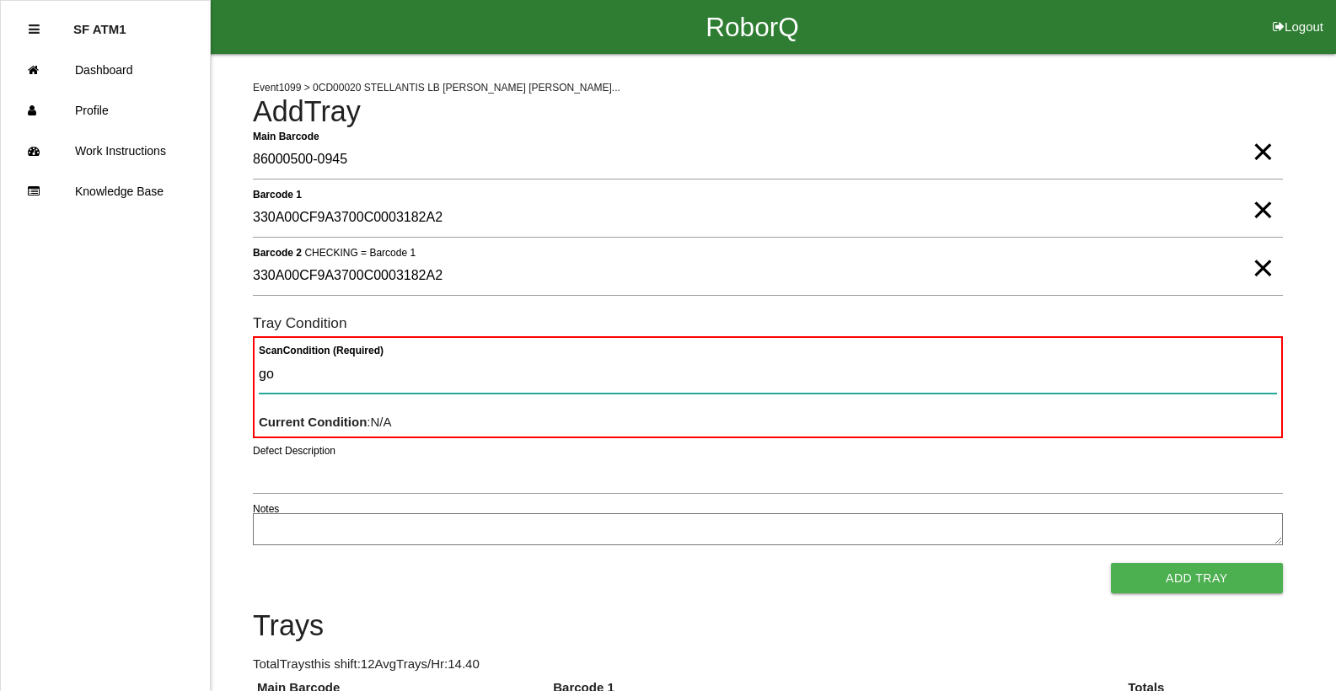
type Condition "goo"
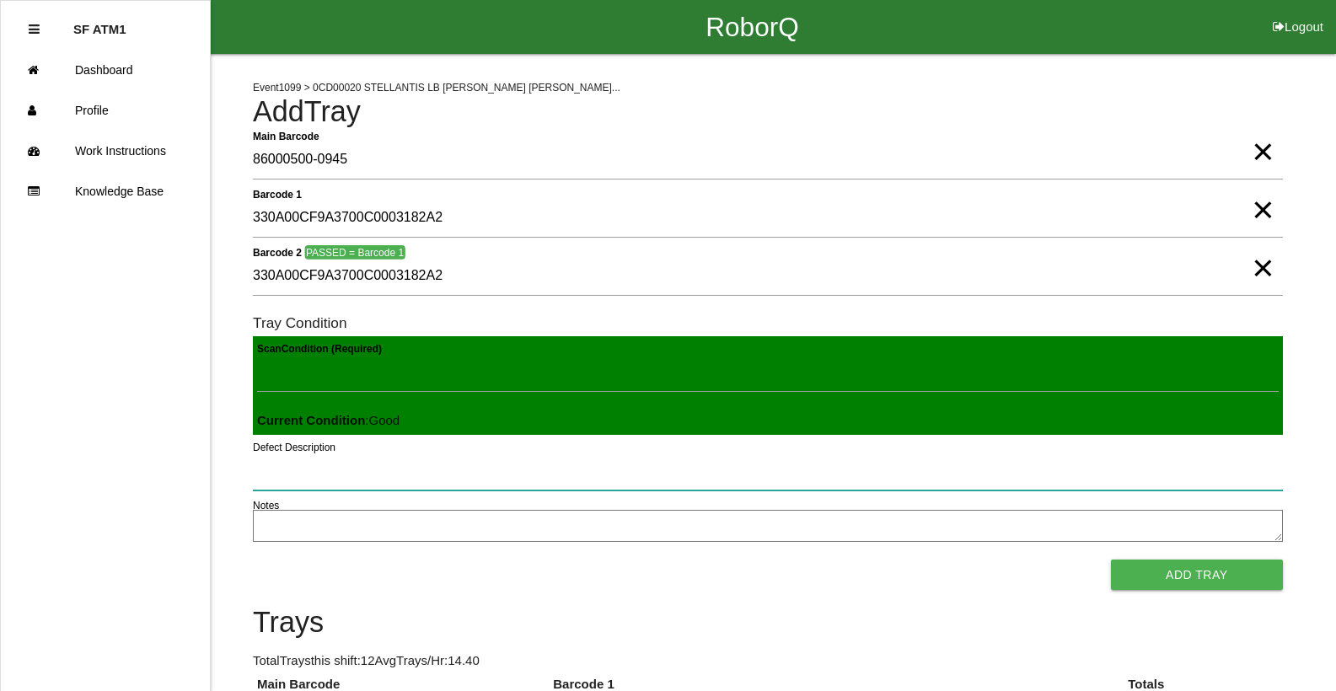
click at [1111, 560] on button "Add Tray" at bounding box center [1197, 575] width 172 height 30
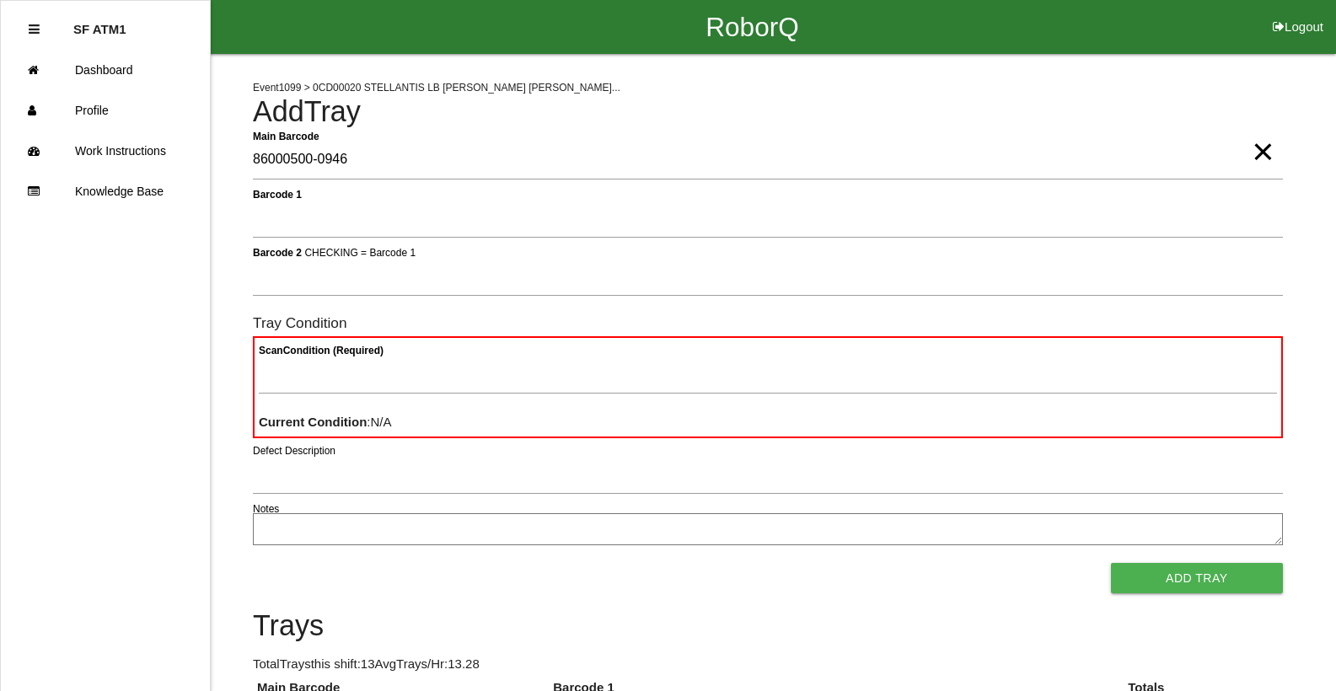
type Barcode "86000500-0946"
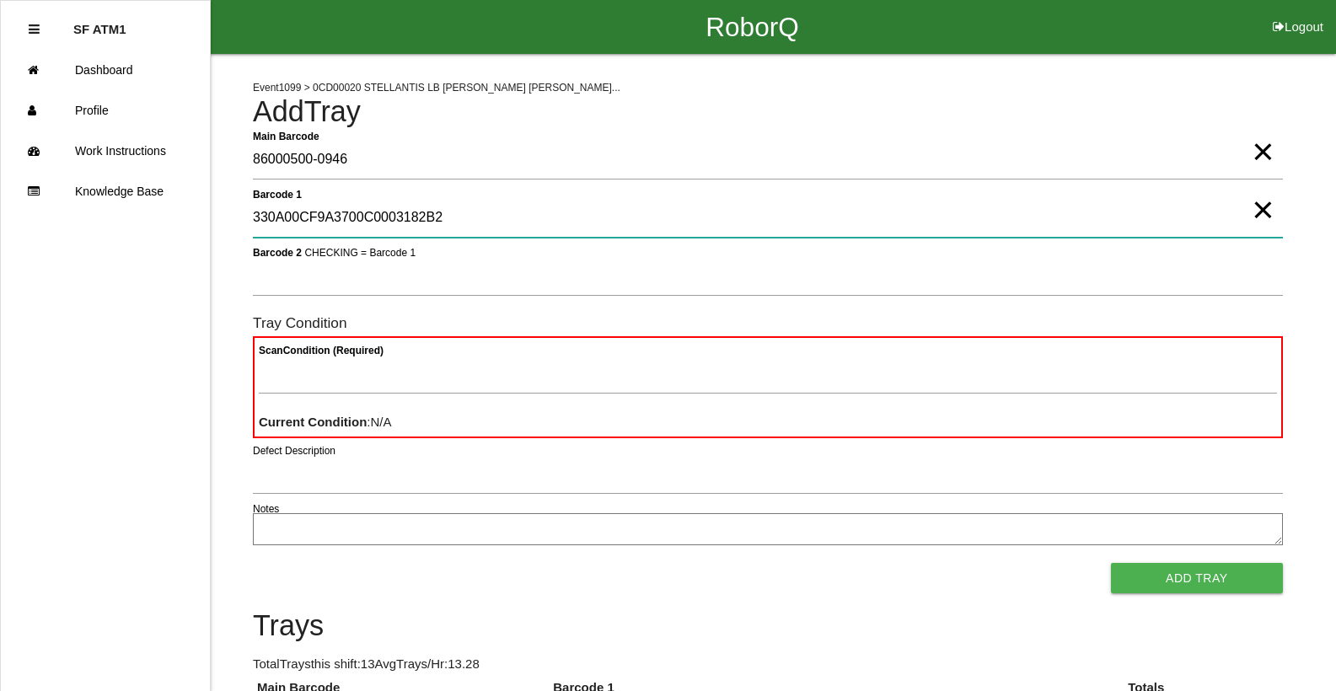
type 1 "330A00CF9A3700C0003182B2"
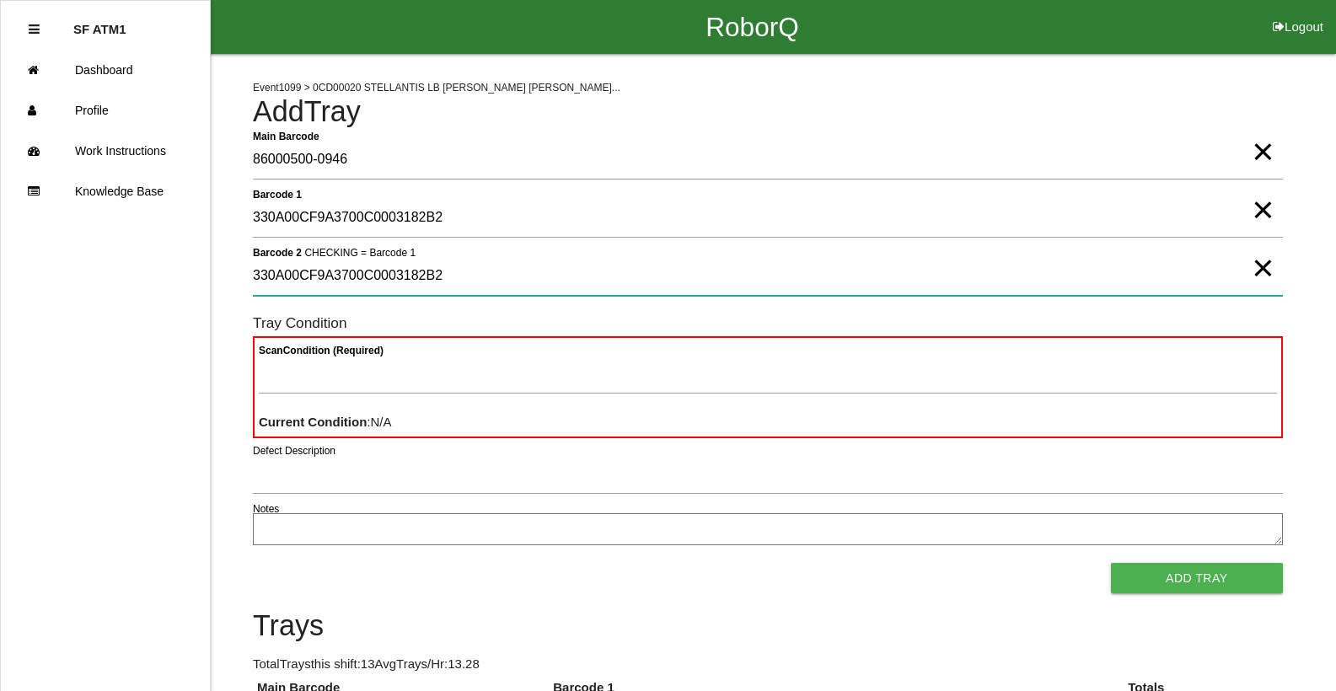
type 2 "330A00CF9A3700C0003182B2"
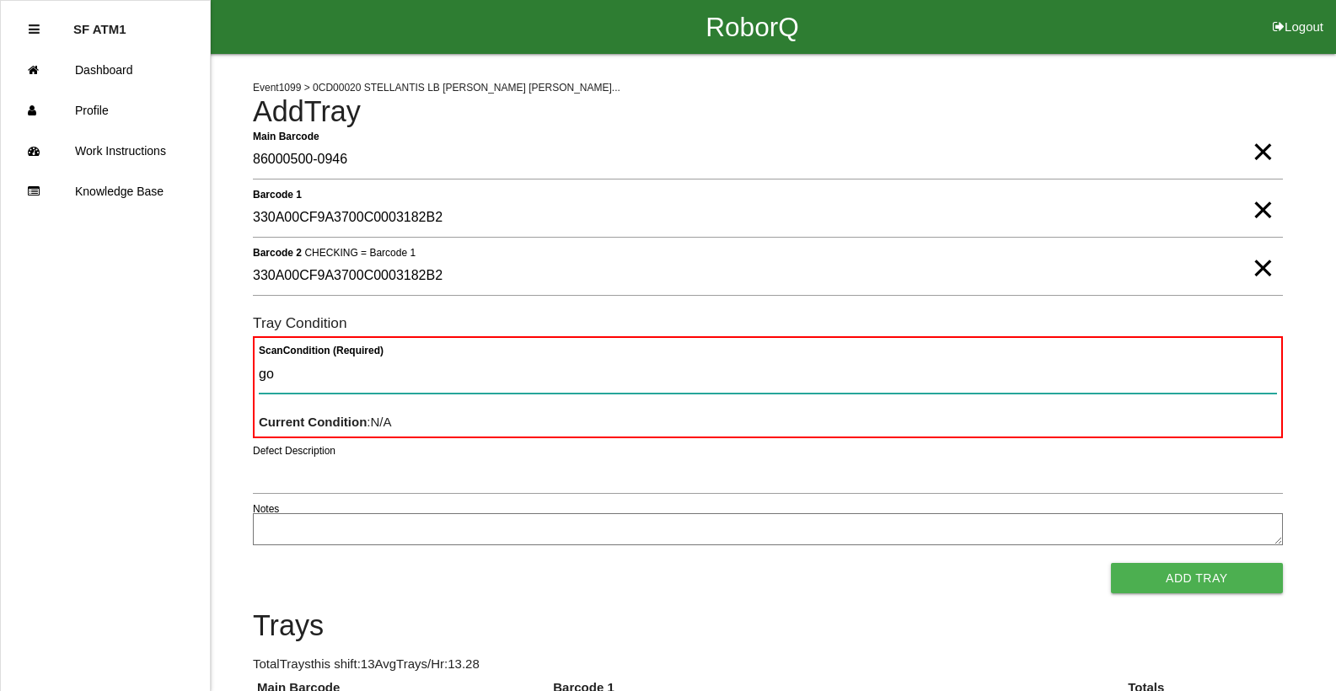
type Condition "goo"
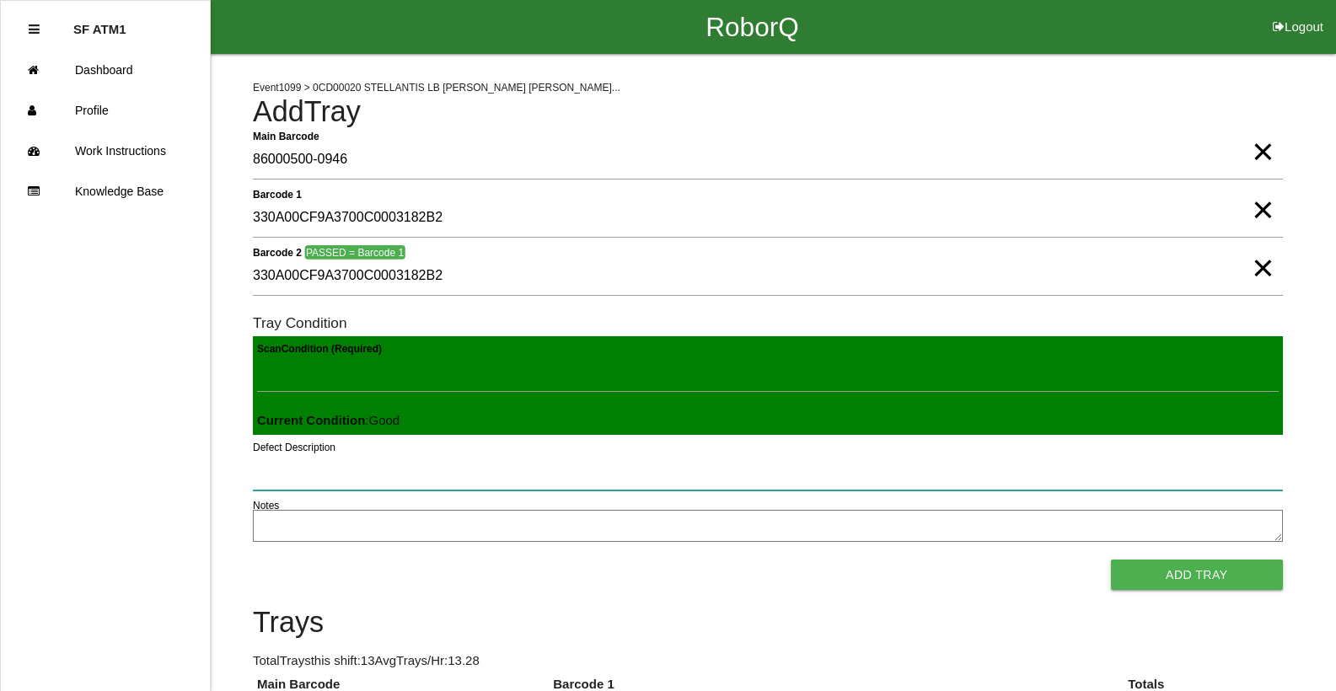
click at [1111, 560] on button "Add Tray" at bounding box center [1197, 575] width 172 height 30
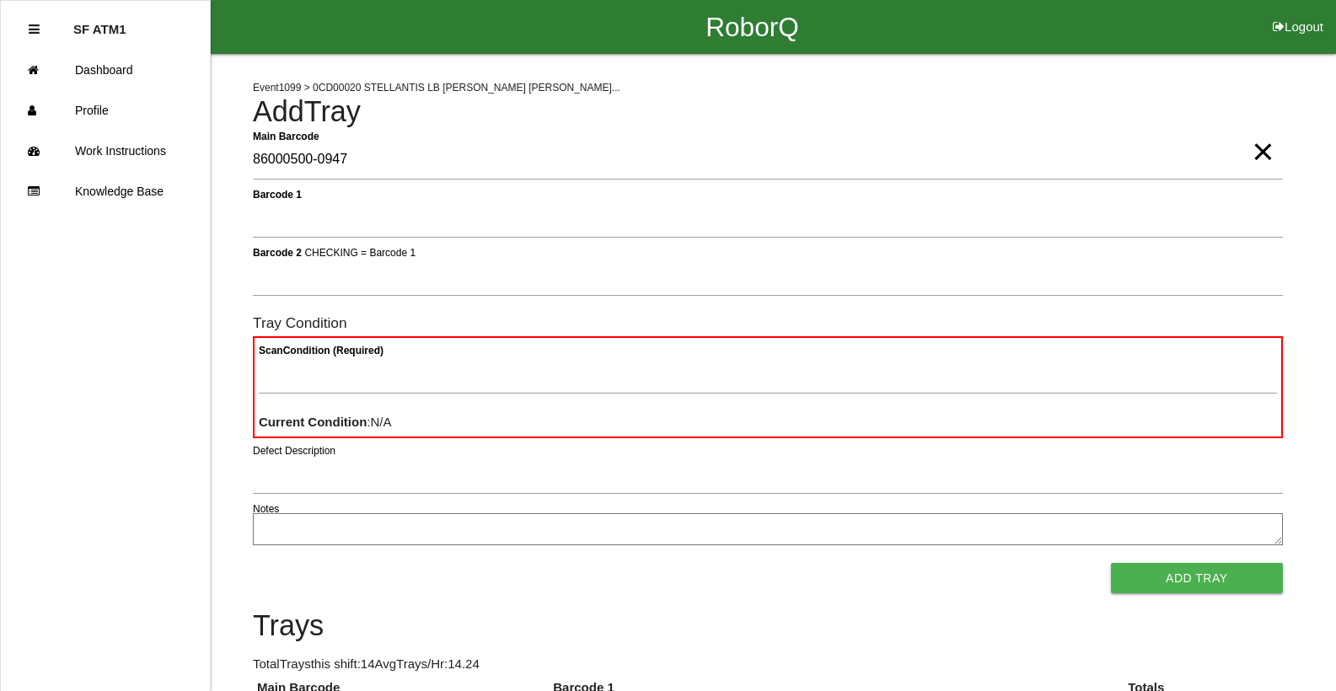
type Barcode "86000500-0947"
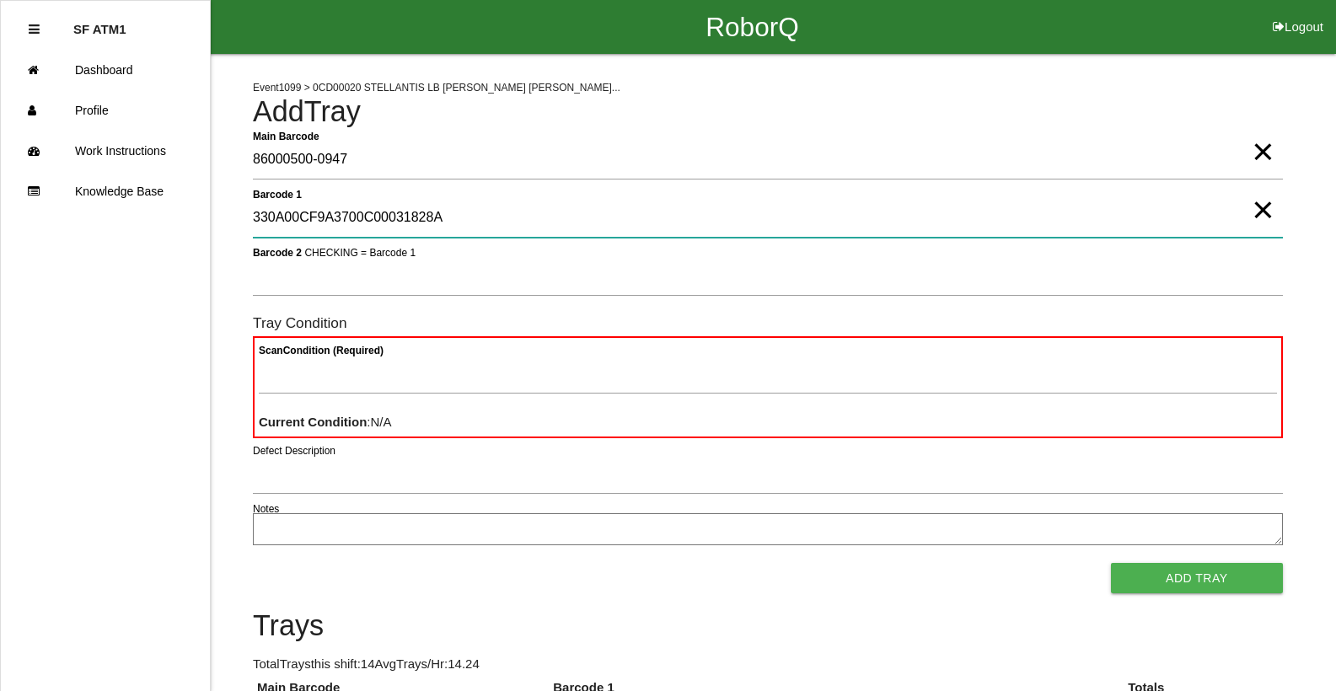
type 1 "330A00CF9A3700C00031828A"
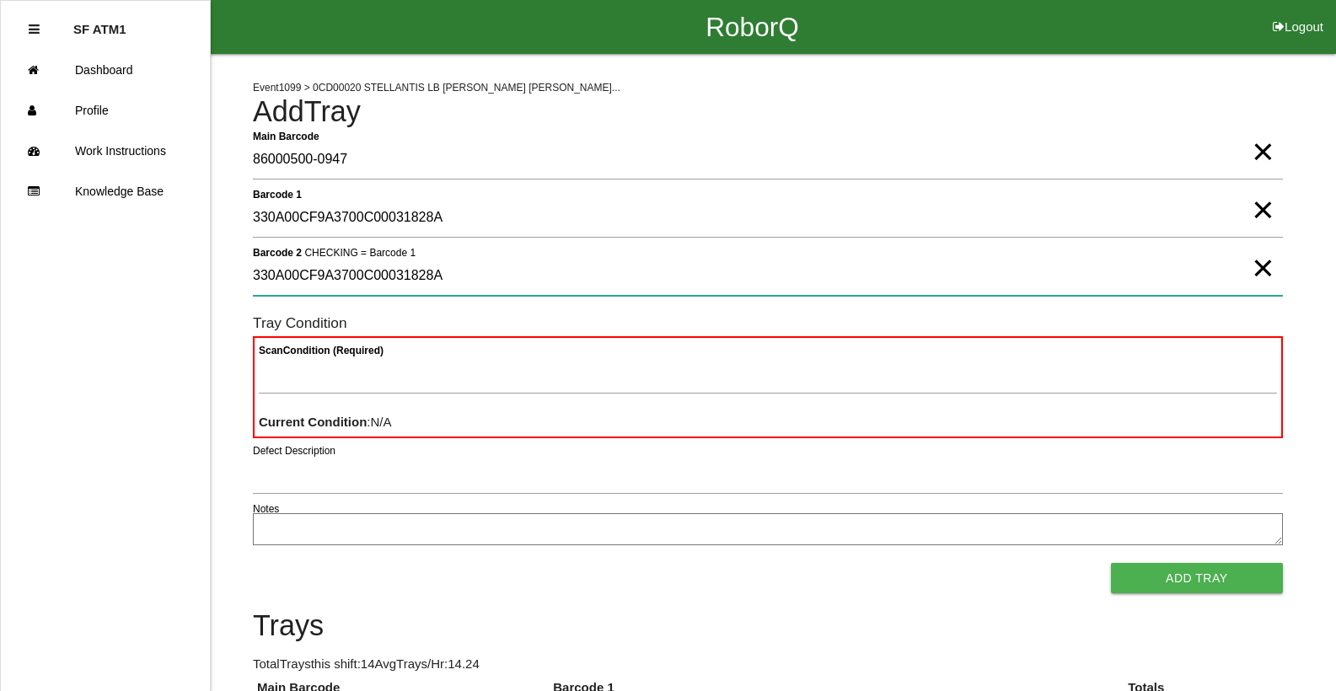
type 2 "330A00CF9A3700C00031828A"
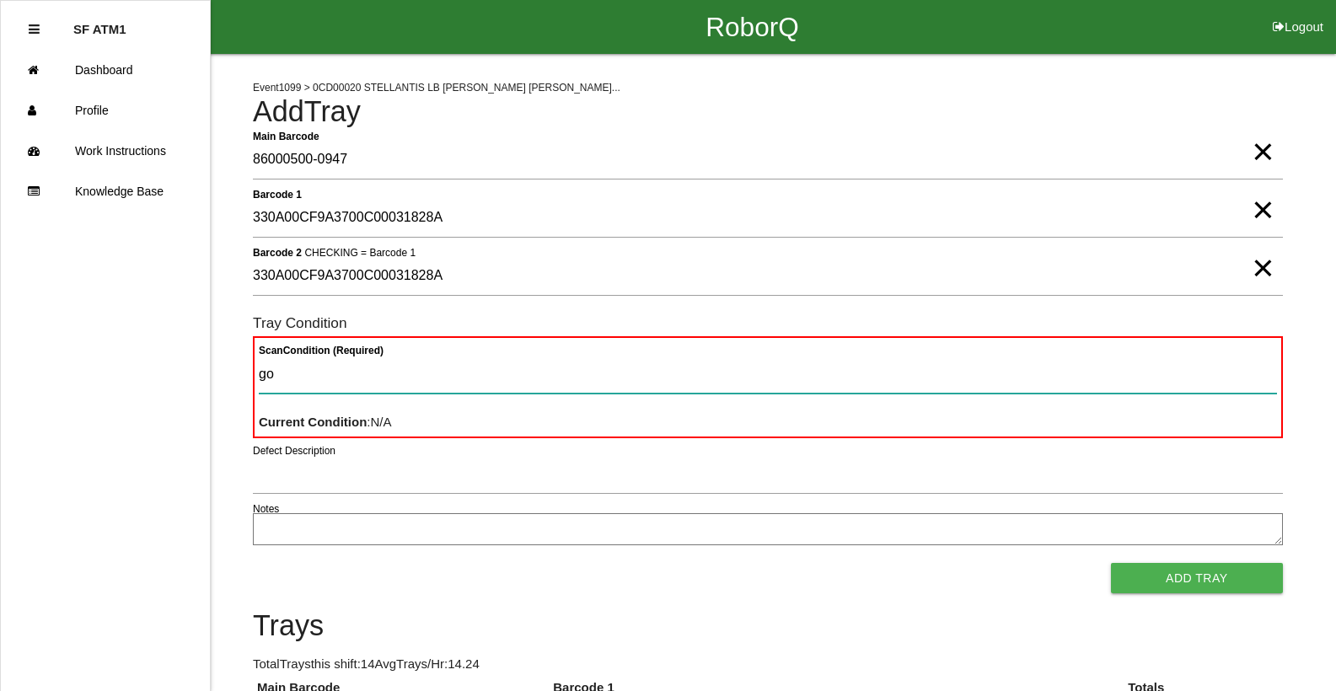
type Condition "goo"
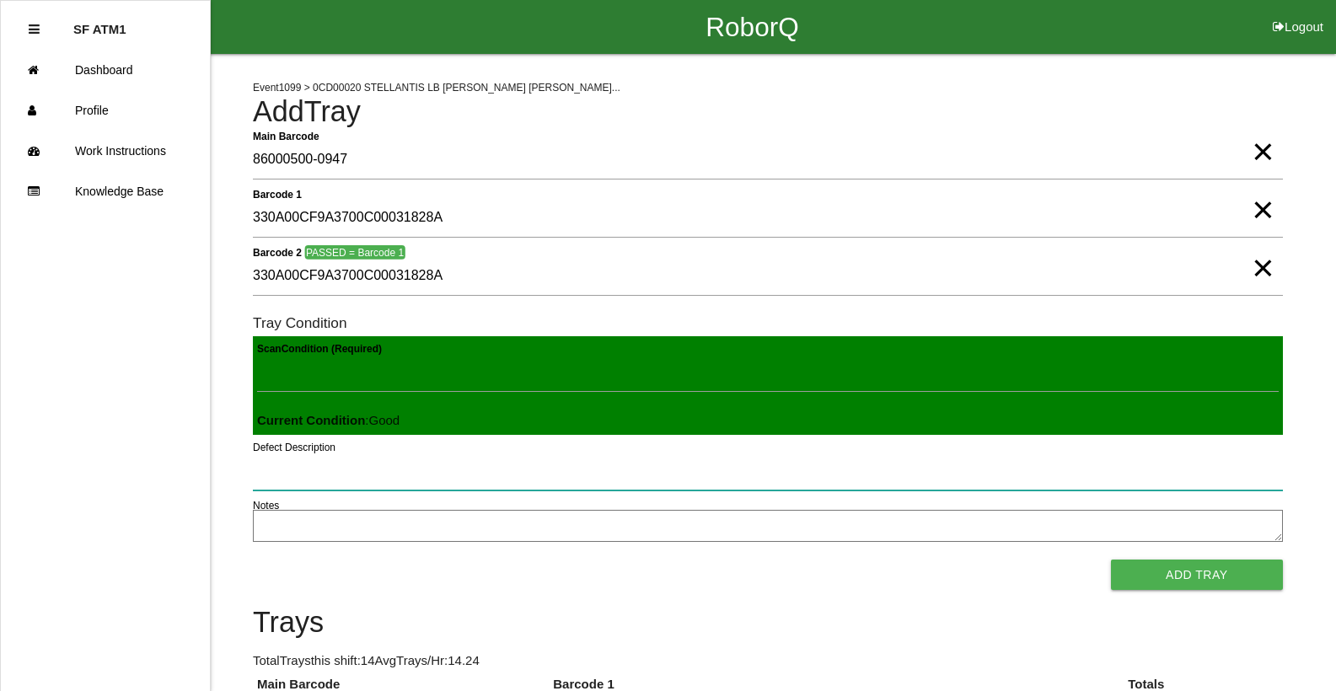
click at [1111, 560] on button "Add Tray" at bounding box center [1197, 575] width 172 height 30
